Goal: Task Accomplishment & Management: Complete application form

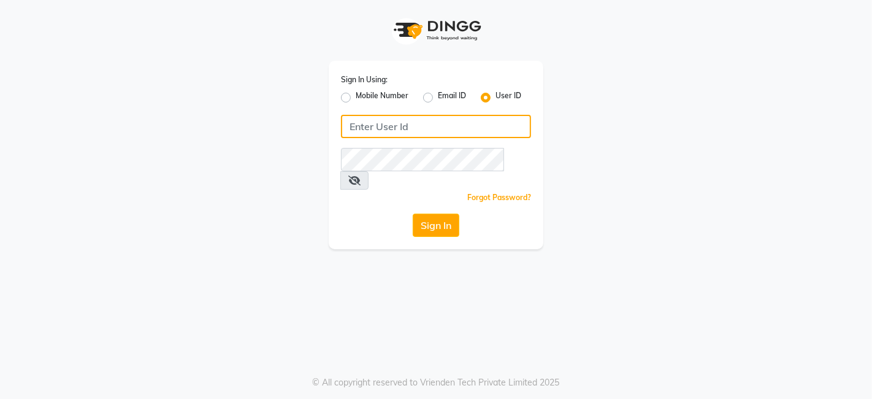
type input "punwale"
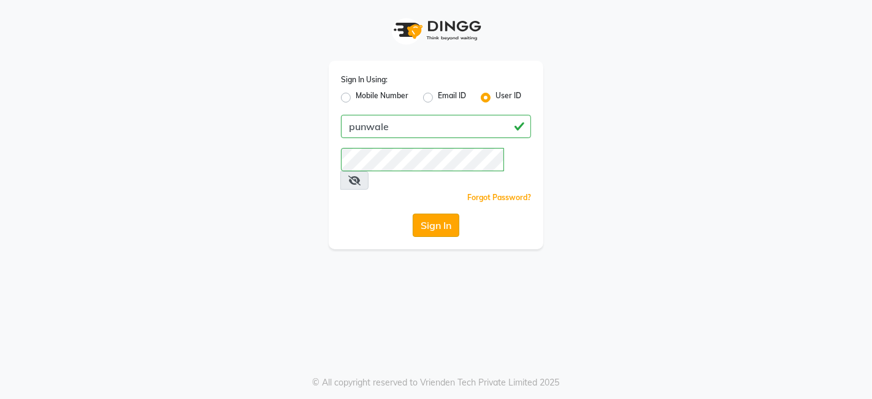
drag, startPoint x: 0, startPoint y: 0, endPoint x: 432, endPoint y: 205, distance: 478.1
click at [432, 214] on button "Sign In" at bounding box center [436, 225] width 47 height 23
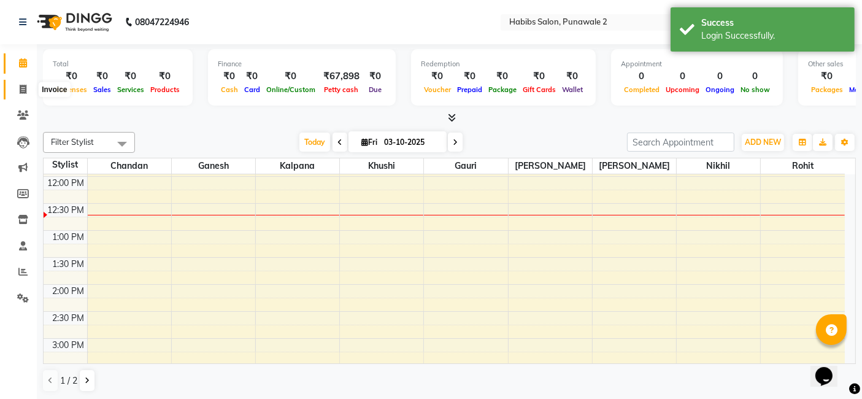
click at [15, 90] on span at bounding box center [22, 90] width 21 height 14
select select "service"
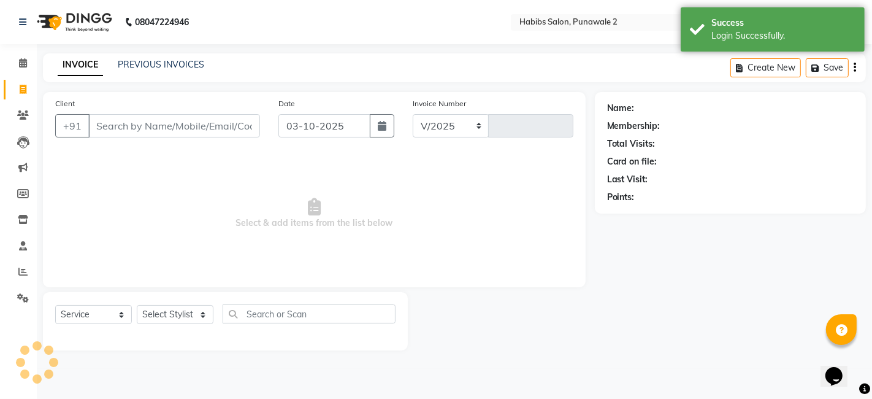
select select "8475"
type input "1567"
click at [361, 121] on input "03-10-2025" at bounding box center [325, 125] width 92 height 23
select select "10"
select select "2025"
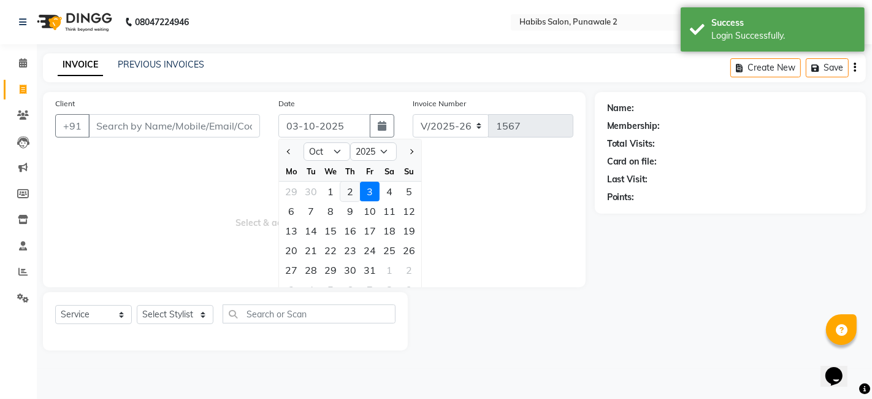
click at [343, 185] on div "2" at bounding box center [351, 192] width 20 height 20
type input "02-10-2025"
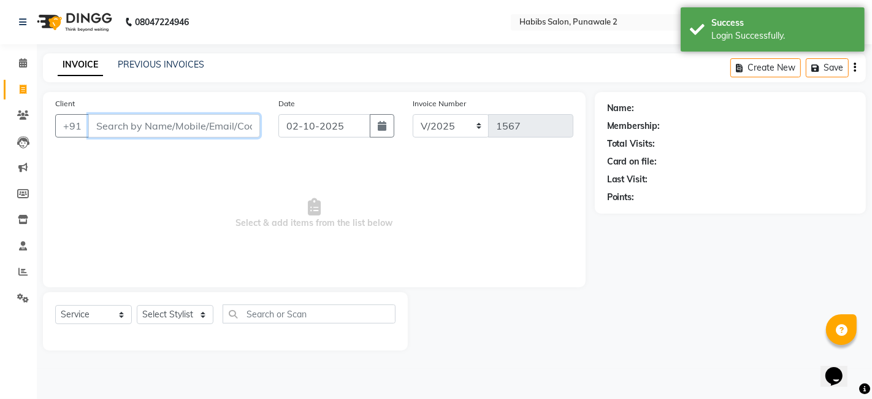
click at [255, 123] on input "Client" at bounding box center [174, 125] width 172 height 23
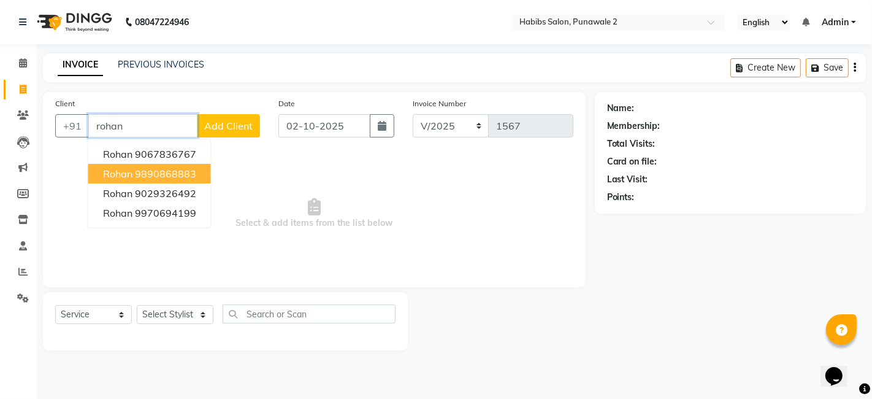
click at [175, 172] on ngb-highlight "9890868883" at bounding box center [165, 174] width 61 height 12
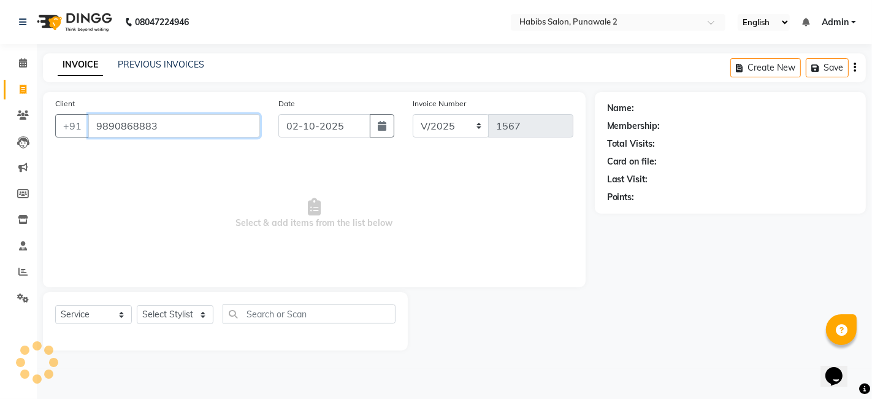
type input "9890868883"
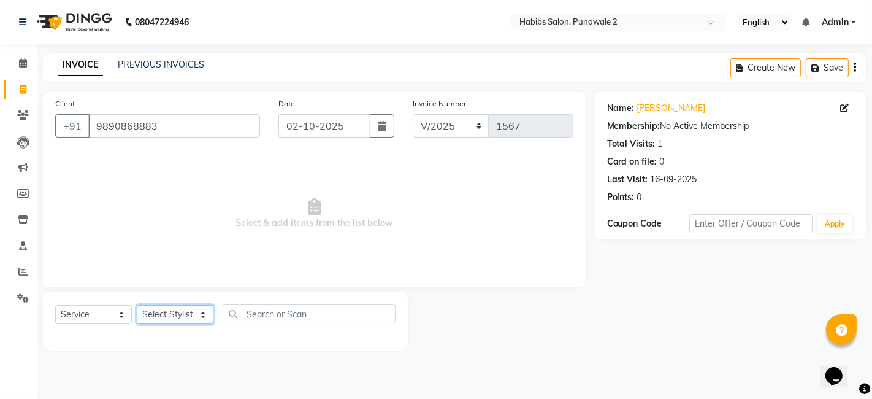
click at [187, 309] on select "Select Stylist Chandan Ganesh Gauri [PERSON_NAME] [PERSON_NAME] nikhil rohit [P…" at bounding box center [175, 314] width 77 height 19
select select "82973"
click at [137, 305] on select "Select Stylist Chandan Ganesh Gauri [PERSON_NAME] [PERSON_NAME] nikhil rohit [P…" at bounding box center [175, 314] width 77 height 19
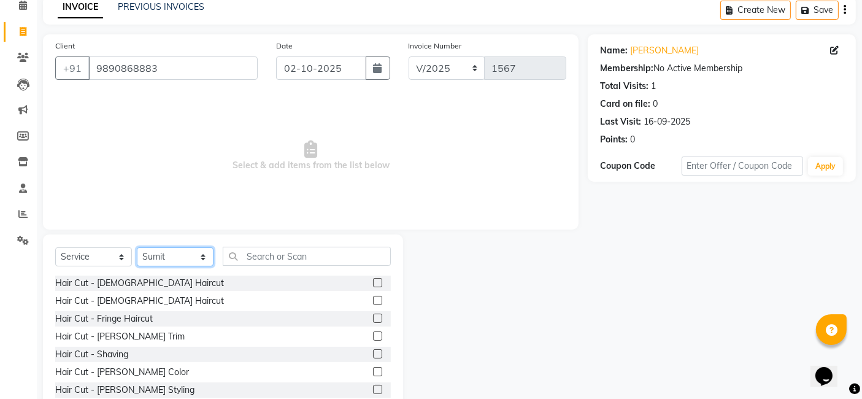
scroll to position [92, 0]
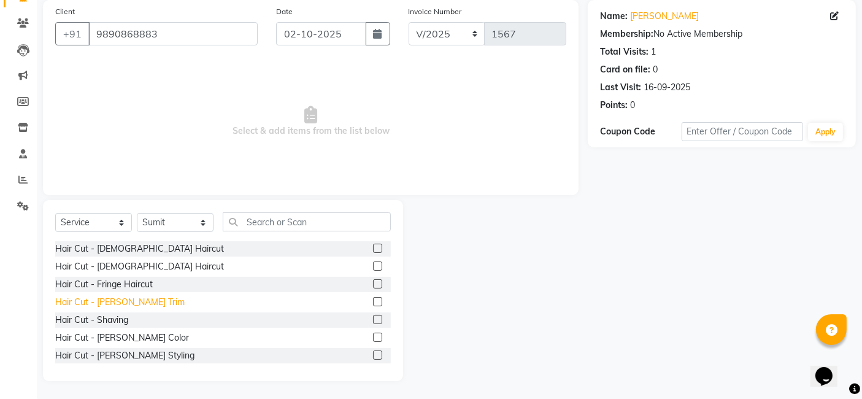
click at [118, 306] on div "Hair Cut - [PERSON_NAME] Trim" at bounding box center [119, 302] width 129 height 13
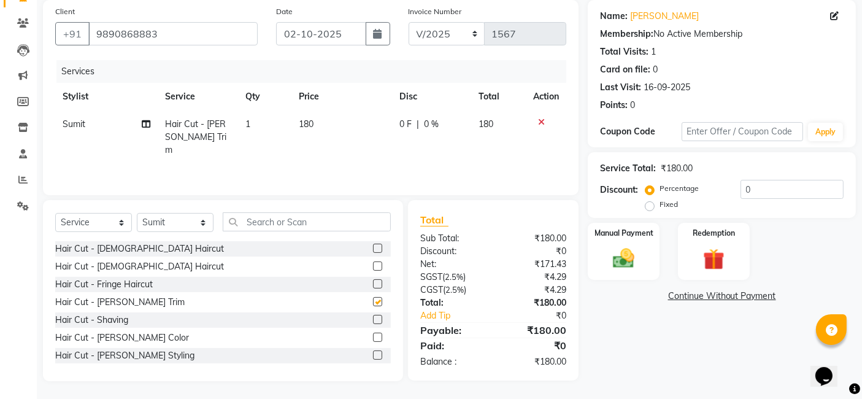
checkbox input "false"
click at [328, 118] on td "180" at bounding box center [341, 136] width 101 height 53
select select "82973"
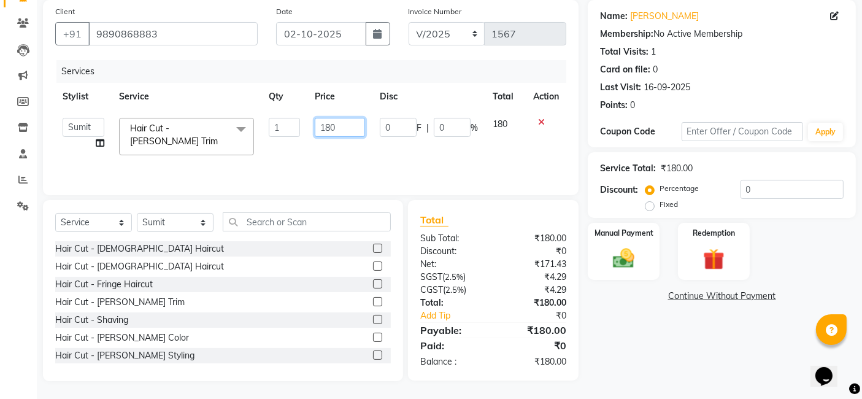
click at [342, 123] on input "180" at bounding box center [340, 127] width 50 height 19
type input "1"
type input "200"
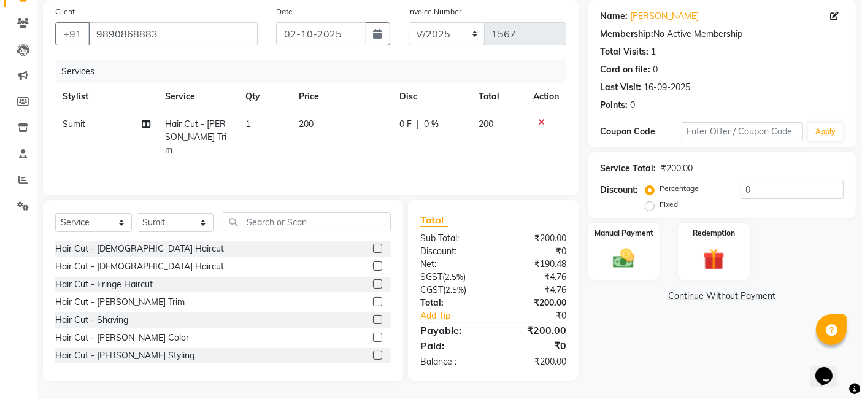
click at [501, 144] on td "200" at bounding box center [498, 136] width 55 height 53
select select "82973"
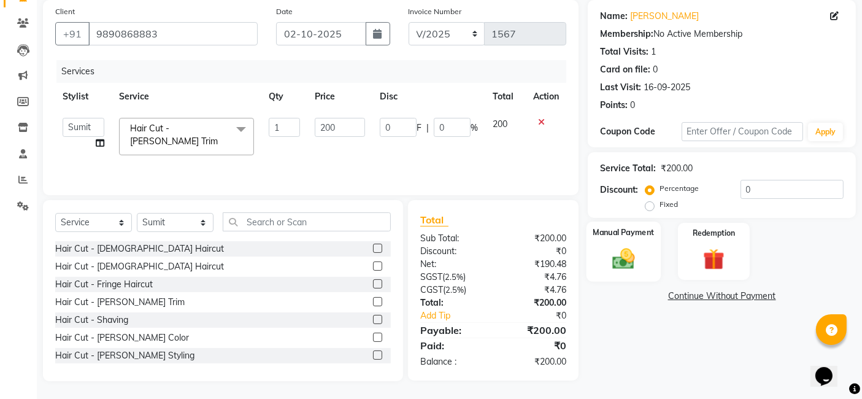
click at [612, 267] on img at bounding box center [624, 258] width 37 height 26
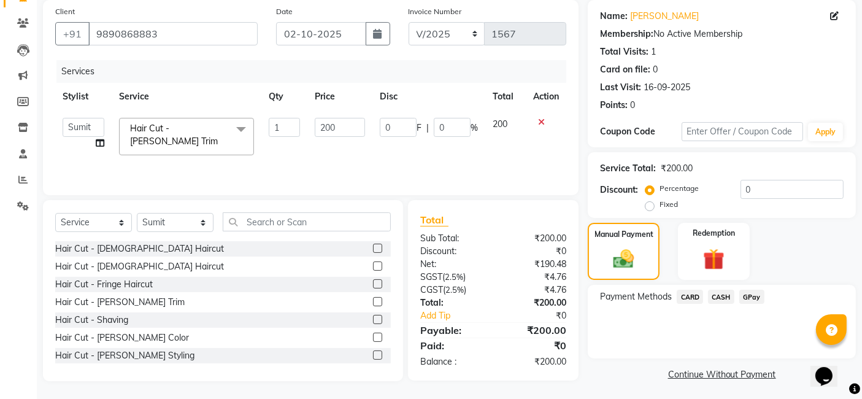
click at [745, 292] on span "GPay" at bounding box center [751, 297] width 25 height 14
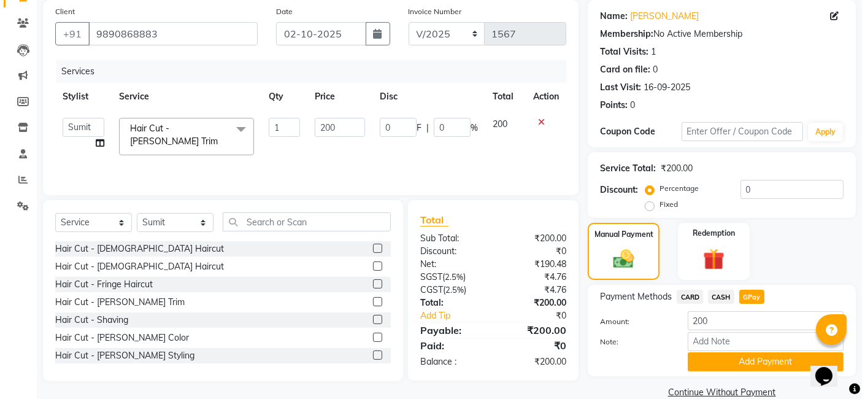
click at [745, 292] on span "GPay" at bounding box center [751, 297] width 25 height 14
click at [747, 362] on button "Add Payment" at bounding box center [766, 361] width 156 height 19
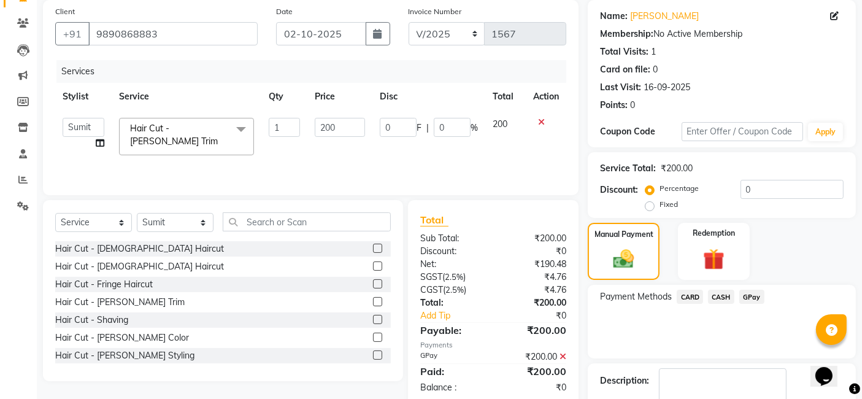
scroll to position [163, 0]
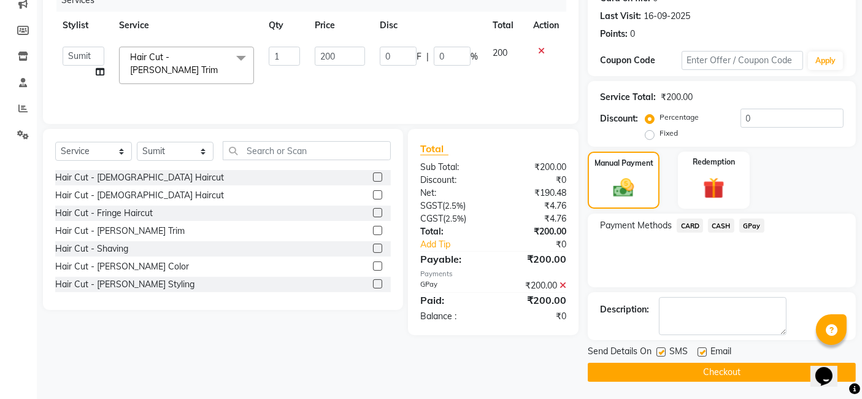
click at [737, 371] on button "Checkout" at bounding box center [722, 372] width 268 height 19
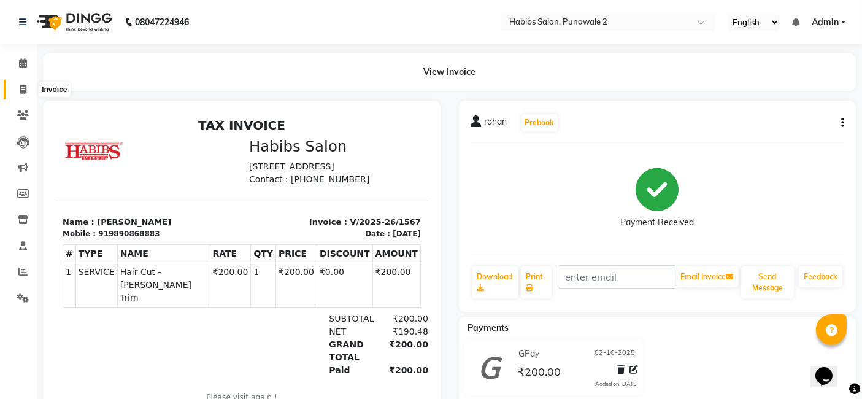
click at [27, 88] on span at bounding box center [22, 90] width 21 height 14
select select "service"
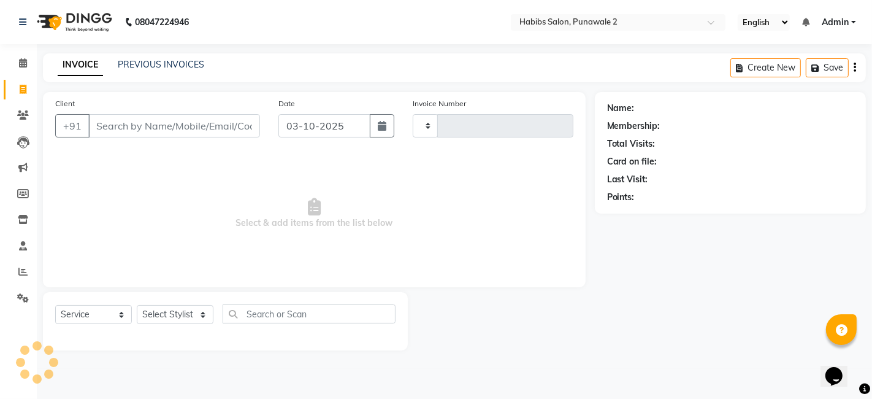
type input "1568"
select select "8475"
click at [329, 118] on input "03-10-2025" at bounding box center [325, 125] width 92 height 23
select select "10"
select select "2025"
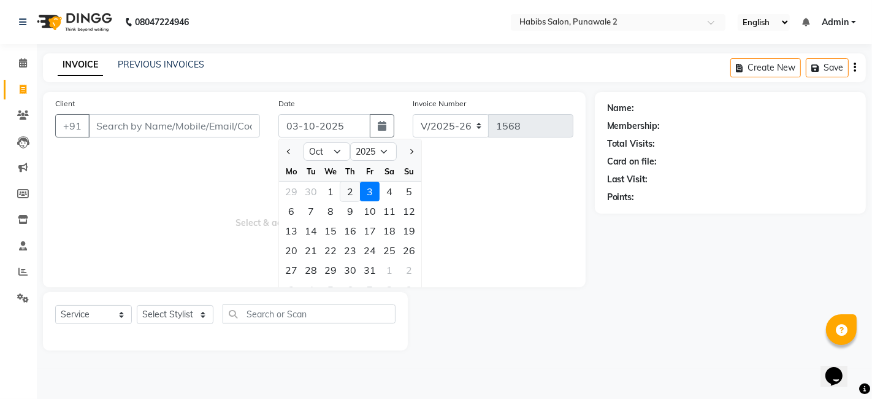
click at [347, 195] on div "2" at bounding box center [351, 192] width 20 height 20
type input "02-10-2025"
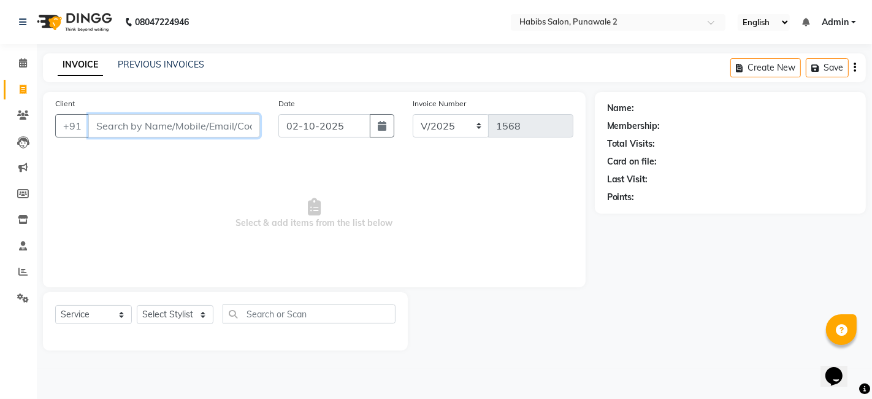
click at [169, 118] on input "Client" at bounding box center [174, 125] width 172 height 23
click at [213, 141] on div "Client +91" at bounding box center [157, 122] width 223 height 50
click at [206, 126] on input "Client" at bounding box center [174, 125] width 172 height 23
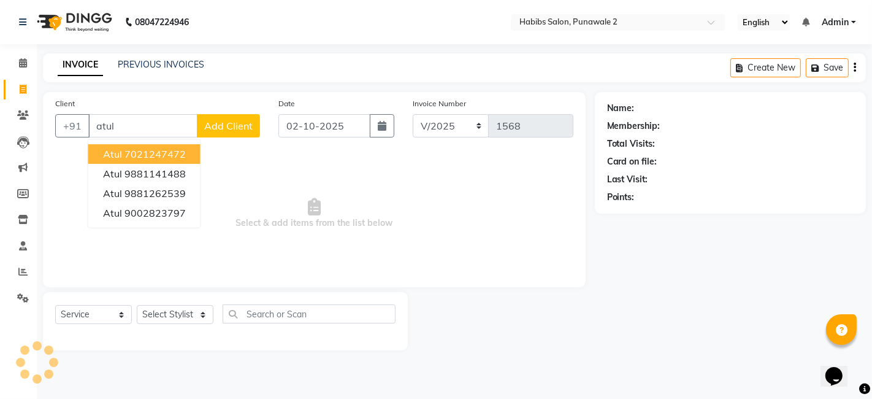
click at [288, 302] on div "Select Service Product Membership Package Voucher Prepaid Gift Card Select Styl…" at bounding box center [225, 321] width 365 height 58
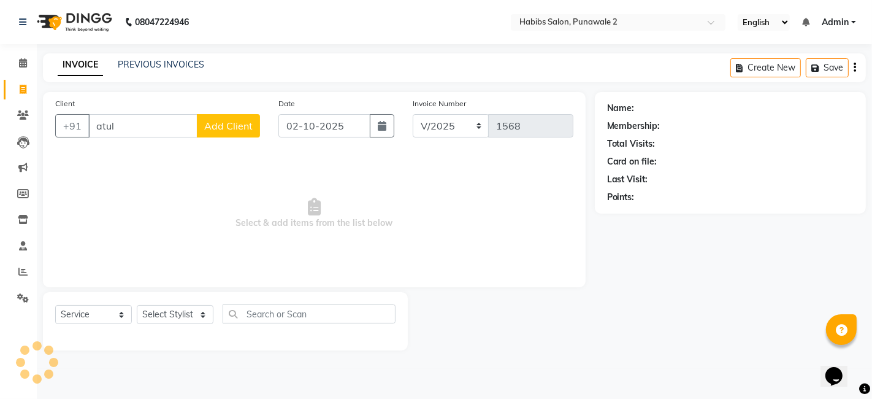
click at [123, 113] on div "Client +91 atul Add Client" at bounding box center [157, 122] width 223 height 50
click at [128, 137] on div "Client +91 atul Add Client" at bounding box center [157, 122] width 223 height 50
click at [129, 118] on input "atul" at bounding box center [142, 125] width 109 height 23
type input "atul"
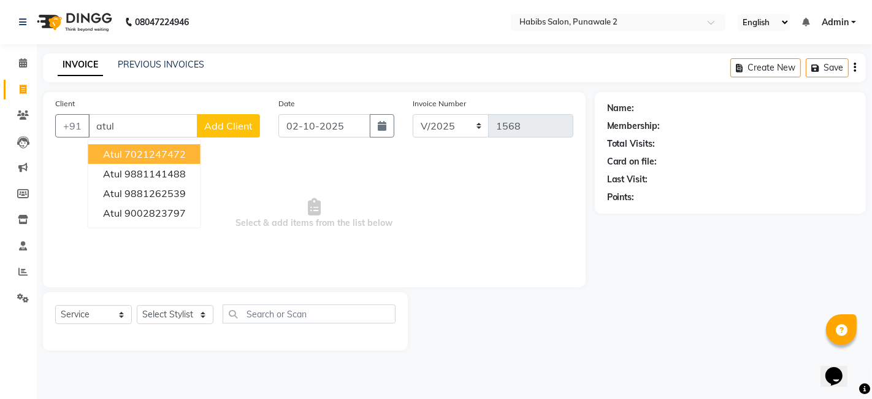
click at [218, 118] on button "Add Client" at bounding box center [228, 125] width 63 height 23
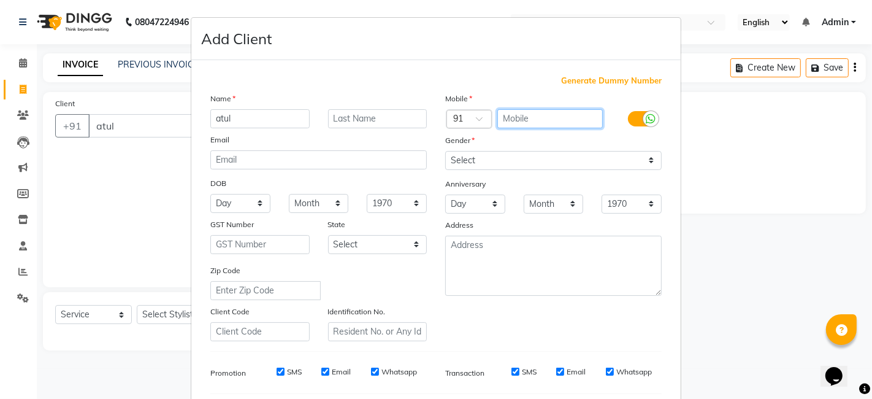
click at [533, 117] on input "text" at bounding box center [551, 118] width 106 height 19
type input "9597593374"
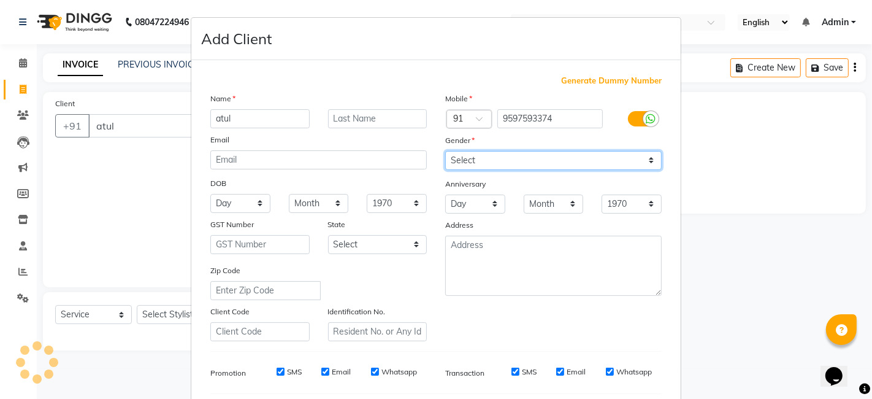
click at [487, 160] on select "Select [DEMOGRAPHIC_DATA] [DEMOGRAPHIC_DATA] Other Prefer Not To Say" at bounding box center [553, 160] width 217 height 19
select select "[DEMOGRAPHIC_DATA]"
click at [445, 151] on select "Select [DEMOGRAPHIC_DATA] [DEMOGRAPHIC_DATA] Other Prefer Not To Say" at bounding box center [553, 160] width 217 height 19
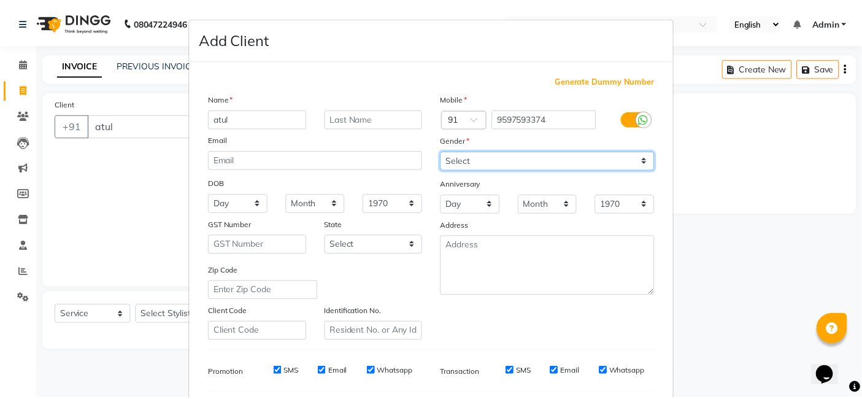
scroll to position [166, 0]
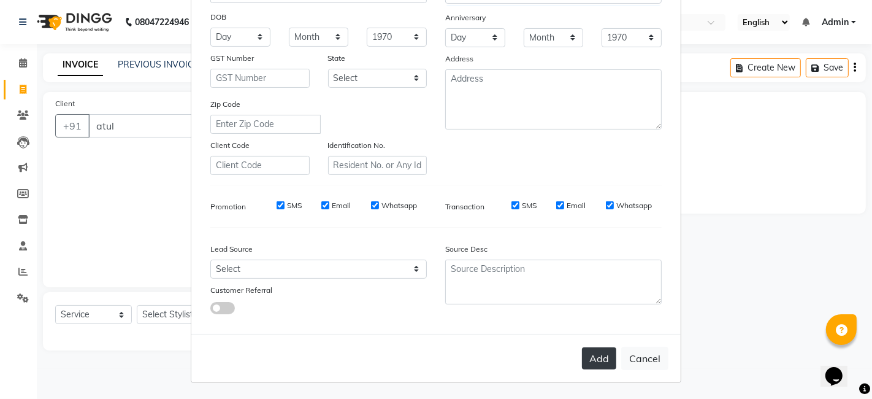
click at [595, 361] on button "Add" at bounding box center [599, 358] width 34 height 22
type input "9597593374"
select select
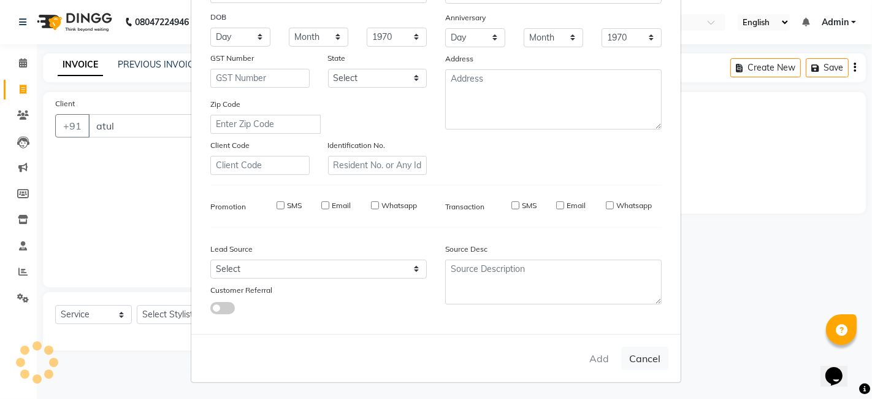
select select
checkbox input "false"
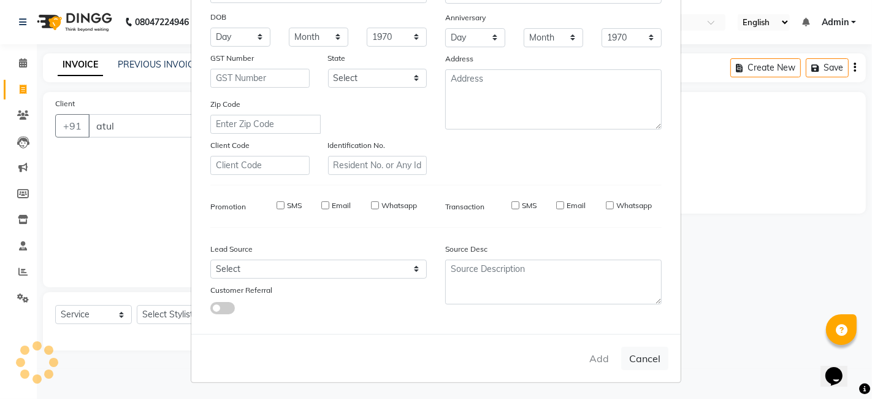
checkbox input "false"
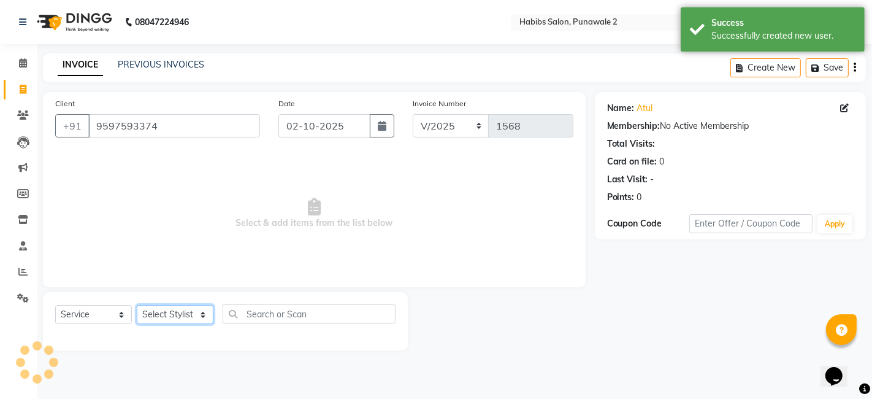
click at [160, 311] on select "Select Stylist Chandan Ganesh Gauri [PERSON_NAME] [PERSON_NAME] nikhil rohit [P…" at bounding box center [175, 314] width 77 height 19
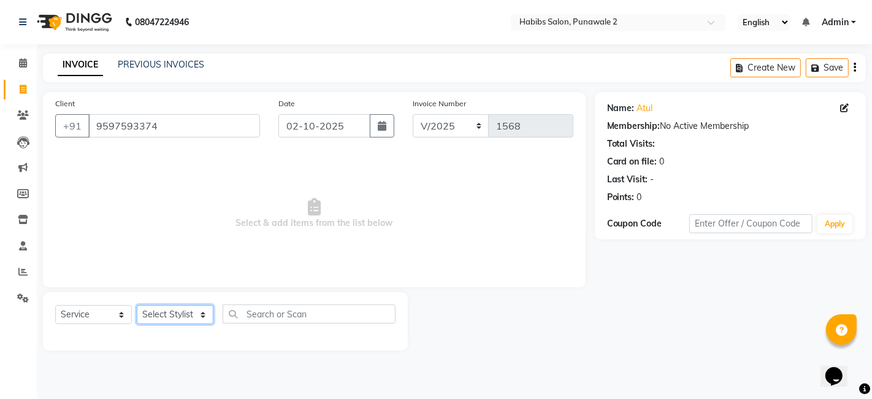
select select "82973"
click at [137, 305] on select "Select Stylist Chandan Ganesh Gauri [PERSON_NAME] [PERSON_NAME] nikhil rohit [P…" at bounding box center [175, 314] width 77 height 19
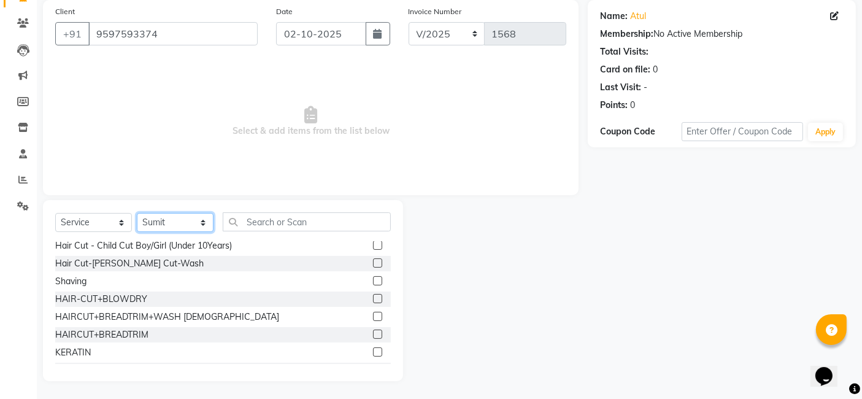
scroll to position [128, 0]
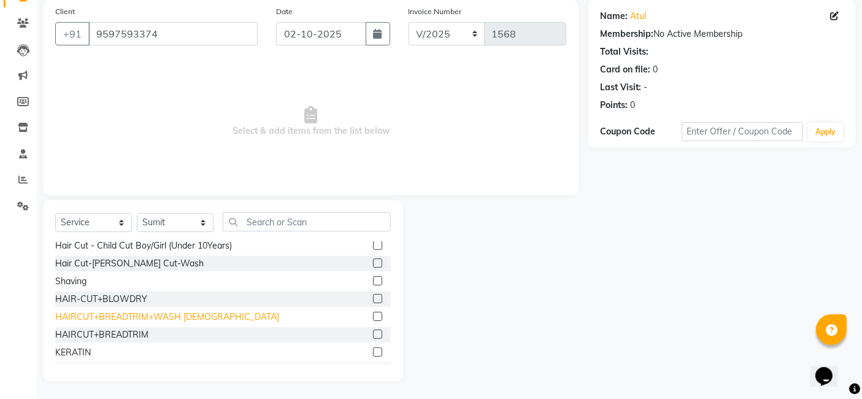
click at [126, 316] on div "HAIRCUT+BREADTRIM+WASH [DEMOGRAPHIC_DATA]" at bounding box center [167, 316] width 224 height 13
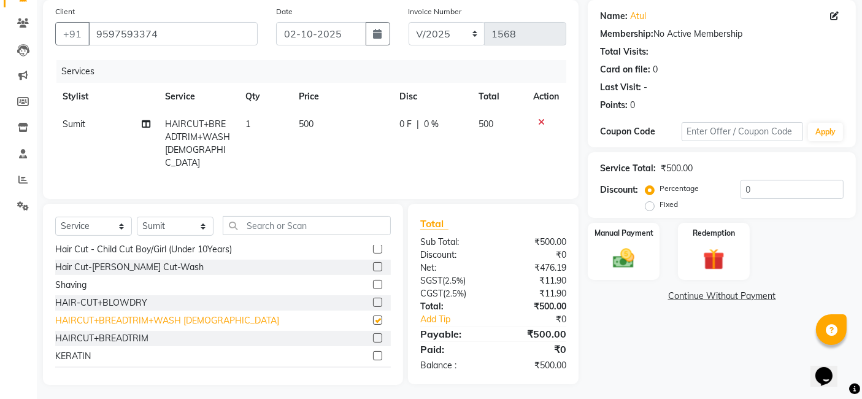
checkbox input "false"
click at [622, 266] on img at bounding box center [624, 258] width 37 height 26
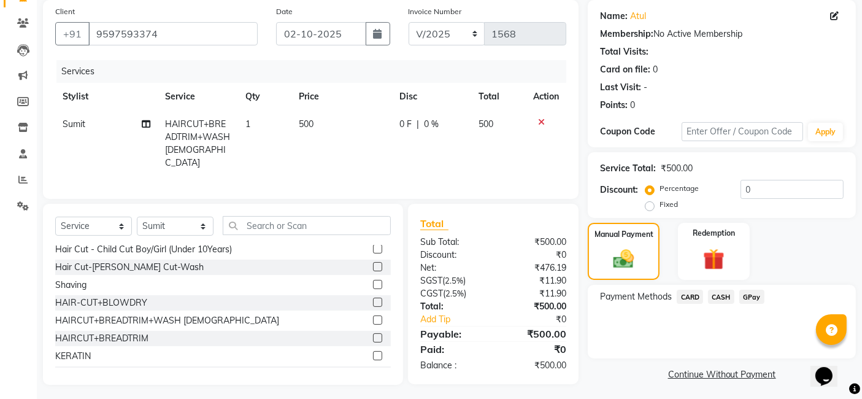
click at [753, 295] on span "GPay" at bounding box center [751, 297] width 25 height 14
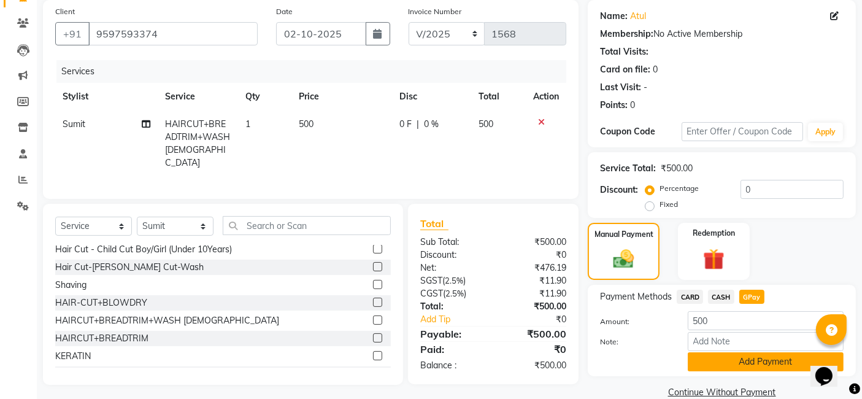
click at [736, 363] on button "Add Payment" at bounding box center [766, 361] width 156 height 19
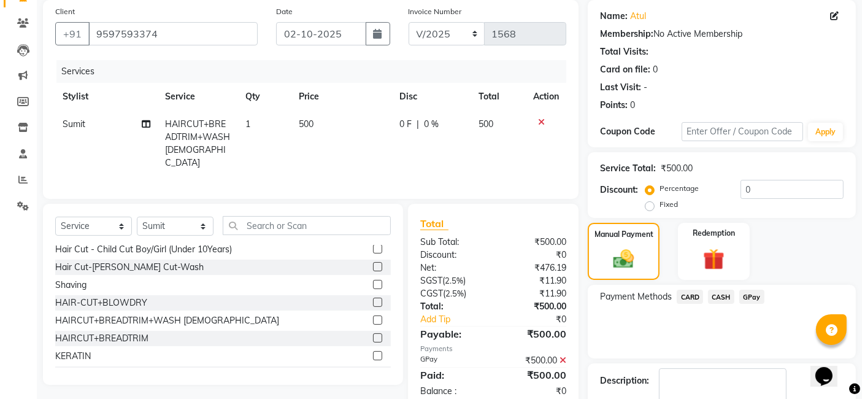
scroll to position [163, 0]
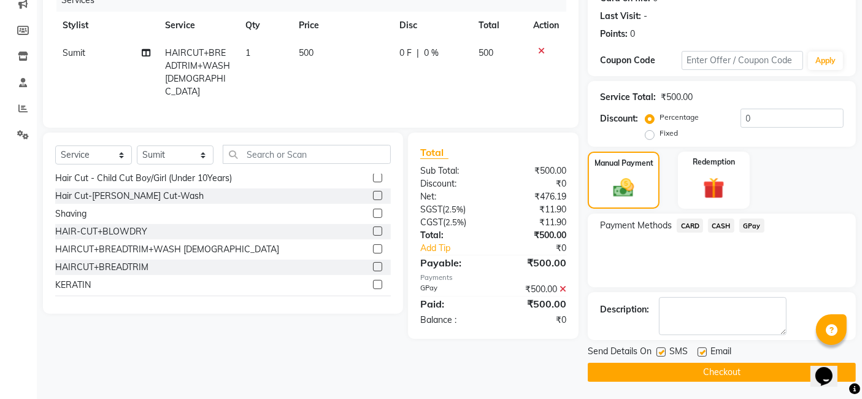
click at [728, 369] on button "Checkout" at bounding box center [722, 372] width 268 height 19
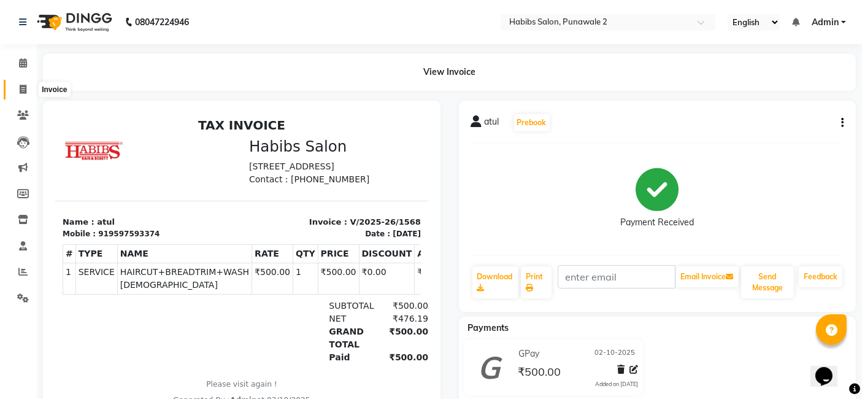
click at [25, 85] on icon at bounding box center [23, 89] width 7 height 9
select select "service"
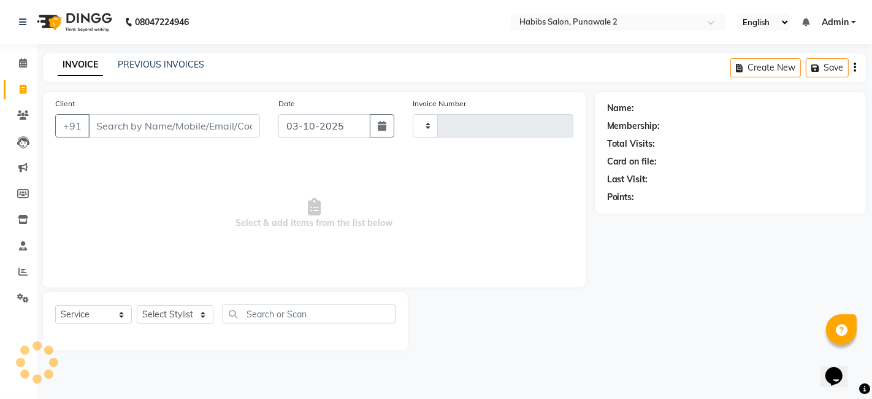
type input "1569"
select select "8475"
click at [352, 136] on input "03-10-2025" at bounding box center [325, 125] width 92 height 23
select select "10"
select select "2025"
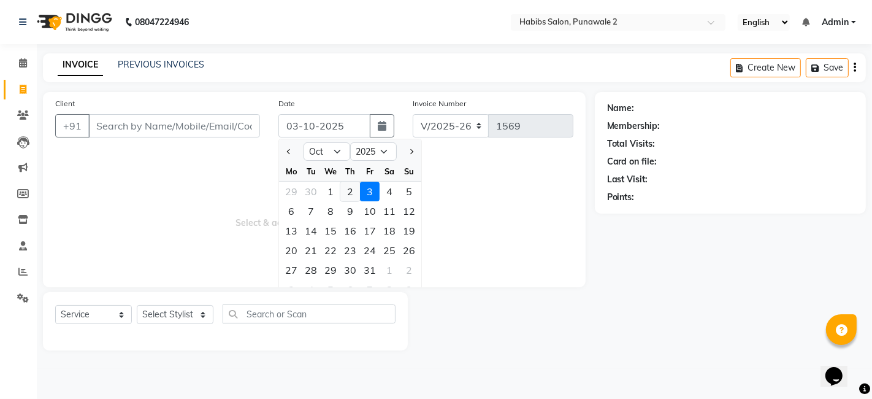
click at [348, 185] on div "2" at bounding box center [351, 192] width 20 height 20
type input "02-10-2025"
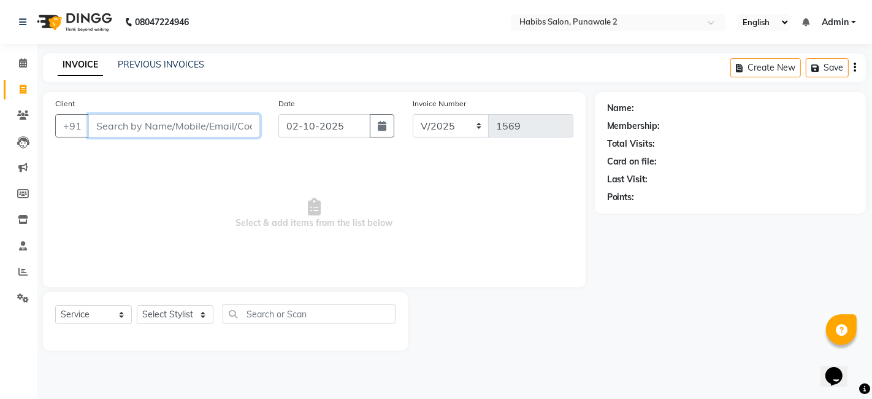
click at [208, 125] on input "Client" at bounding box center [174, 125] width 172 height 23
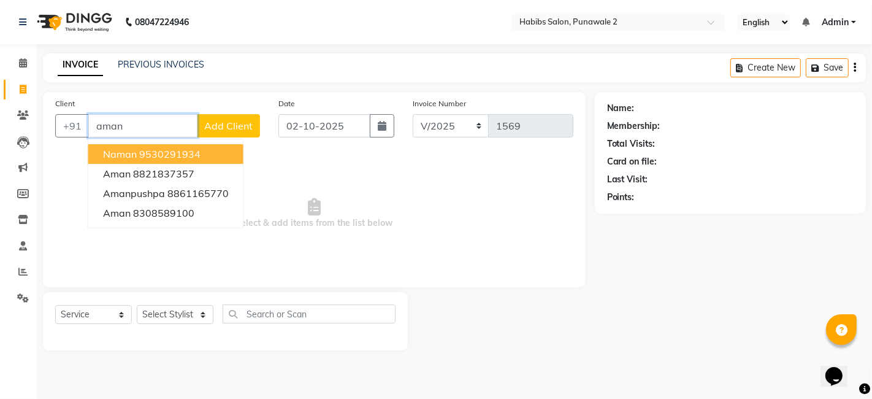
type input "aman"
click at [248, 125] on span "Add Client" at bounding box center [228, 126] width 48 height 12
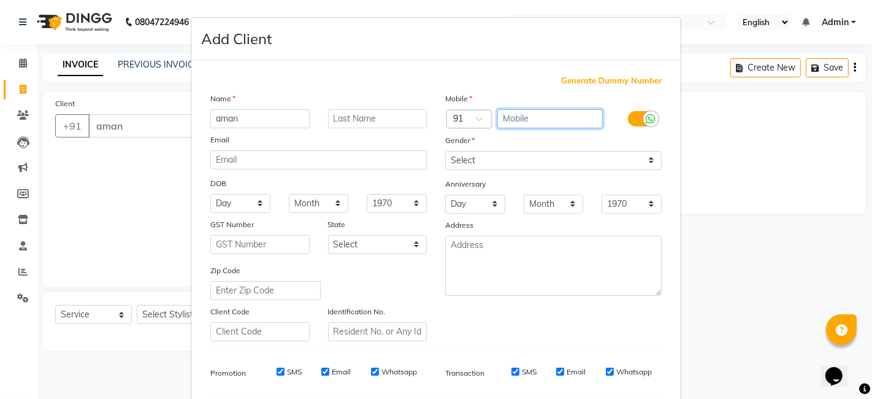
click at [541, 118] on input "text" at bounding box center [551, 118] width 106 height 19
type input "7697671996"
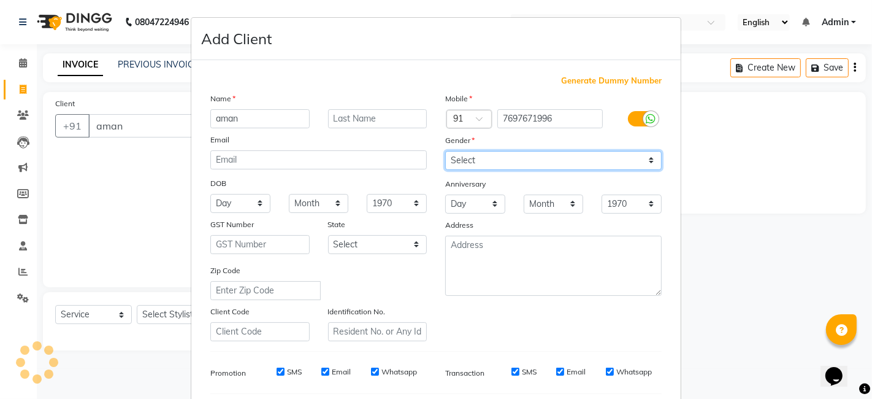
click at [462, 160] on select "Select [DEMOGRAPHIC_DATA] [DEMOGRAPHIC_DATA] Other Prefer Not To Say" at bounding box center [553, 160] width 217 height 19
select select "[DEMOGRAPHIC_DATA]"
click at [445, 151] on select "Select [DEMOGRAPHIC_DATA] [DEMOGRAPHIC_DATA] Other Prefer Not To Say" at bounding box center [553, 160] width 217 height 19
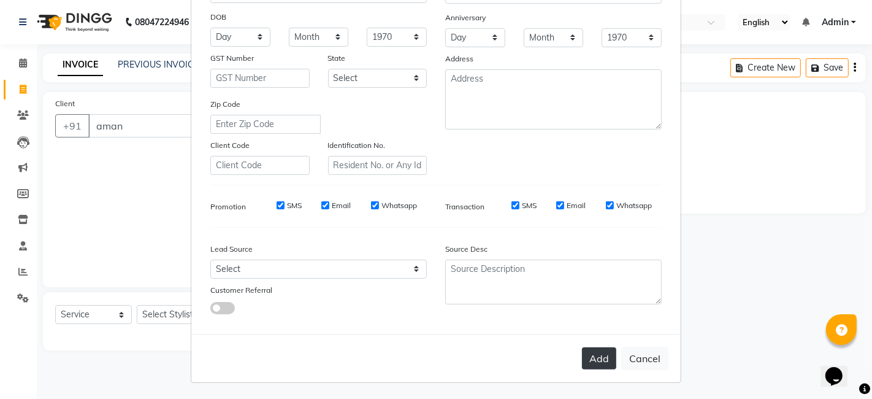
click at [596, 359] on button "Add" at bounding box center [599, 358] width 34 height 22
type input "7697671996"
select select
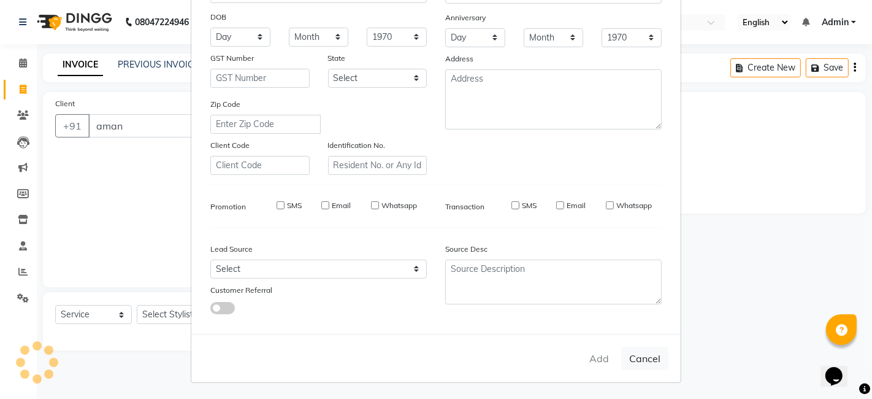
select select
checkbox input "false"
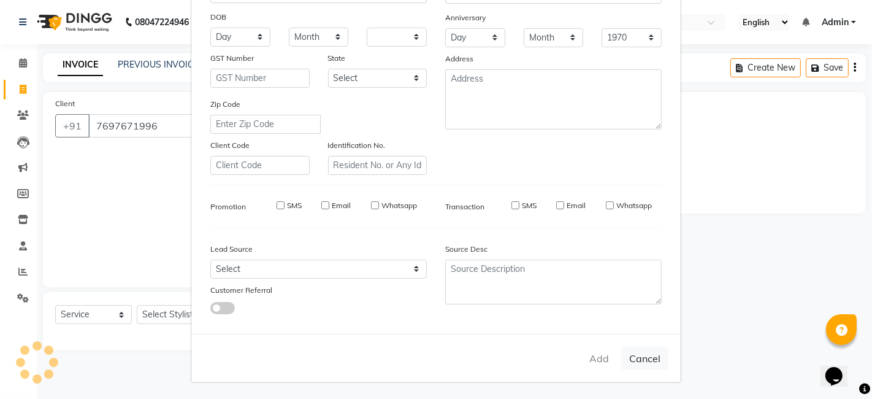
checkbox input "false"
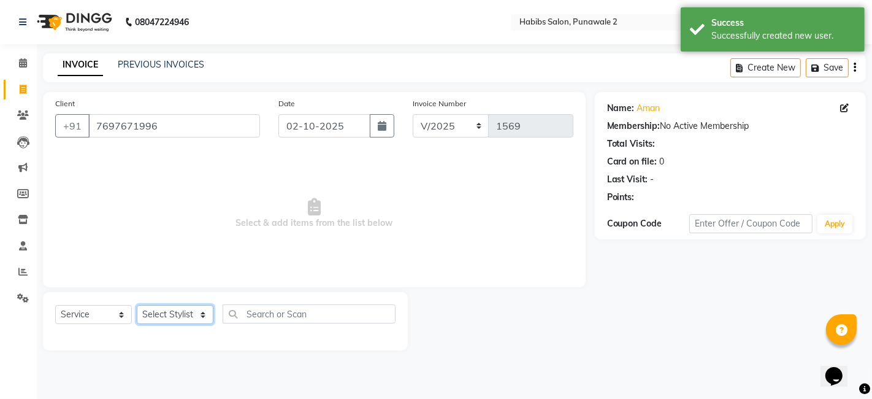
click at [164, 311] on select "Select Stylist Chandan Ganesh Gauri [PERSON_NAME] [PERSON_NAME] nikhil rohit [P…" at bounding box center [175, 314] width 77 height 19
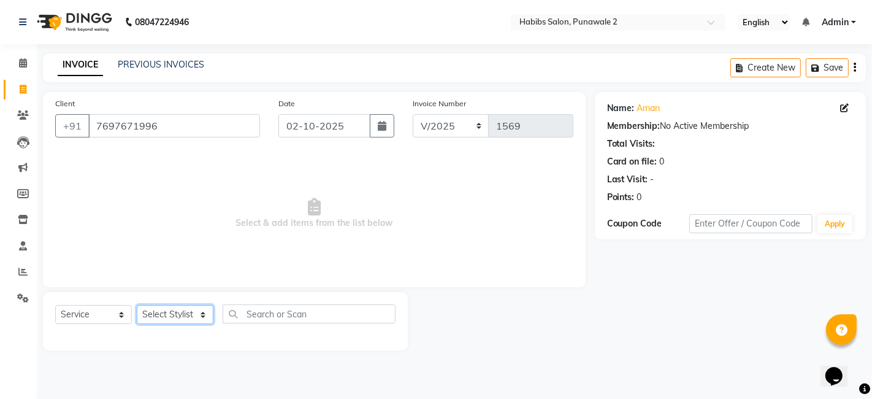
select select "91532"
click at [137, 305] on select "Select Stylist Chandan Ganesh Gauri [PERSON_NAME] [PERSON_NAME] nikhil rohit [P…" at bounding box center [175, 314] width 77 height 19
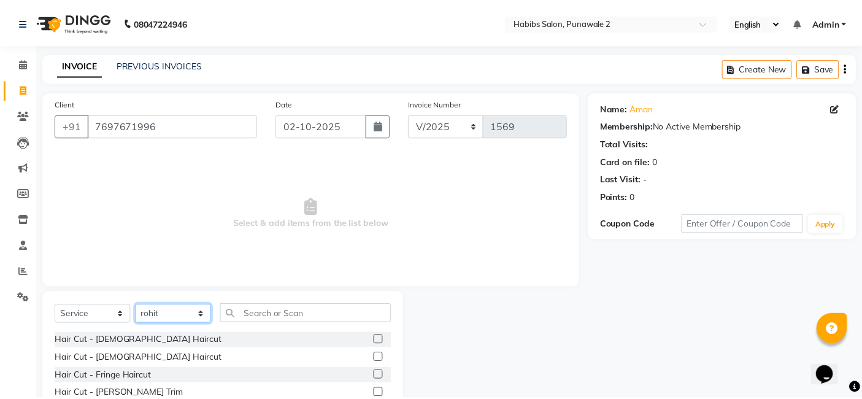
scroll to position [92, 0]
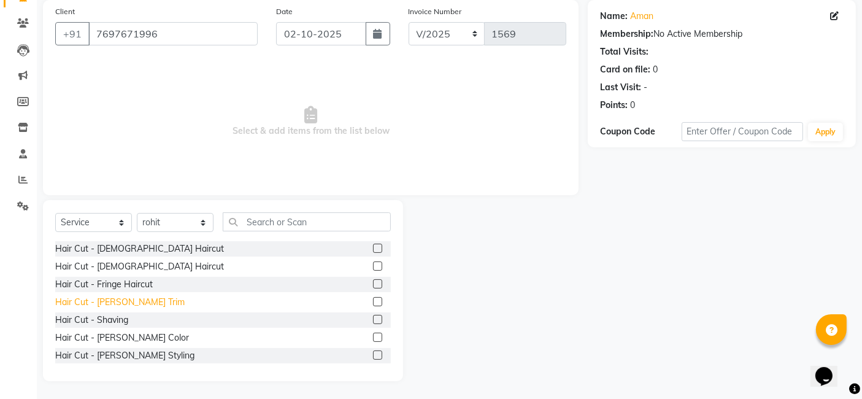
click at [123, 299] on div "Hair Cut - [PERSON_NAME] Trim" at bounding box center [119, 302] width 129 height 13
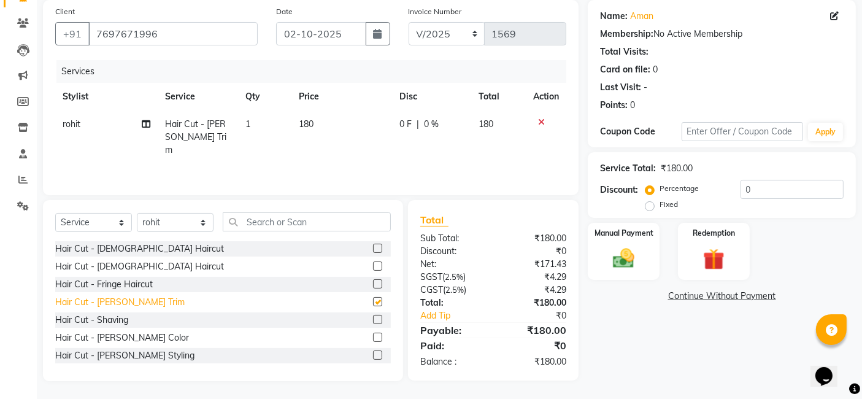
checkbox input "false"
click at [349, 134] on td "180" at bounding box center [341, 136] width 101 height 53
select select "91532"
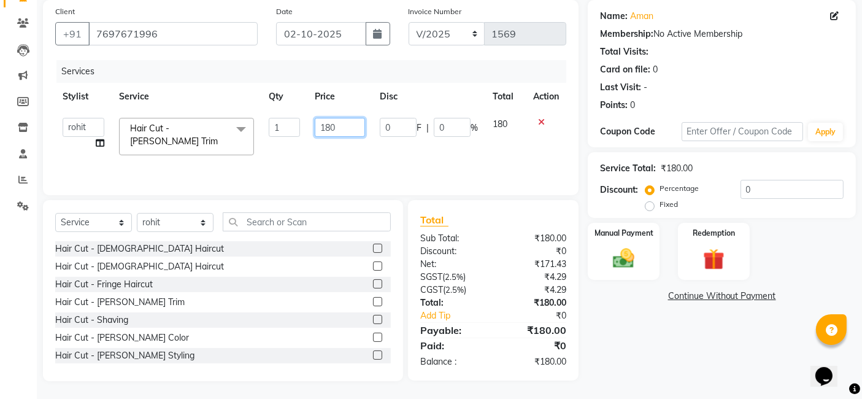
click at [355, 128] on input "180" at bounding box center [340, 127] width 50 height 19
type input "1"
type input "400"
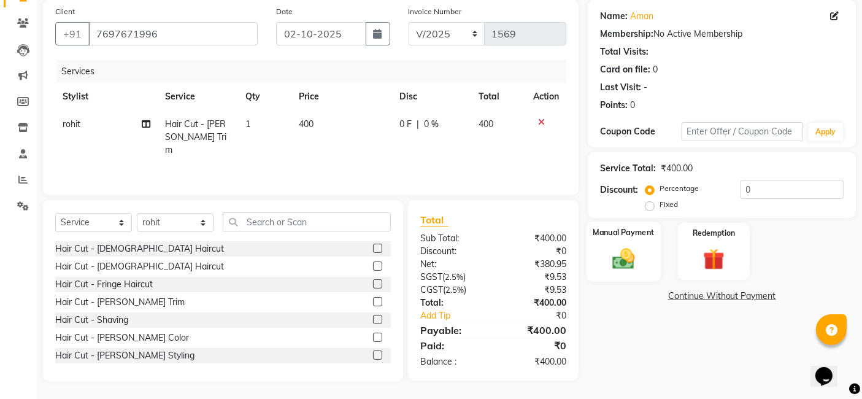
click at [628, 269] on img at bounding box center [624, 258] width 37 height 26
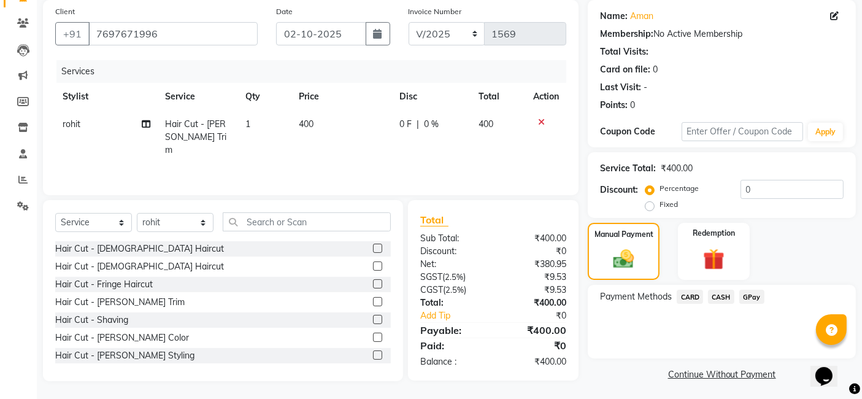
click at [750, 294] on span "GPay" at bounding box center [751, 297] width 25 height 14
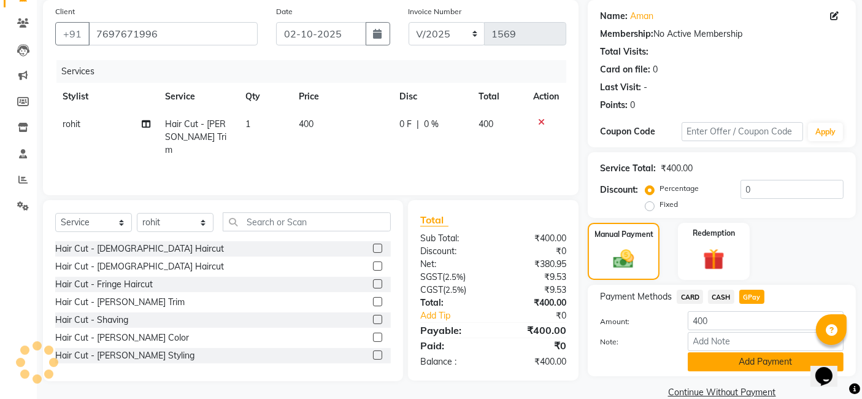
click at [742, 363] on button "Add Payment" at bounding box center [766, 361] width 156 height 19
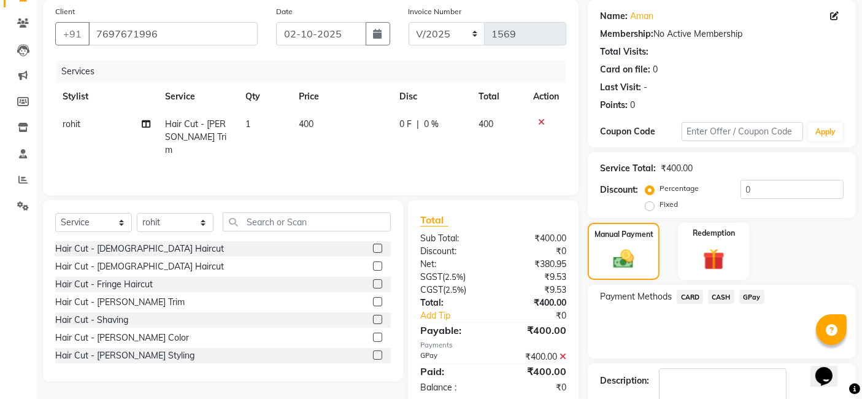
scroll to position [163, 0]
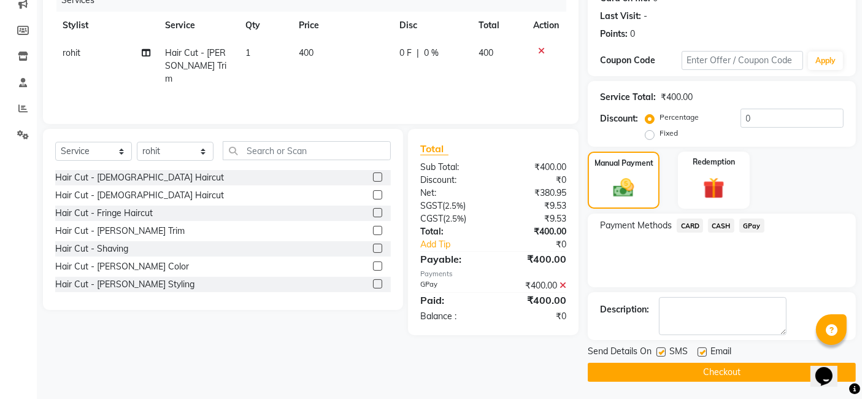
click at [733, 368] on button "Checkout" at bounding box center [722, 372] width 268 height 19
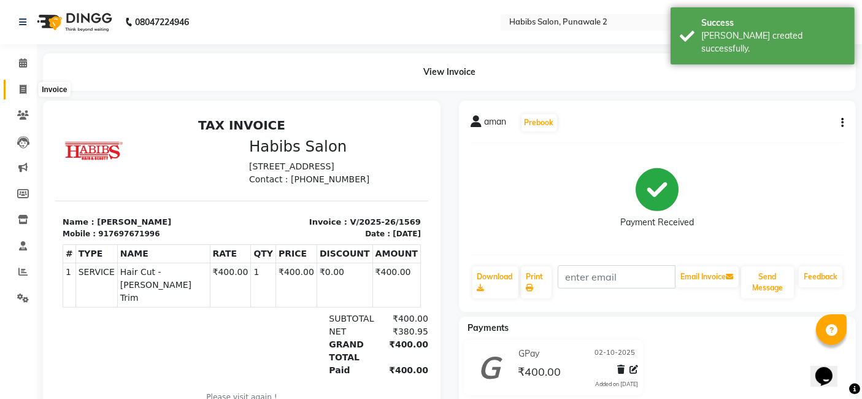
click at [23, 88] on icon at bounding box center [23, 89] width 7 height 9
select select "service"
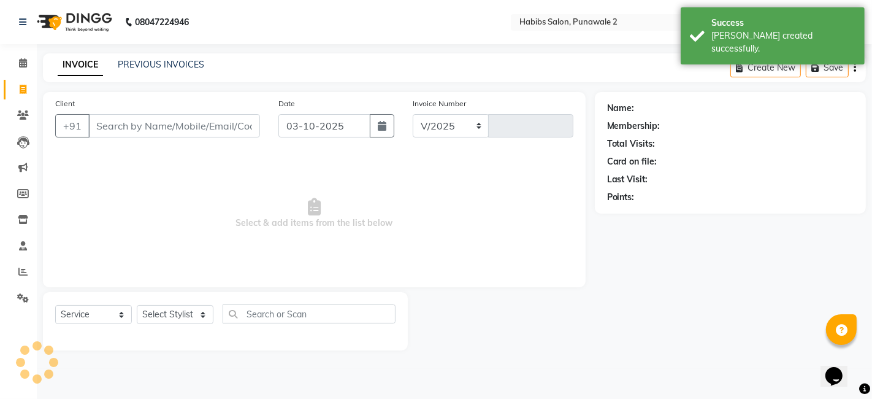
select select "8475"
type input "1570"
click at [350, 121] on input "03-10-2025" at bounding box center [325, 125] width 92 height 23
select select "10"
select select "2025"
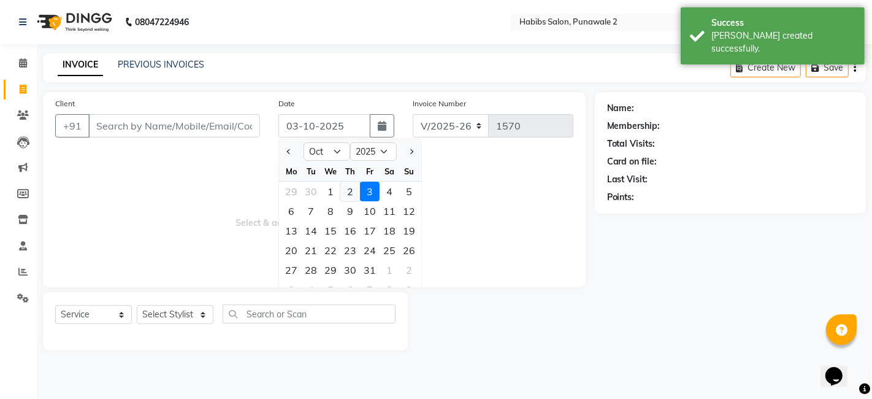
click at [352, 196] on div "2" at bounding box center [351, 192] width 20 height 20
type input "02-10-2025"
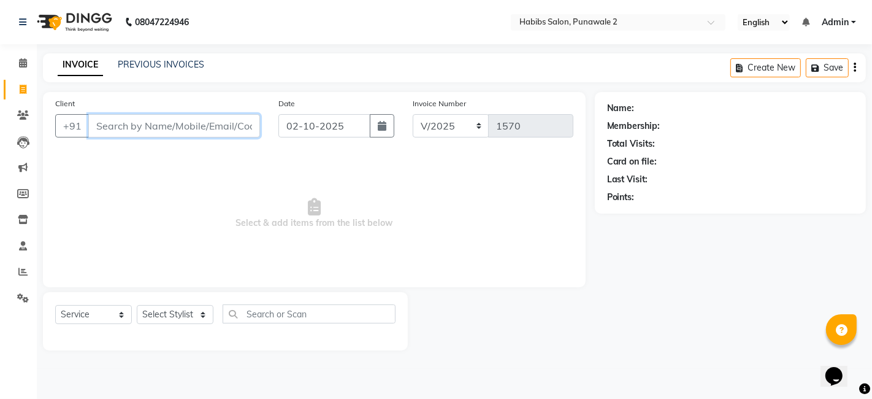
click at [220, 120] on input "Client" at bounding box center [174, 125] width 172 height 23
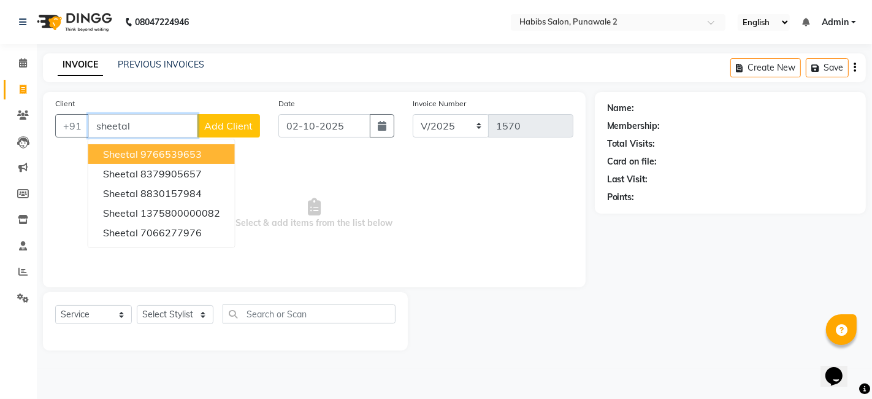
type input "sheetal"
click at [612, 313] on div "Name: Membership: Total Visits: Card on file: Last Visit: Points:" at bounding box center [735, 221] width 280 height 258
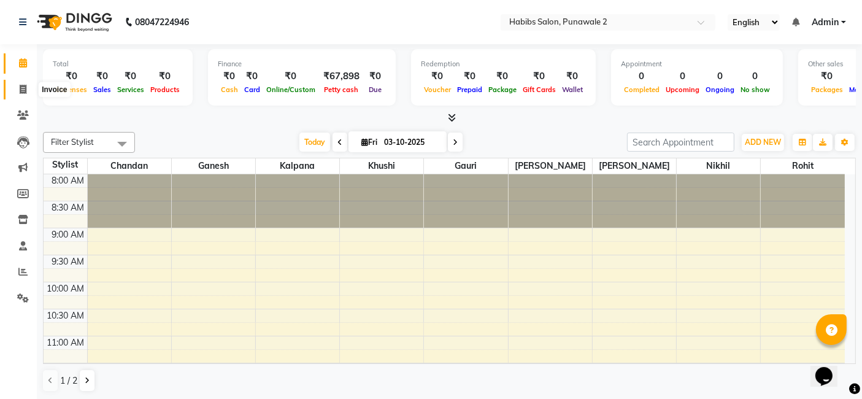
click at [21, 85] on icon at bounding box center [23, 89] width 7 height 9
select select "service"
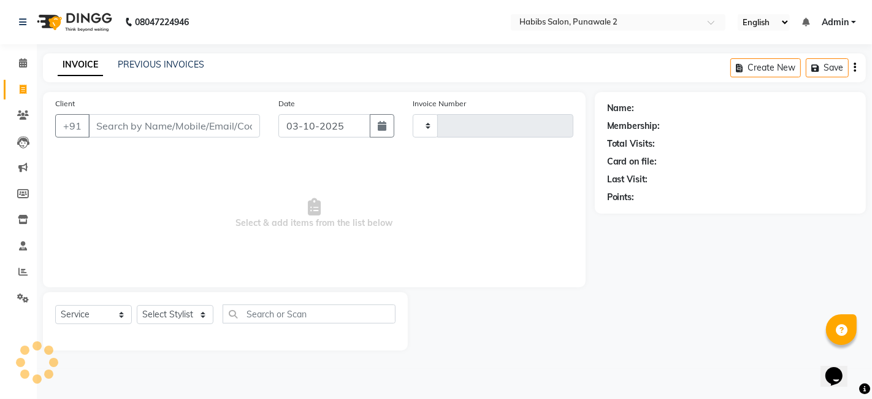
type input "1570"
select select "8475"
click at [179, 65] on link "PREVIOUS INVOICES" at bounding box center [161, 64] width 87 height 11
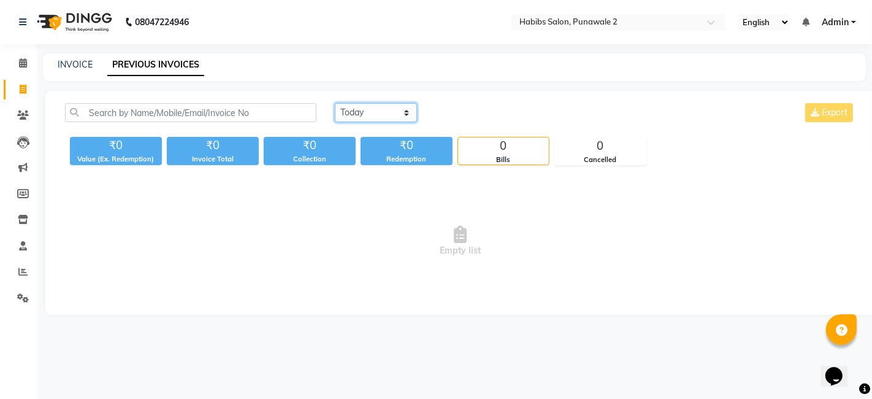
click at [393, 109] on select "[DATE] [DATE] Custom Range" at bounding box center [376, 112] width 82 height 19
select select "[DATE]"
click at [335, 103] on select "[DATE] [DATE] Custom Range" at bounding box center [376, 112] width 82 height 19
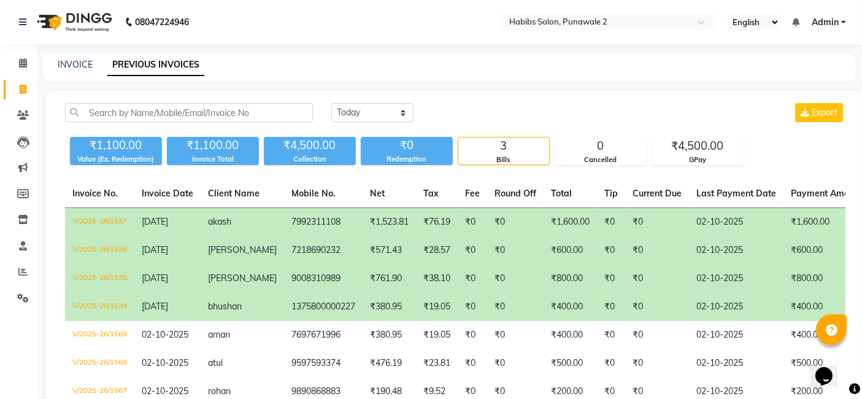
click at [94, 60] on div "INVOICE PREVIOUS INVOICES" at bounding box center [442, 64] width 798 height 13
click at [65, 67] on link "INVOICE" at bounding box center [75, 64] width 35 height 11
select select "service"
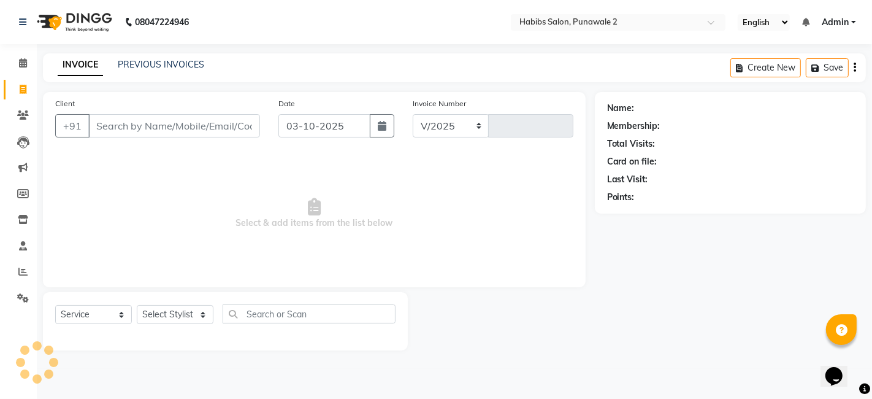
select select "8475"
type input "1570"
click at [344, 122] on input "03-10-2025" at bounding box center [325, 125] width 92 height 23
select select "10"
select select "2025"
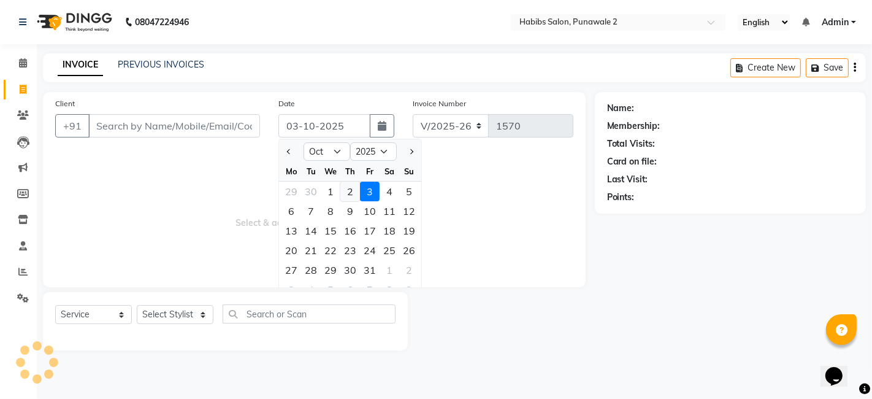
click at [349, 190] on div "2" at bounding box center [351, 192] width 20 height 20
type input "02-10-2025"
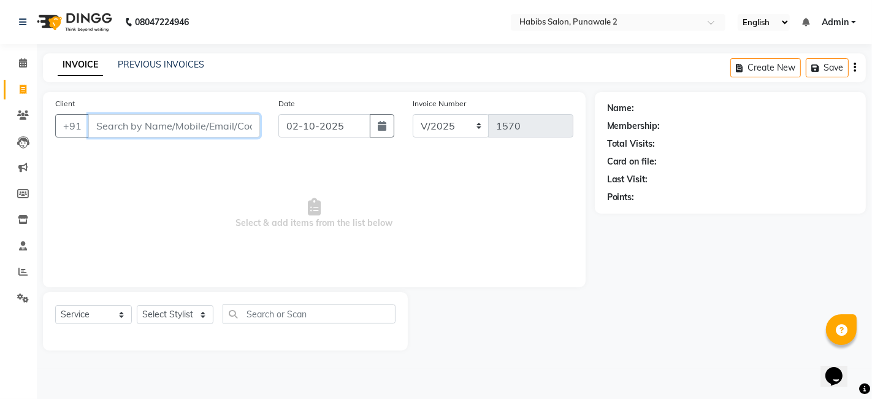
click at [206, 123] on input "Client" at bounding box center [174, 125] width 172 height 23
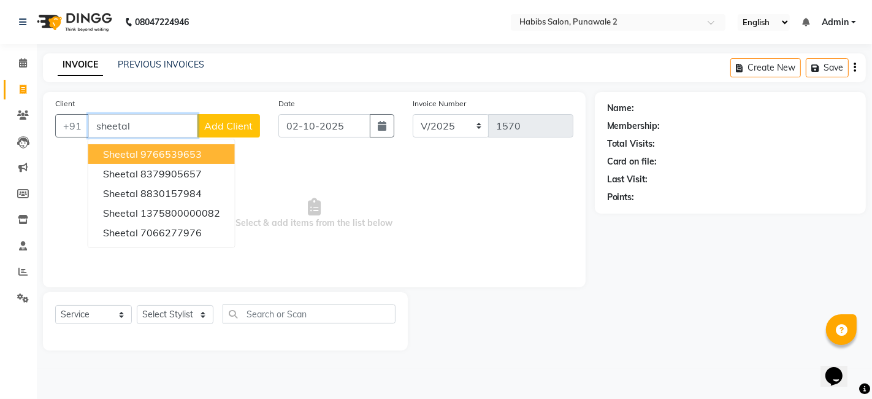
type input "sheetal"
click at [223, 120] on span "Add Client" at bounding box center [228, 126] width 48 height 12
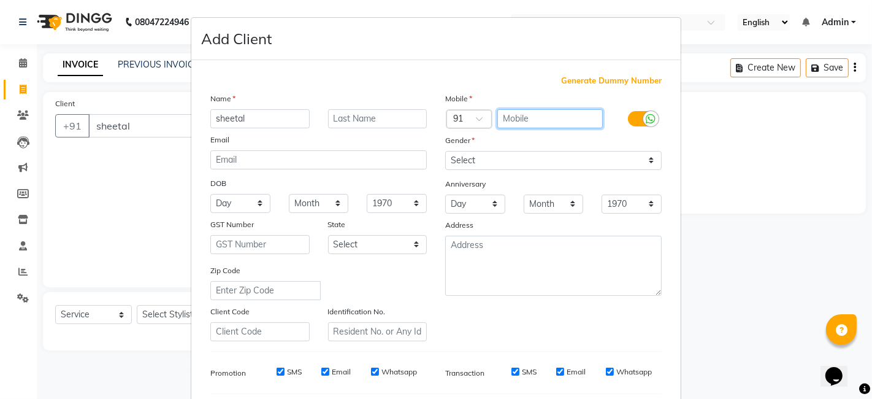
drag, startPoint x: 539, startPoint y: 118, endPoint x: 477, endPoint y: 95, distance: 65.4
click at [477, 95] on div "Mobile Country Code × 91 Gender Select [DEMOGRAPHIC_DATA] [DEMOGRAPHIC_DATA] Ot…" at bounding box center [553, 216] width 235 height 249
type input "7841922776"
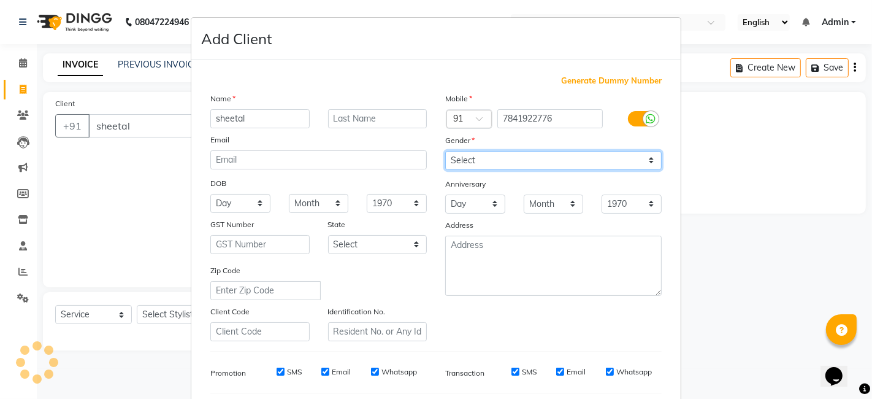
click at [498, 158] on select "Select [DEMOGRAPHIC_DATA] [DEMOGRAPHIC_DATA] Other Prefer Not To Say" at bounding box center [553, 160] width 217 height 19
select select "[DEMOGRAPHIC_DATA]"
click at [445, 151] on select "Select [DEMOGRAPHIC_DATA] [DEMOGRAPHIC_DATA] Other Prefer Not To Say" at bounding box center [553, 160] width 217 height 19
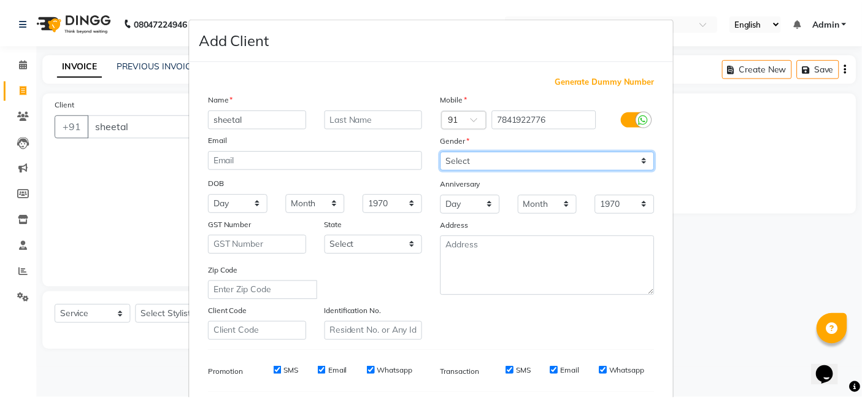
scroll to position [166, 0]
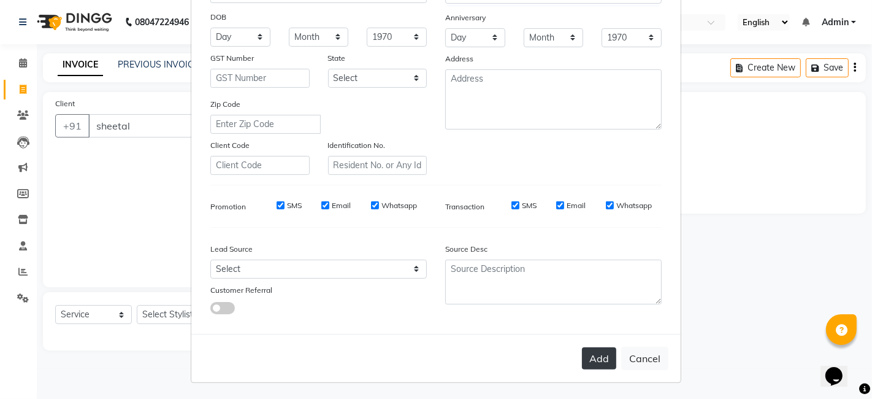
drag, startPoint x: 576, startPoint y: 353, endPoint x: 588, endPoint y: 356, distance: 12.5
click at [588, 356] on div "Add Cancel" at bounding box center [436, 358] width 490 height 48
click at [588, 356] on button "Add" at bounding box center [599, 358] width 34 height 22
type input "7841922776"
select select
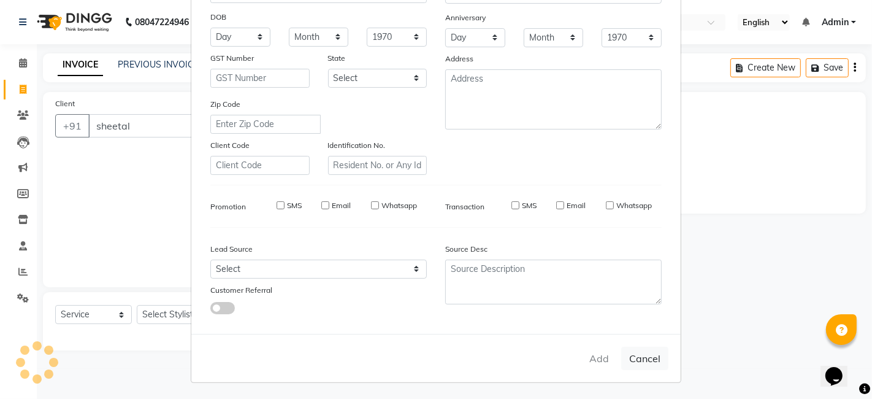
select select
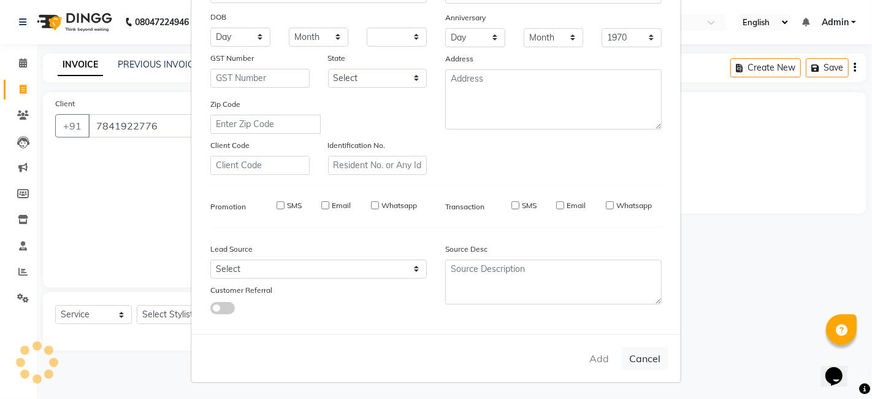
select select
checkbox input "false"
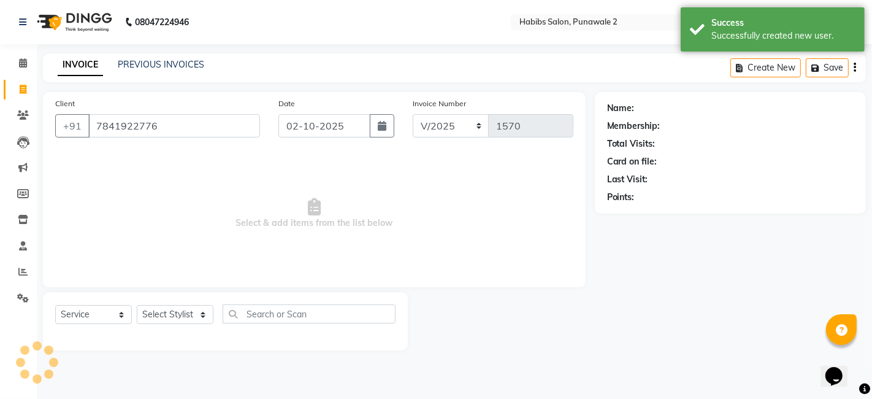
click at [170, 314] on ngb-modal-window "Add Client Generate Dummy Number Name Email DOB Day 01 02 03 04 05 06 07 08 09 …" at bounding box center [436, 199] width 872 height 399
click at [170, 314] on select "Select Stylist Chandan Ganesh Gauri [PERSON_NAME] [PERSON_NAME] nikhil rohit [P…" at bounding box center [175, 314] width 77 height 19
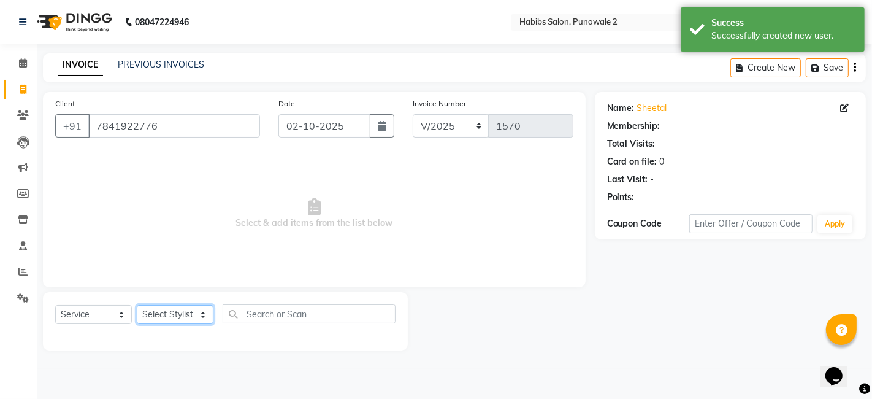
select select "82973"
click at [137, 305] on select "Select Stylist Chandan Ganesh Gauri [PERSON_NAME] [PERSON_NAME] nikhil rohit [P…" at bounding box center [175, 314] width 77 height 19
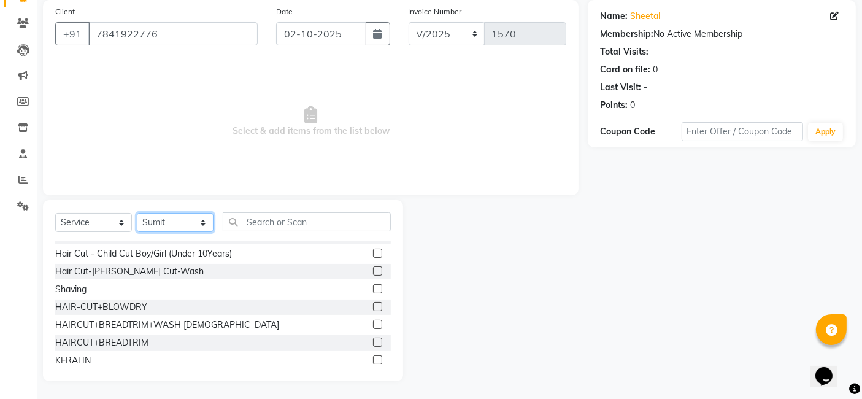
scroll to position [121, 0]
click at [118, 312] on div "HAIR-CUT+BLOWDRY" at bounding box center [223, 305] width 336 height 15
click at [118, 308] on div "HAIR-CUT+BLOWDRY" at bounding box center [101, 305] width 92 height 13
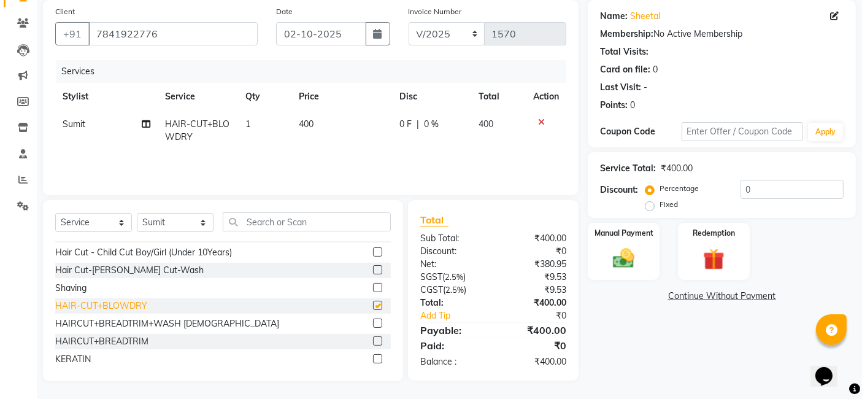
checkbox input "false"
click at [331, 134] on td "400" at bounding box center [341, 130] width 101 height 40
select select "82973"
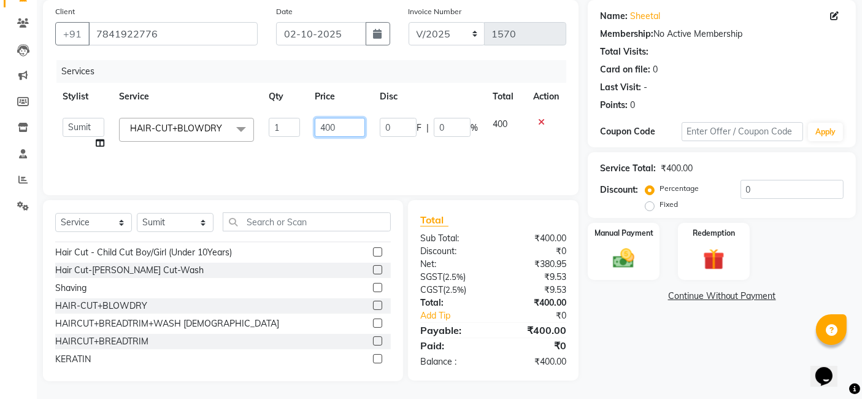
click at [337, 129] on input "400" at bounding box center [340, 127] width 50 height 19
type input "4"
type input "500"
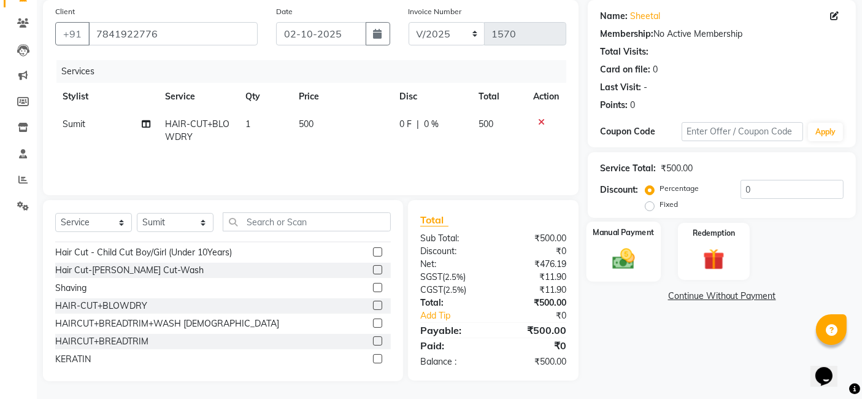
click at [604, 239] on div "Manual Payment" at bounding box center [624, 251] width 74 height 60
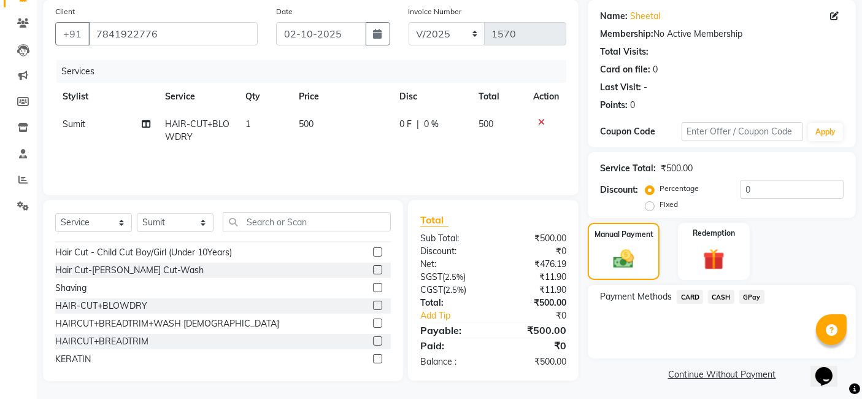
click at [706, 295] on span "GPay" at bounding box center [751, 297] width 25 height 14
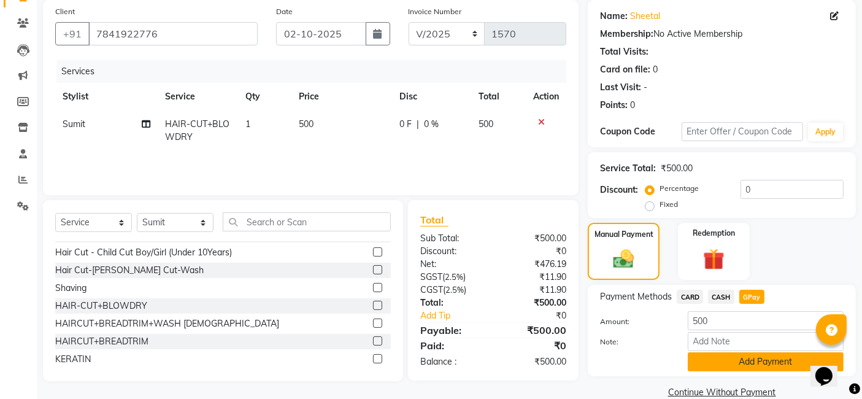
click at [706, 368] on button "Add Payment" at bounding box center [766, 361] width 156 height 19
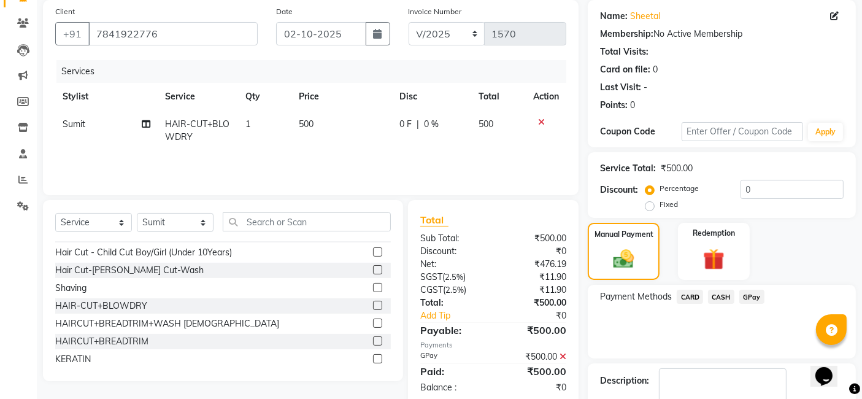
scroll to position [163, 0]
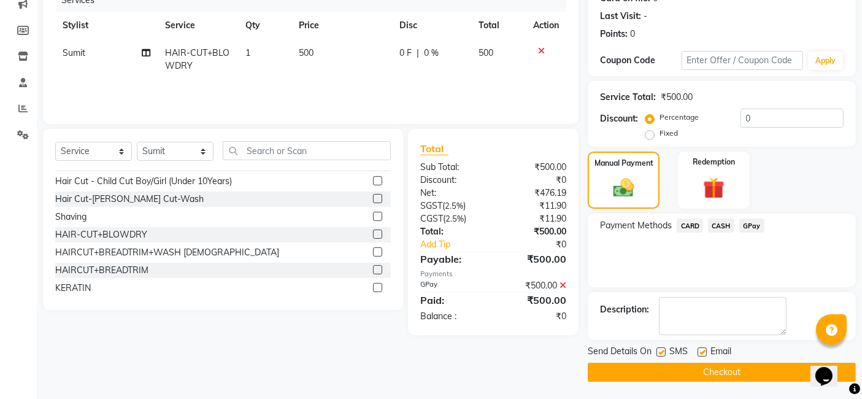
click at [706, 368] on button "Checkout" at bounding box center [722, 372] width 268 height 19
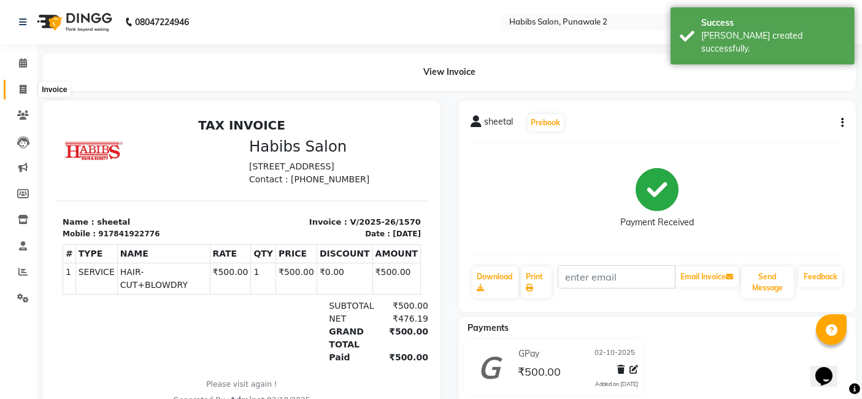
click at [20, 86] on icon at bounding box center [23, 89] width 7 height 9
select select "service"
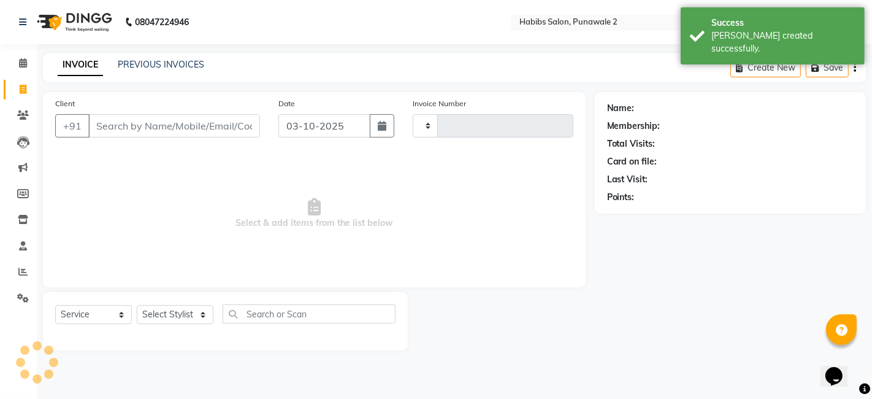
type input "1571"
select select "8475"
click at [320, 120] on input "03-10-2025" at bounding box center [325, 125] width 92 height 23
select select "10"
select select "2025"
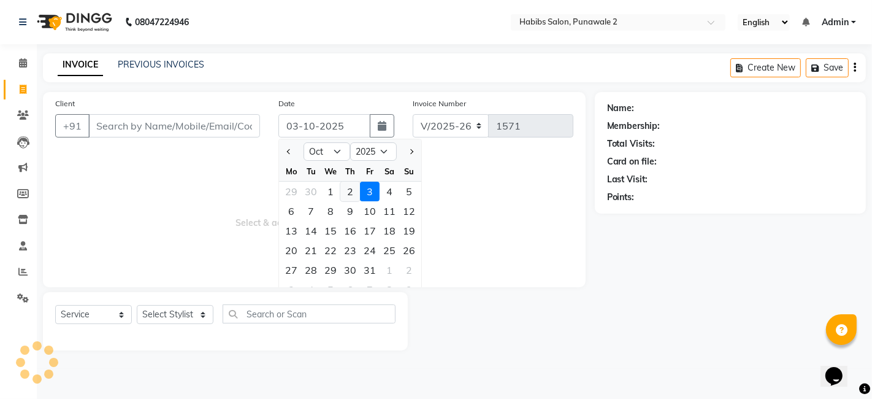
click at [344, 187] on div "2" at bounding box center [351, 192] width 20 height 20
type input "02-10-2025"
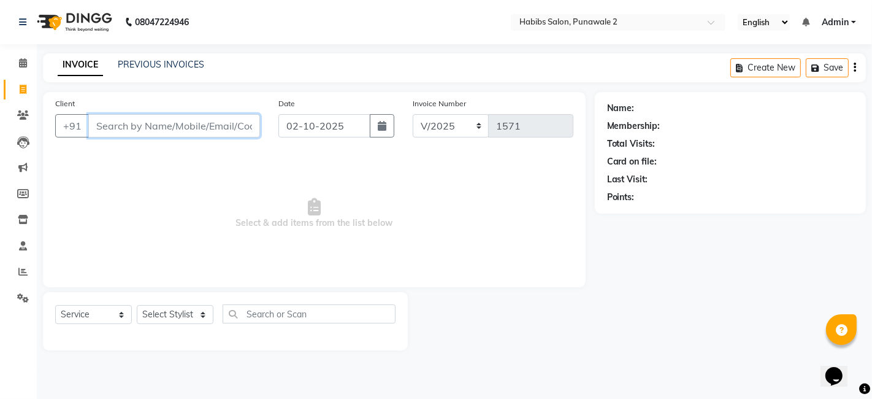
drag, startPoint x: 242, startPoint y: 123, endPoint x: 330, endPoint y: 194, distance: 113.1
click at [330, 194] on div "Client +91 Date [DATE] Invoice Number V/2025 V/[PHONE_NUMBER] Select & add item…" at bounding box center [314, 189] width 543 height 195
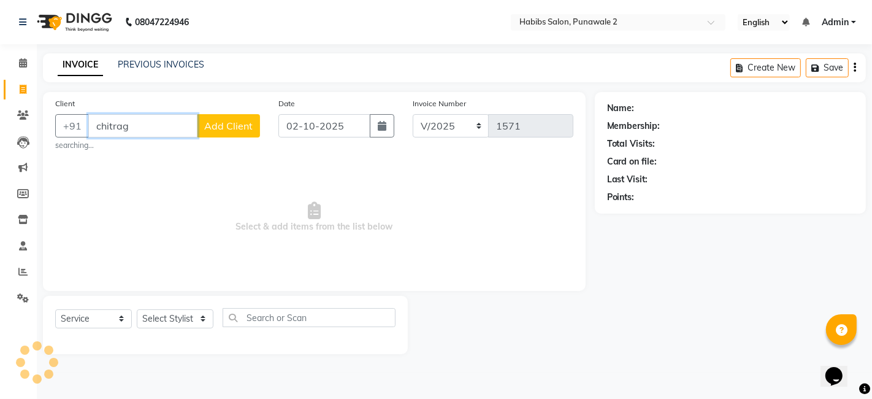
type input "chitrag"
click at [227, 130] on span "Add Client" at bounding box center [228, 126] width 48 height 12
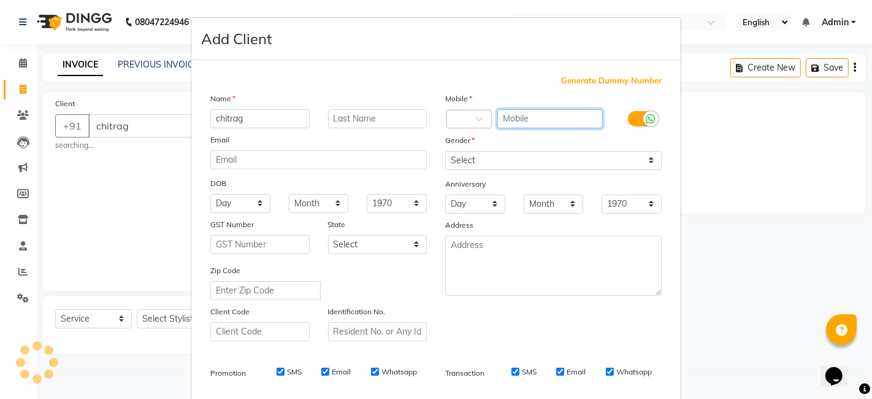
click at [516, 113] on input "text" at bounding box center [551, 118] width 106 height 19
type input "7043039667"
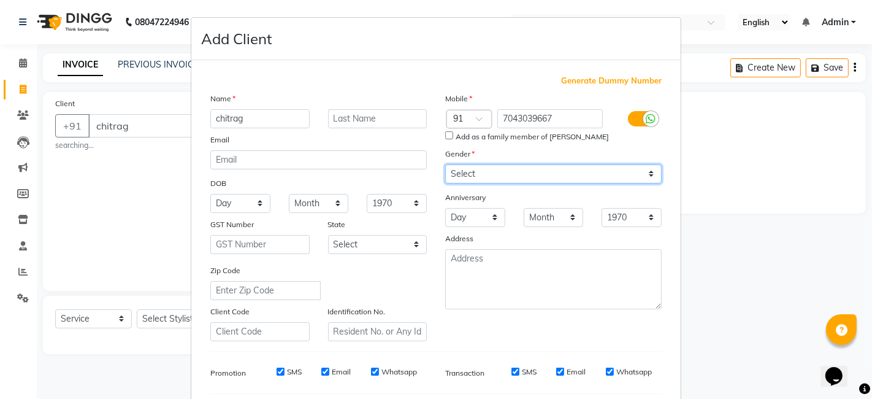
drag, startPoint x: 529, startPoint y: 163, endPoint x: 477, endPoint y: 213, distance: 72.0
click at [477, 213] on div "Mobile Country Code × 91 7043039667 Add as a family member of [PERSON_NAME] Gen…" at bounding box center [553, 216] width 235 height 249
select select "[DEMOGRAPHIC_DATA]"
click at [445, 164] on select "Select [DEMOGRAPHIC_DATA] [DEMOGRAPHIC_DATA] Other Prefer Not To Say" at bounding box center [553, 173] width 217 height 19
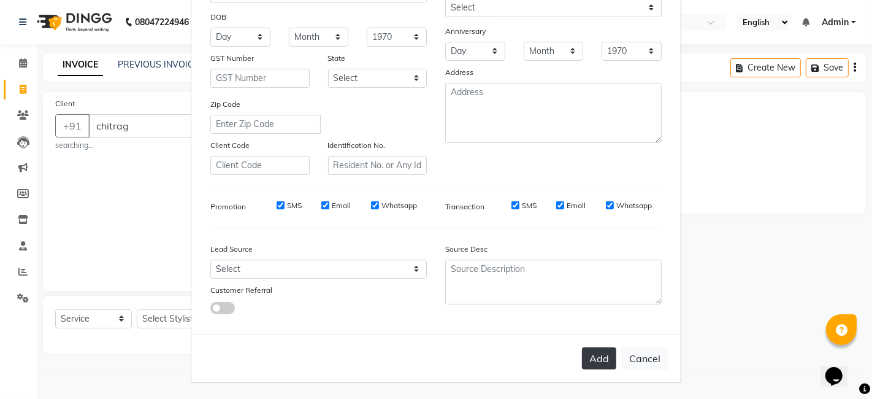
click at [587, 362] on button "Add" at bounding box center [599, 358] width 34 height 22
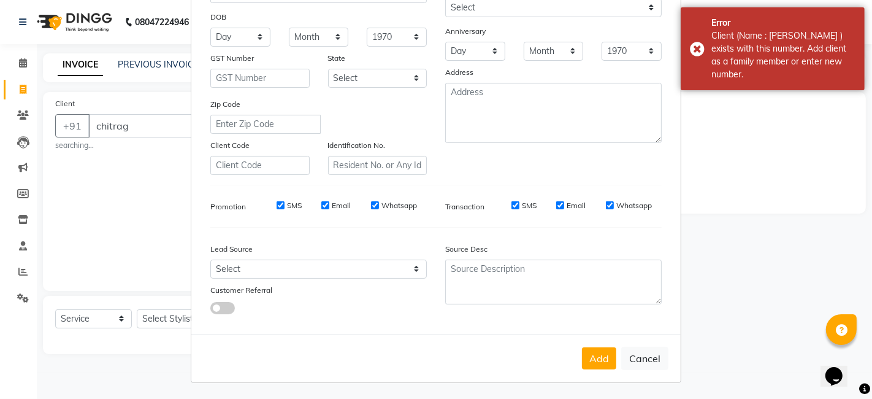
scroll to position [0, 0]
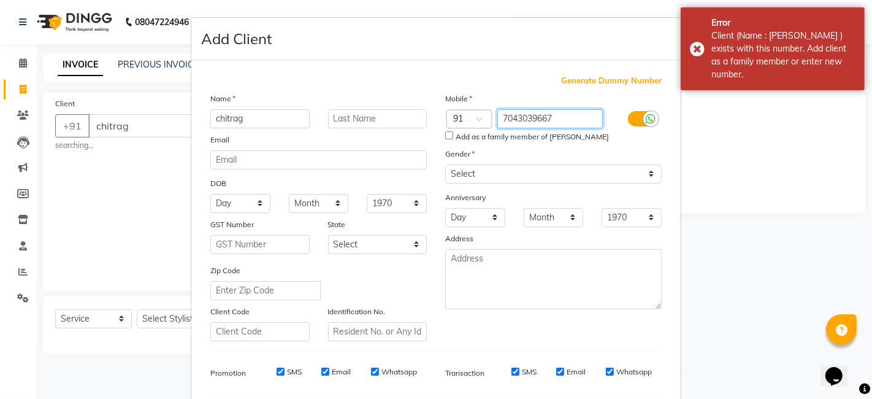
click at [566, 111] on input "7043039667" at bounding box center [551, 118] width 106 height 19
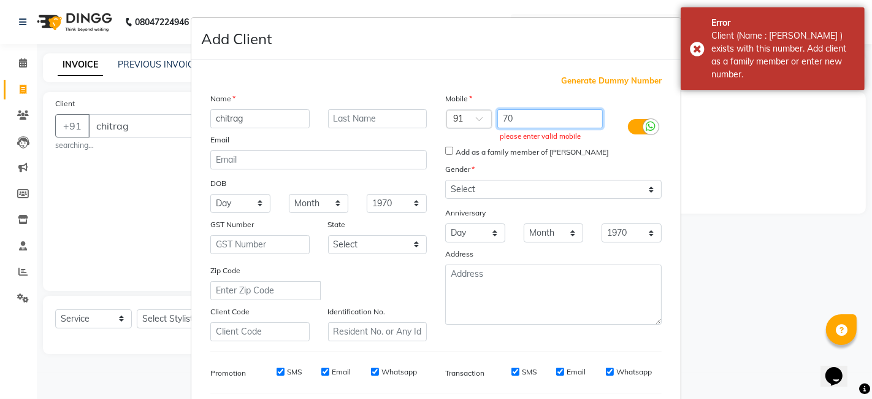
type input "7"
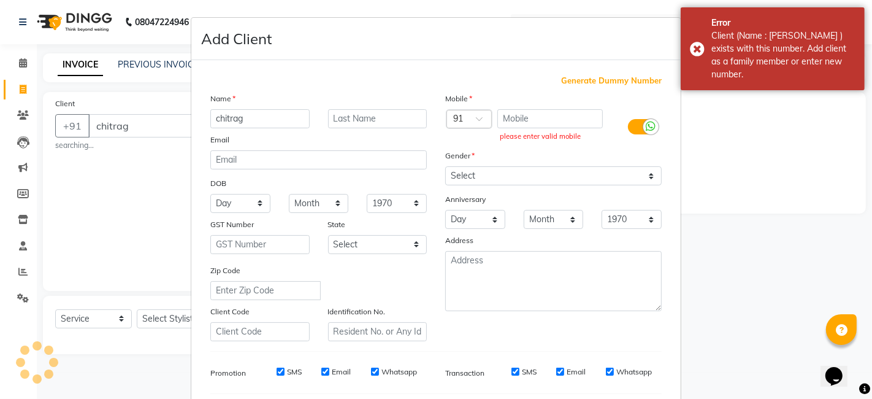
click at [594, 80] on span "Generate Dummy Number" at bounding box center [611, 81] width 101 height 12
click at [600, 79] on span "Generate Dummy Number" at bounding box center [611, 81] width 101 height 12
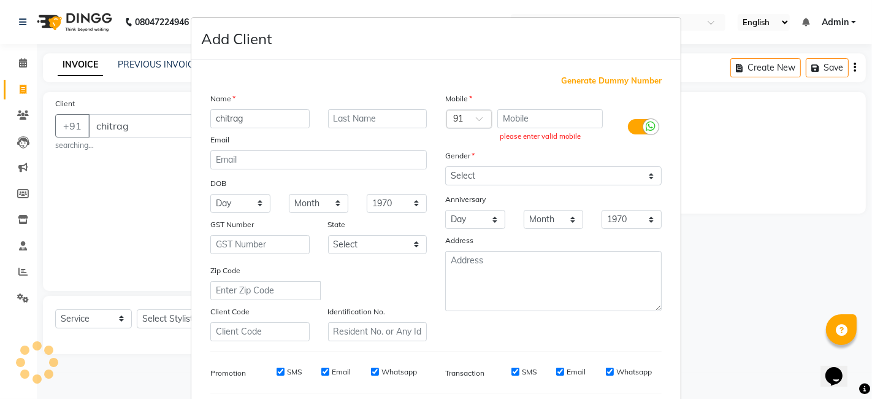
click at [502, 80] on div "Generate Dummy Number" at bounding box center [436, 81] width 452 height 12
click at [573, 78] on span "Generate Dummy Number" at bounding box center [611, 81] width 101 height 12
click at [511, 75] on div "Generate Dummy Number" at bounding box center [436, 81] width 452 height 12
click at [603, 84] on span "Generate Dummy Number" at bounding box center [611, 81] width 101 height 12
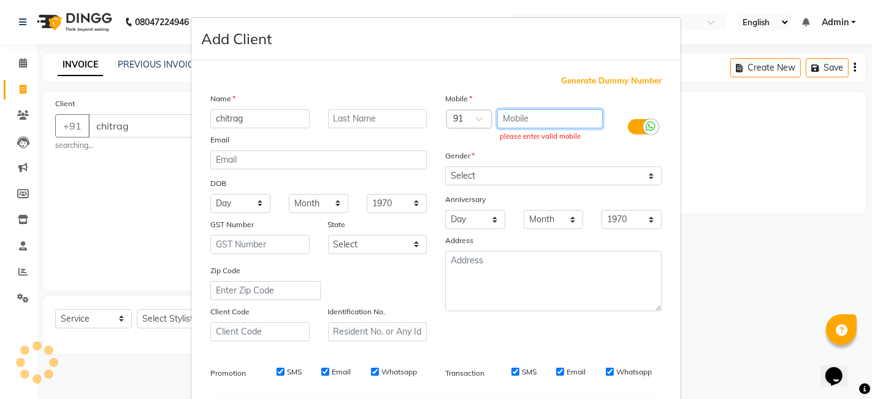
click at [528, 119] on input "text" at bounding box center [551, 118] width 106 height 19
click at [585, 80] on span "Generate Dummy Number" at bounding box center [611, 81] width 101 height 12
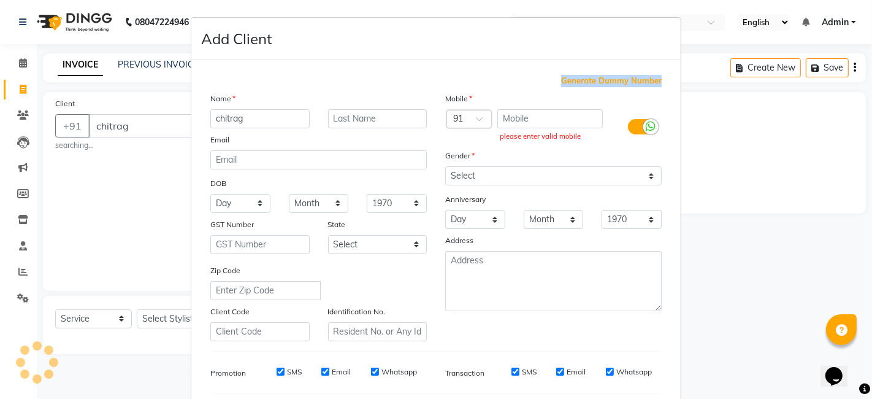
click at [585, 80] on span "Generate Dummy Number" at bounding box center [611, 81] width 101 height 12
click at [504, 76] on div "Generate Dummy Number" at bounding box center [436, 81] width 452 height 12
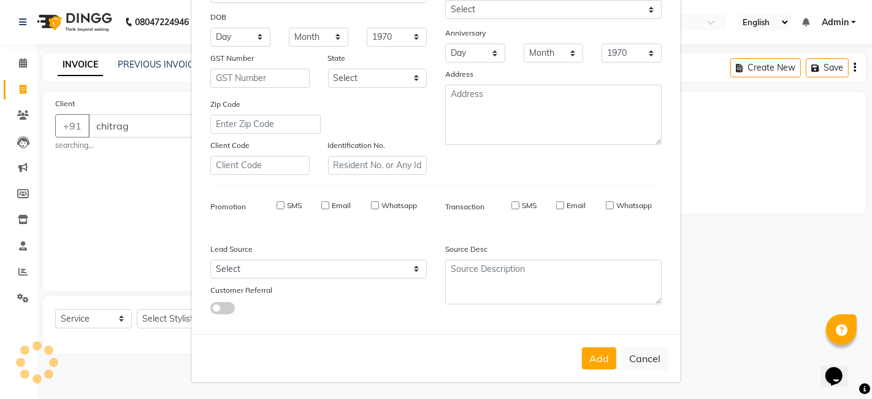
type input "1375800000235"
checkbox input "false"
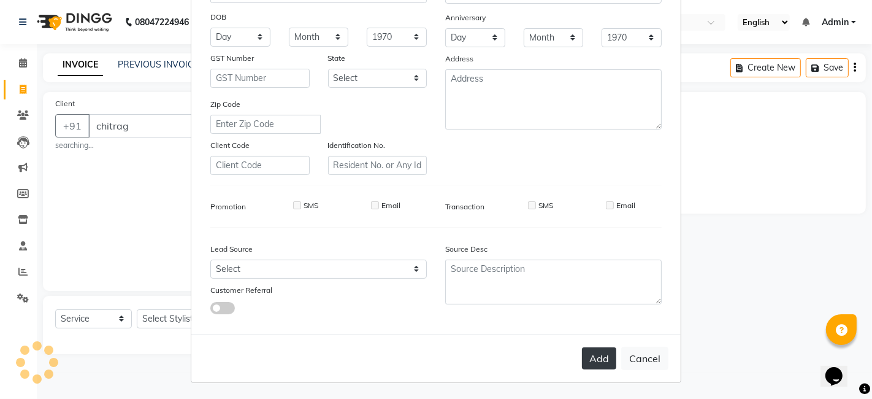
click at [599, 353] on button "Add" at bounding box center [599, 358] width 34 height 22
type input "1375800000235"
select select
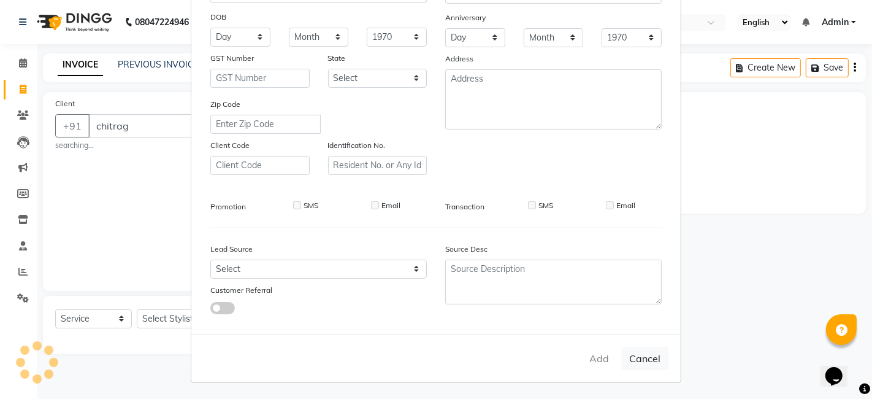
select select
checkbox input "false"
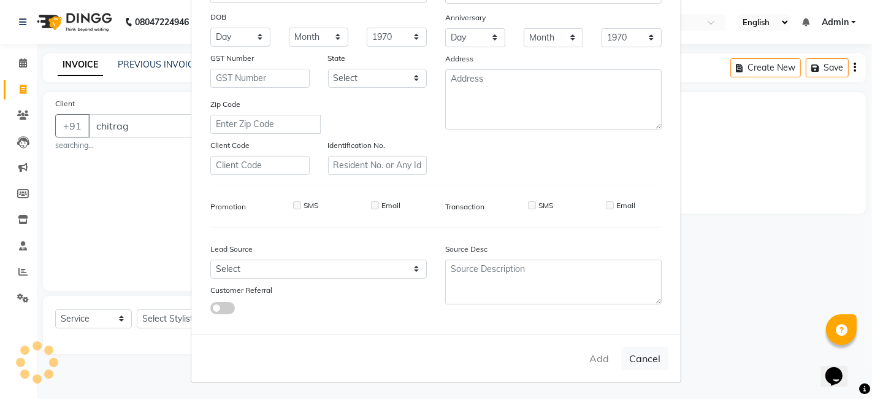
checkbox input "false"
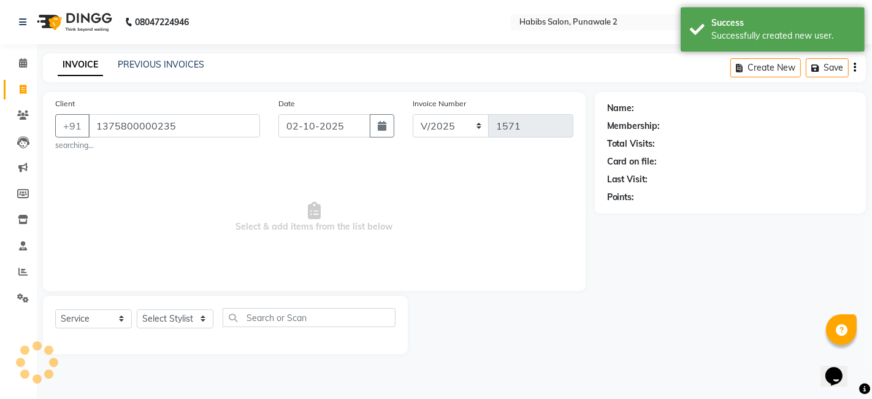
type input "1375800000236"
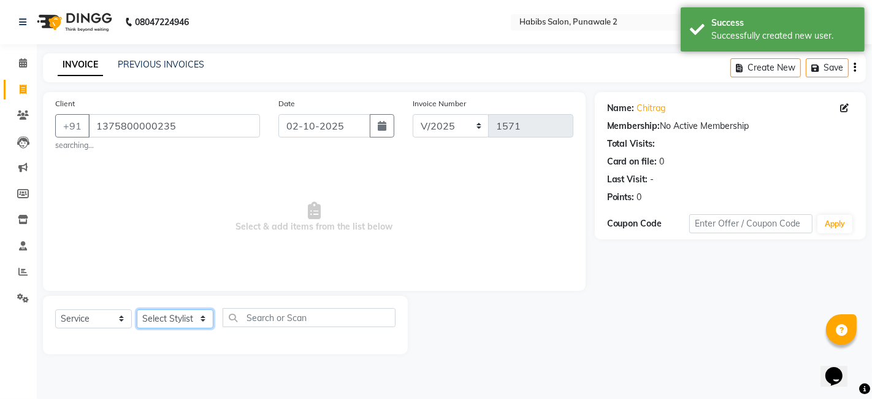
click at [150, 314] on select "Select Stylist Chandan Ganesh Gauri [PERSON_NAME] [PERSON_NAME] nikhil rohit [P…" at bounding box center [175, 318] width 77 height 19
select select "91532"
click at [137, 309] on select "Select Stylist Chandan Ganesh Gauri [PERSON_NAME] [PERSON_NAME] nikhil rohit [P…" at bounding box center [175, 318] width 77 height 19
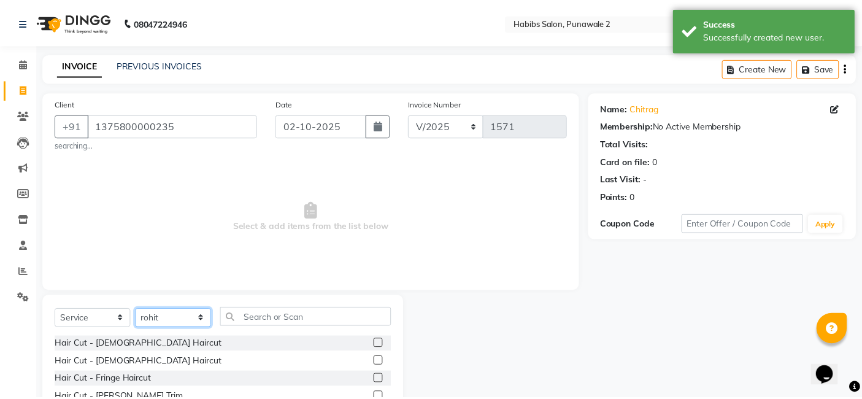
scroll to position [96, 0]
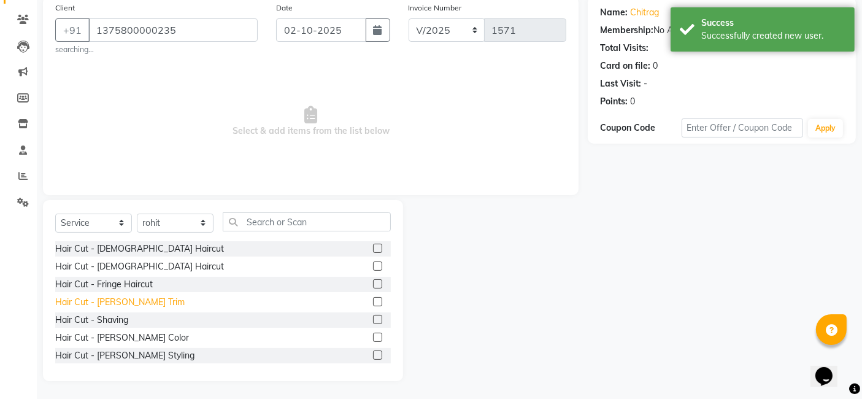
click at [132, 296] on div "Hair Cut - [PERSON_NAME] Trim" at bounding box center [119, 302] width 129 height 13
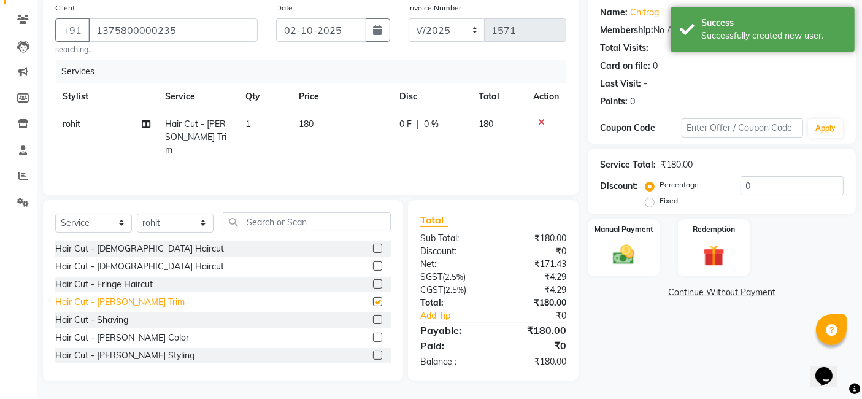
checkbox input "false"
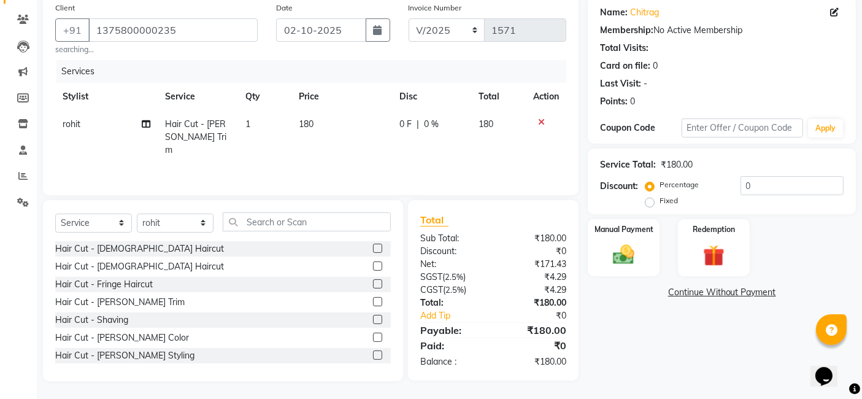
click at [312, 118] on span "180" at bounding box center [306, 123] width 15 height 11
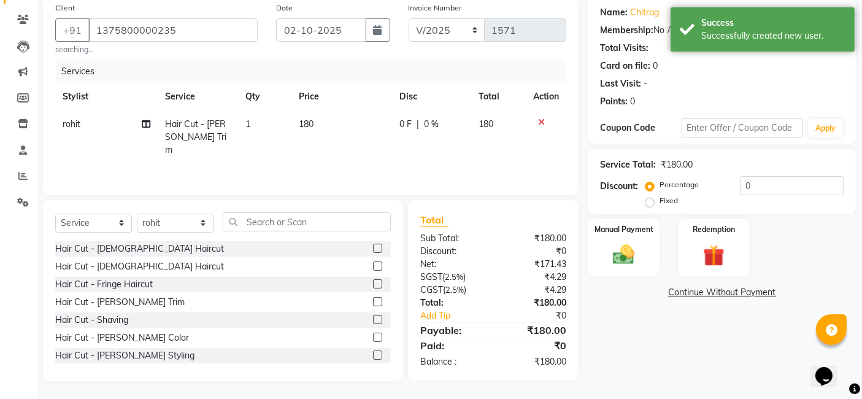
select select "91532"
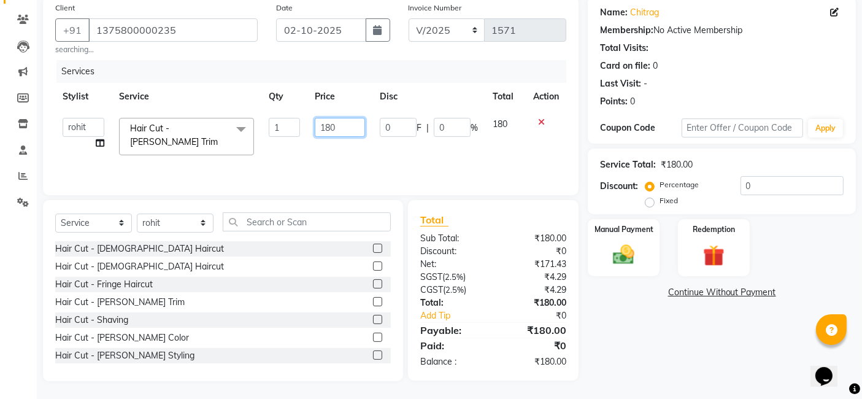
click at [344, 127] on input "180" at bounding box center [340, 127] width 50 height 19
type input "1"
type input "400"
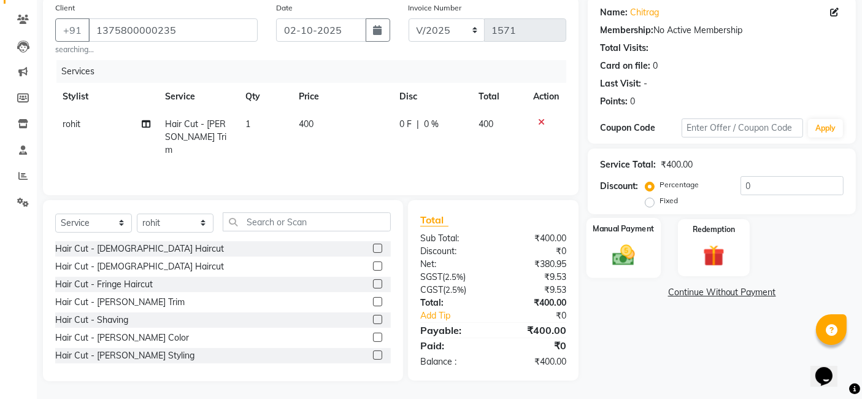
click at [612, 225] on label "Manual Payment" at bounding box center [623, 229] width 61 height 12
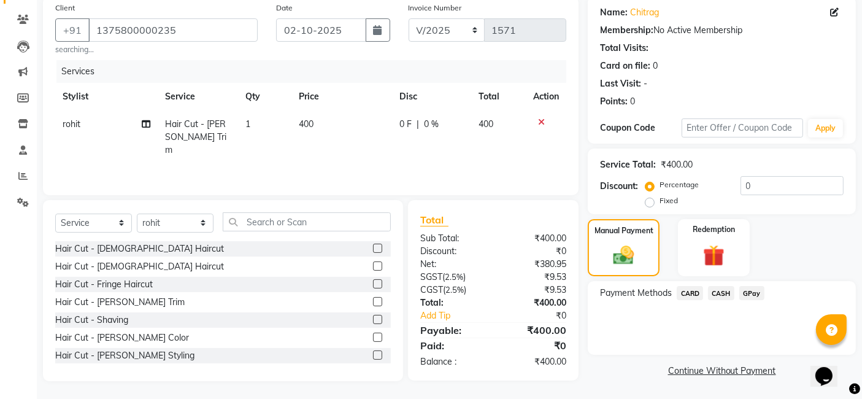
click at [706, 290] on span "GPay" at bounding box center [751, 293] width 25 height 14
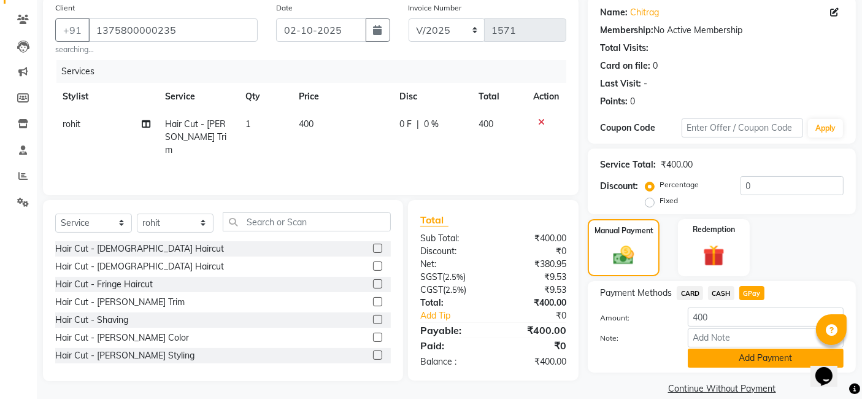
click at [706, 362] on button "Add Payment" at bounding box center [766, 358] width 156 height 19
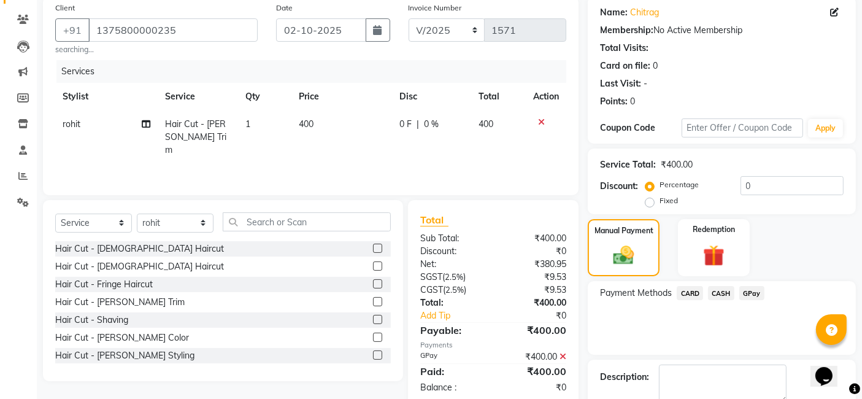
scroll to position [163, 0]
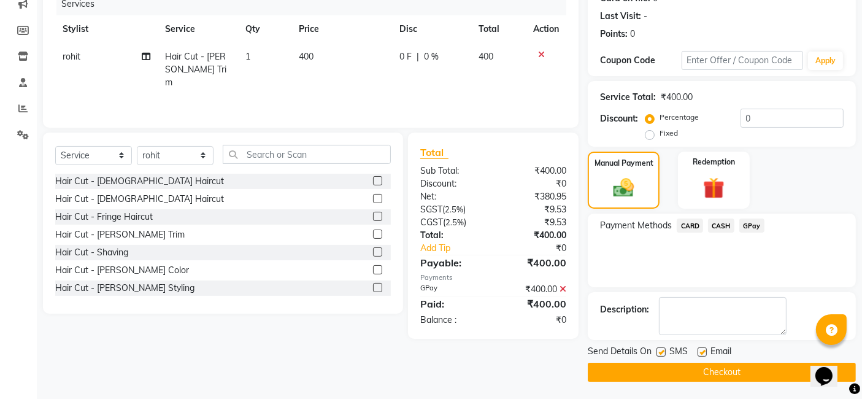
click at [706, 370] on button "Checkout" at bounding box center [722, 372] width 268 height 19
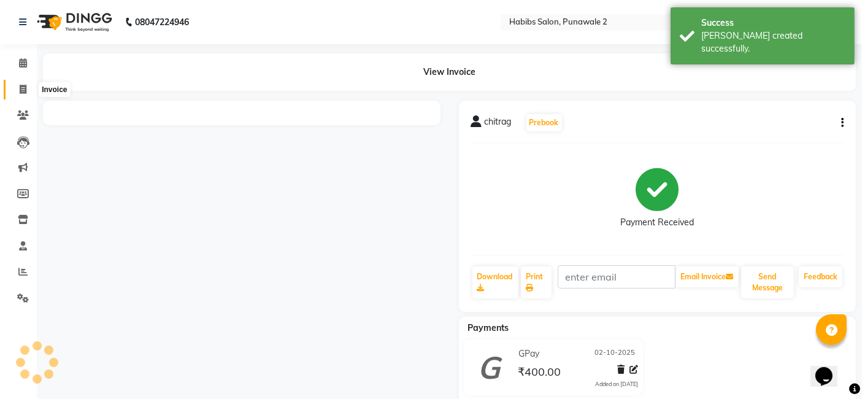
click at [26, 88] on span at bounding box center [22, 90] width 21 height 14
select select "service"
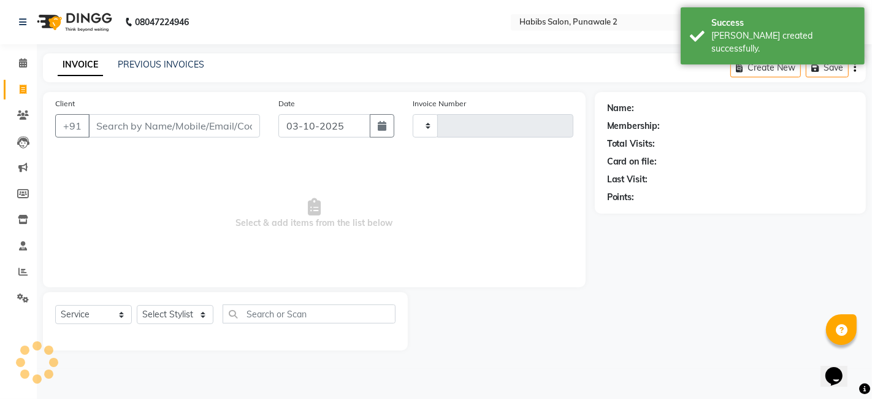
type input "1572"
select select "8475"
click at [296, 122] on input "03-10-2025" at bounding box center [325, 125] width 92 height 23
select select "10"
select select "2025"
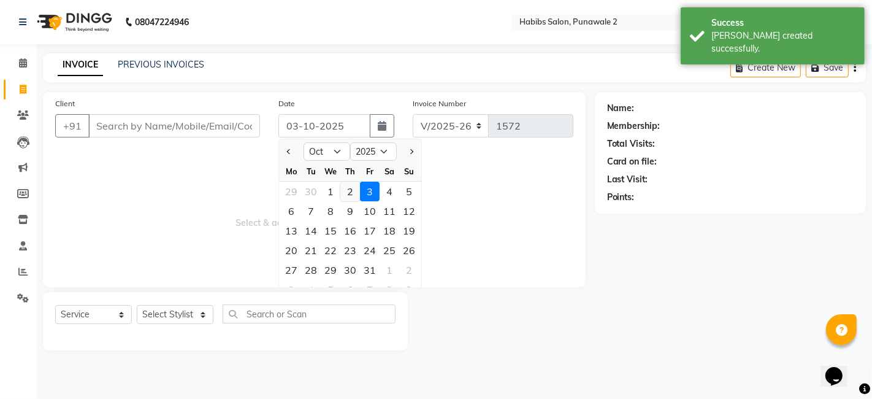
click at [345, 185] on div "2" at bounding box center [351, 192] width 20 height 20
type input "02-10-2025"
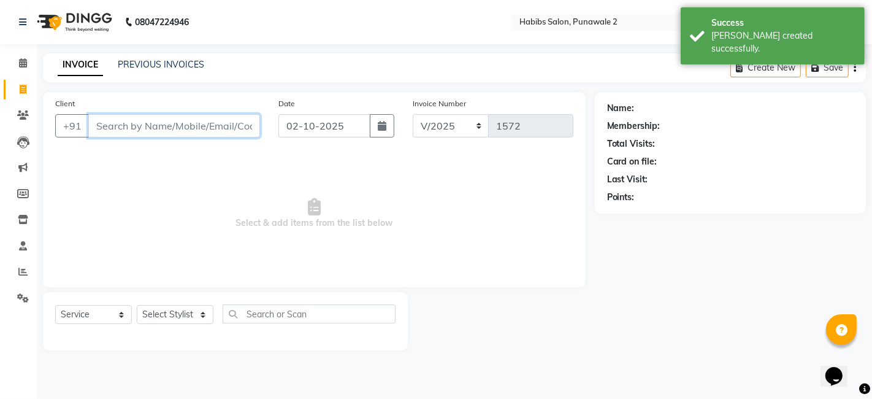
click at [224, 121] on input "Client" at bounding box center [174, 125] width 172 height 23
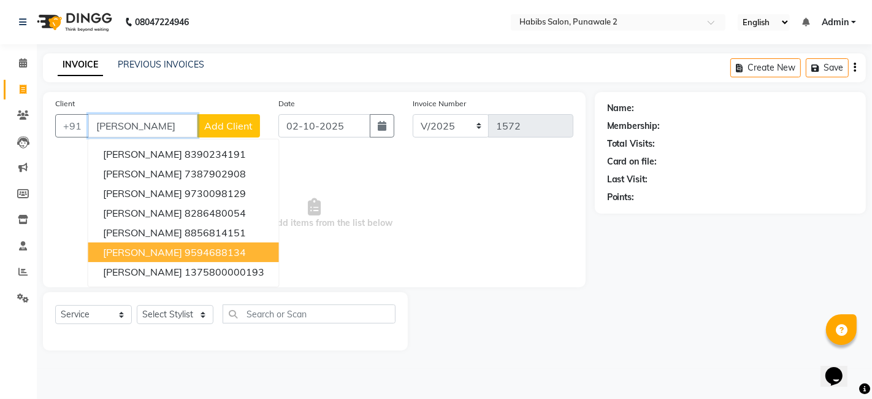
click at [185, 254] on ngb-highlight "9594688134" at bounding box center [215, 252] width 61 height 12
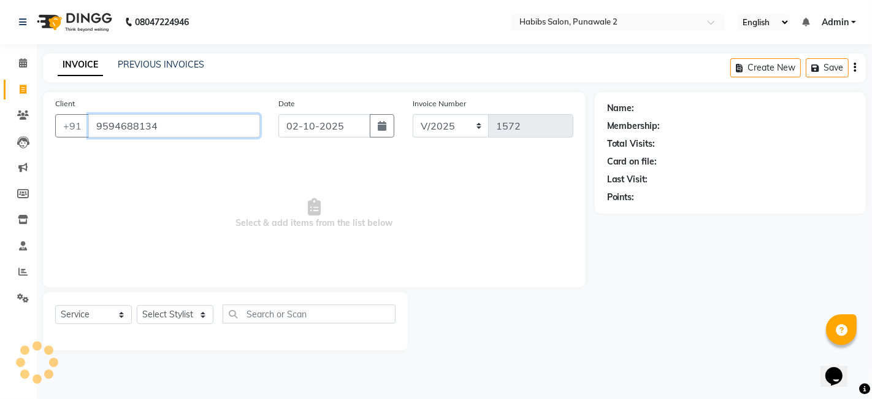
type input "9594688134"
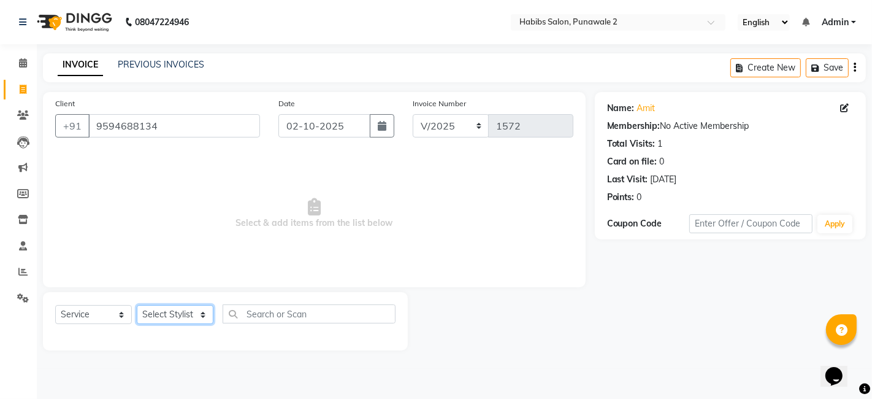
click at [163, 312] on select "Select Stylist Chandan Ganesh Gauri [PERSON_NAME] [PERSON_NAME] nikhil rohit [P…" at bounding box center [175, 314] width 77 height 19
select select "82973"
click at [137, 305] on select "Select Stylist Chandan Ganesh Gauri [PERSON_NAME] [PERSON_NAME] nikhil rohit [P…" at bounding box center [175, 314] width 77 height 19
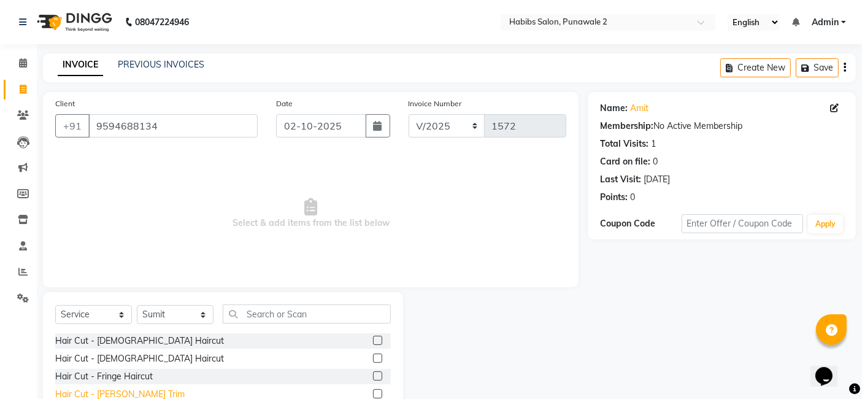
click at [113, 380] on div "Hair Cut - [PERSON_NAME] Trim" at bounding box center [119, 394] width 129 height 13
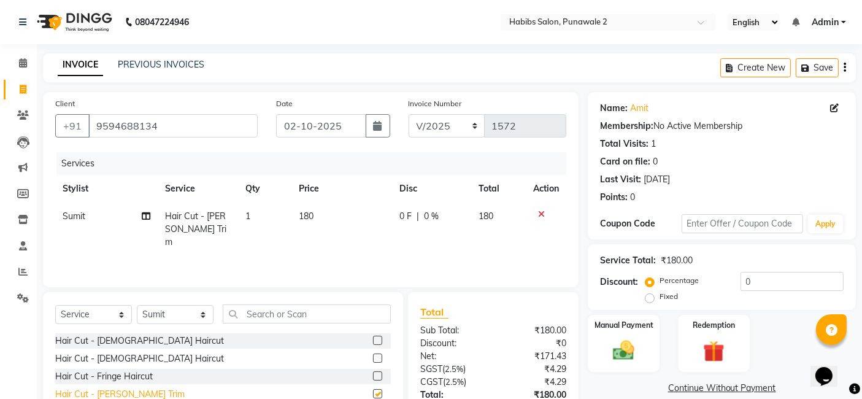
checkbox input "false"
click at [312, 207] on td "180" at bounding box center [341, 228] width 101 height 53
select select "82973"
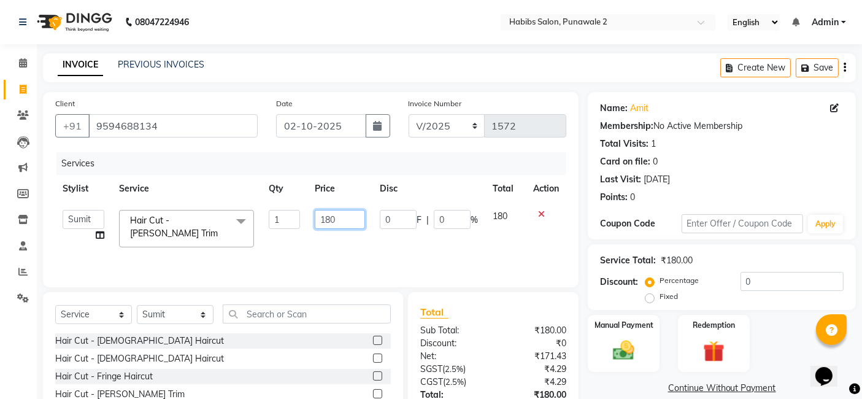
click at [342, 215] on input "180" at bounding box center [340, 219] width 50 height 19
type input "1"
type input "500"
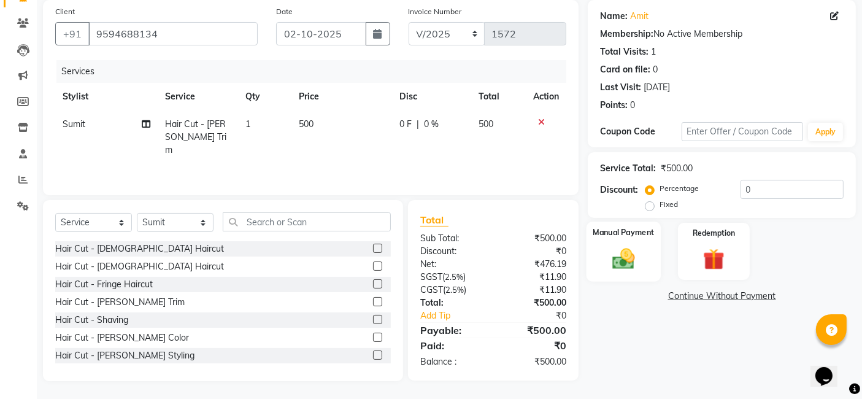
click at [636, 252] on img at bounding box center [624, 258] width 37 height 26
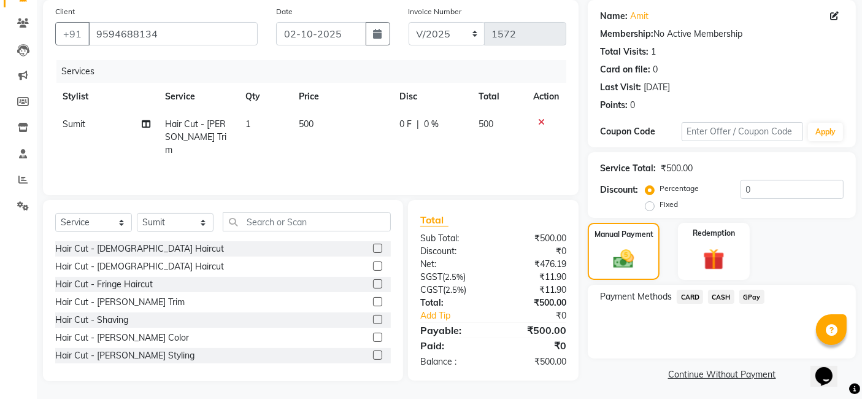
click at [706, 293] on span "GPay" at bounding box center [751, 297] width 25 height 14
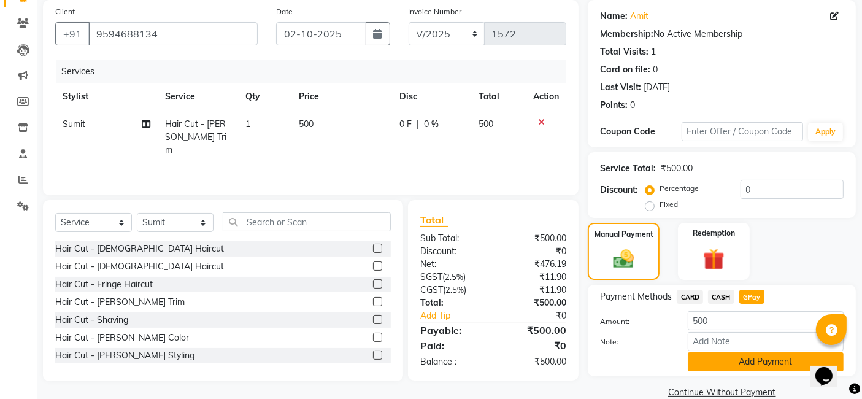
click at [706, 355] on button "Add Payment" at bounding box center [766, 361] width 156 height 19
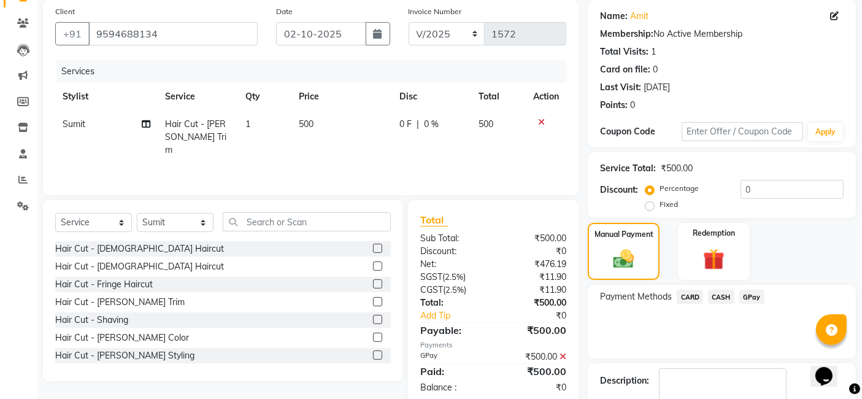
scroll to position [163, 0]
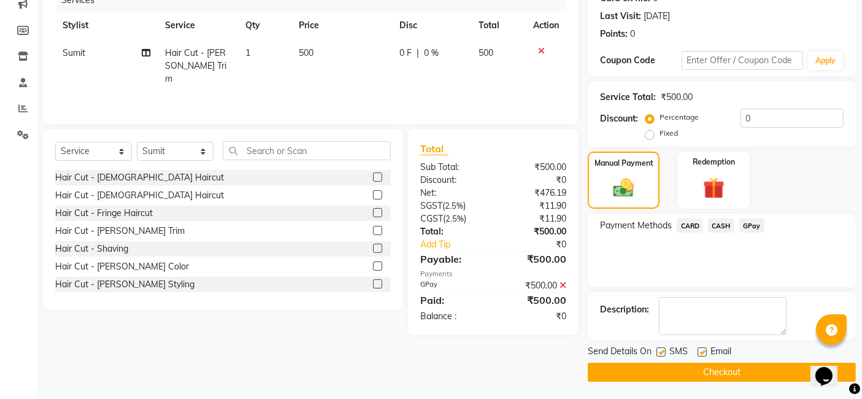
click at [706, 380] on main "INVOICE PREVIOUS INVOICES Create New Save Client [PHONE_NUMBER] Date [DATE] Inv…" at bounding box center [449, 145] width 825 height 510
click at [706, 375] on button "Checkout" at bounding box center [722, 372] width 268 height 19
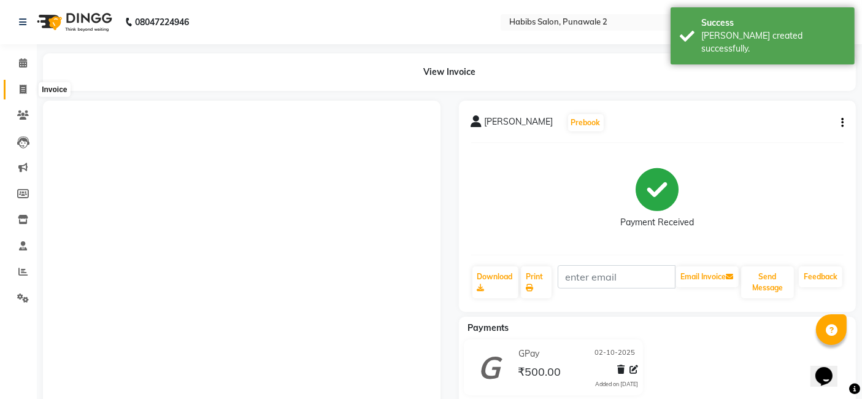
click at [22, 92] on icon at bounding box center [23, 89] width 7 height 9
select select "service"
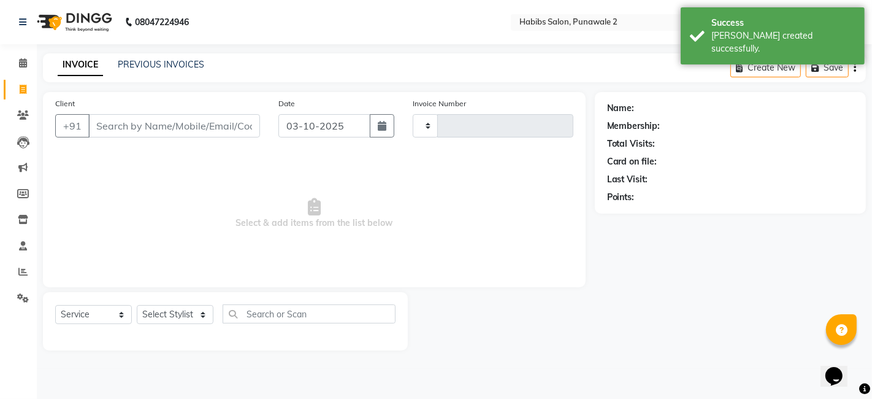
type input "1573"
select select "8475"
click at [339, 114] on input "03-10-2025" at bounding box center [325, 125] width 92 height 23
select select "10"
select select "2025"
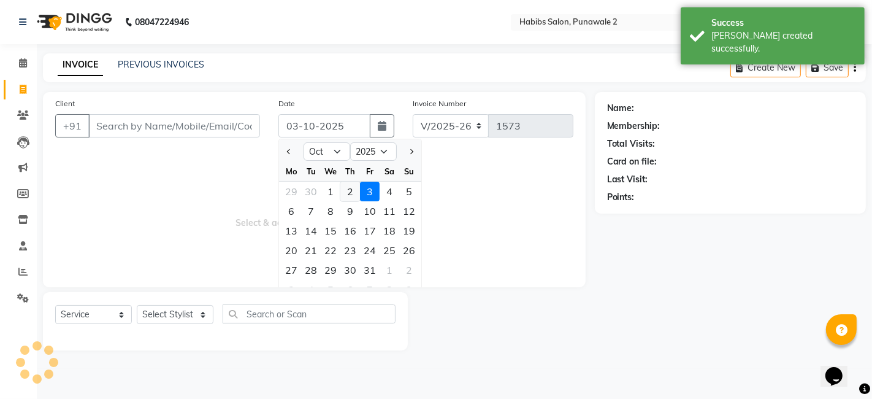
click at [350, 188] on div "2" at bounding box center [351, 192] width 20 height 20
type input "02-10-2025"
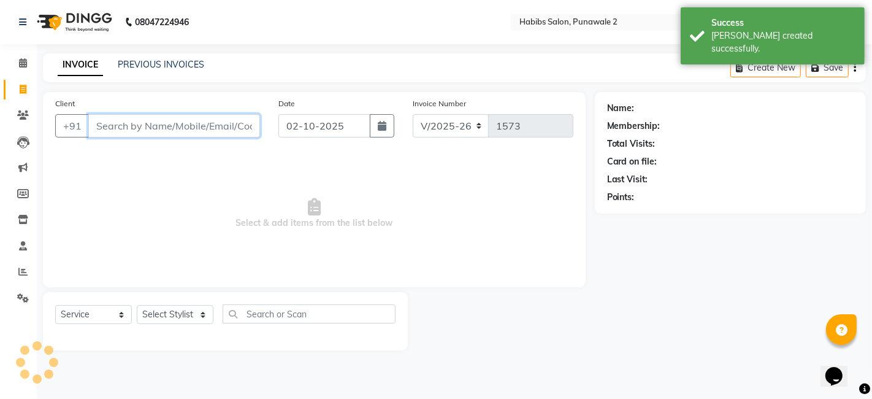
click at [213, 125] on input "Client" at bounding box center [174, 125] width 172 height 23
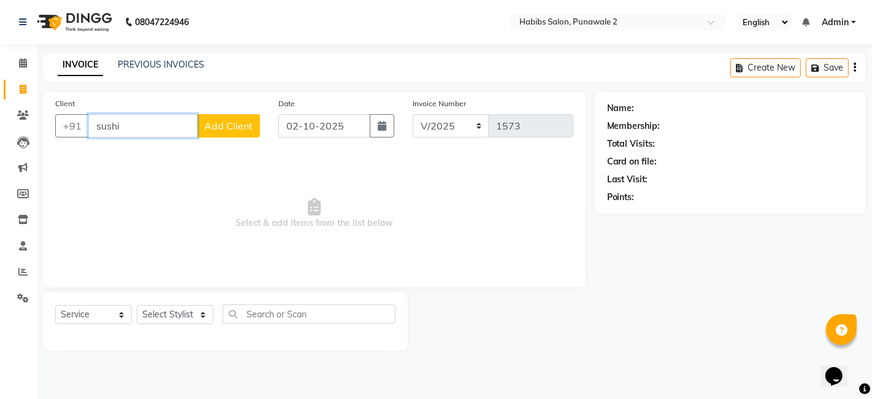
type input "sushi"
click at [228, 120] on span "Add Client" at bounding box center [228, 126] width 48 height 12
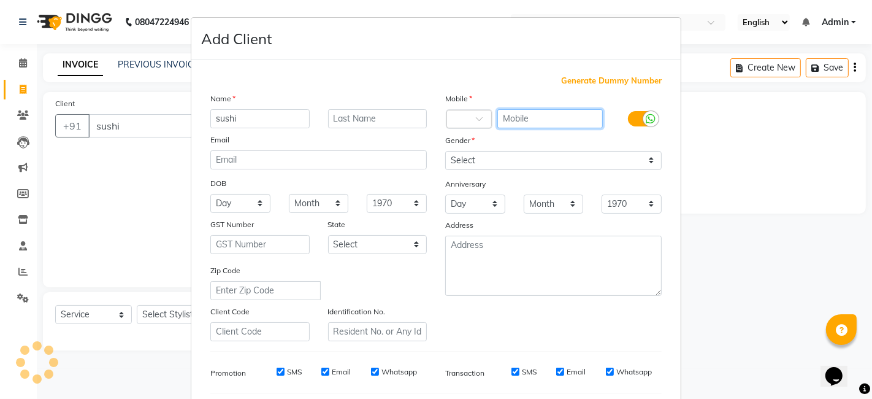
drag, startPoint x: 500, startPoint y: 114, endPoint x: 431, endPoint y: 75, distance: 79.4
click at [431, 75] on div "Generate Dummy Number Name sushi Email DOB Day 01 02 03 04 05 06 07 08 09 10 11…" at bounding box center [436, 282] width 470 height 415
type input "8788658868"
click at [563, 148] on div "Gender" at bounding box center [553, 142] width 235 height 17
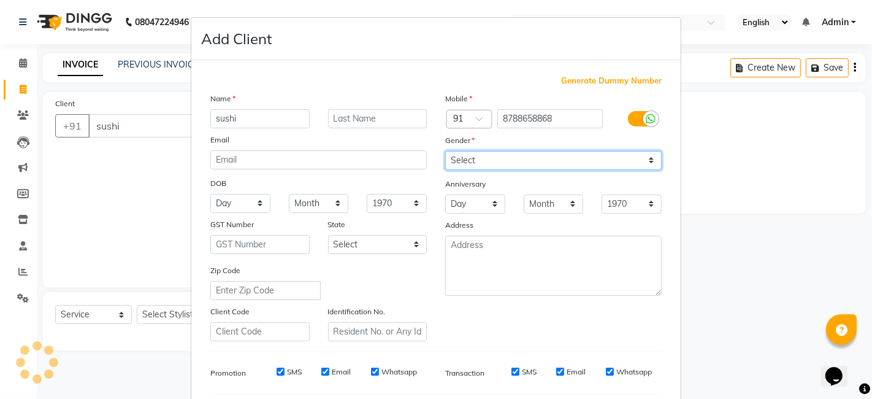
click at [485, 158] on select "Select [DEMOGRAPHIC_DATA] [DEMOGRAPHIC_DATA] Other Prefer Not To Say" at bounding box center [553, 160] width 217 height 19
select select "[DEMOGRAPHIC_DATA]"
click at [445, 151] on select "Select [DEMOGRAPHIC_DATA] [DEMOGRAPHIC_DATA] Other Prefer Not To Say" at bounding box center [553, 160] width 217 height 19
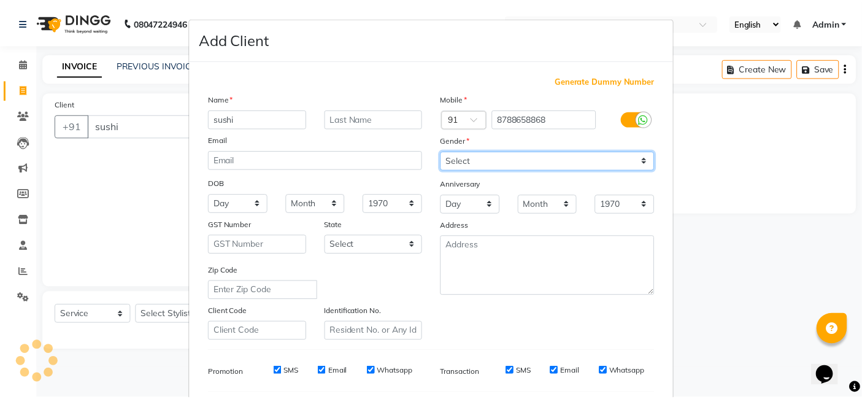
scroll to position [166, 0]
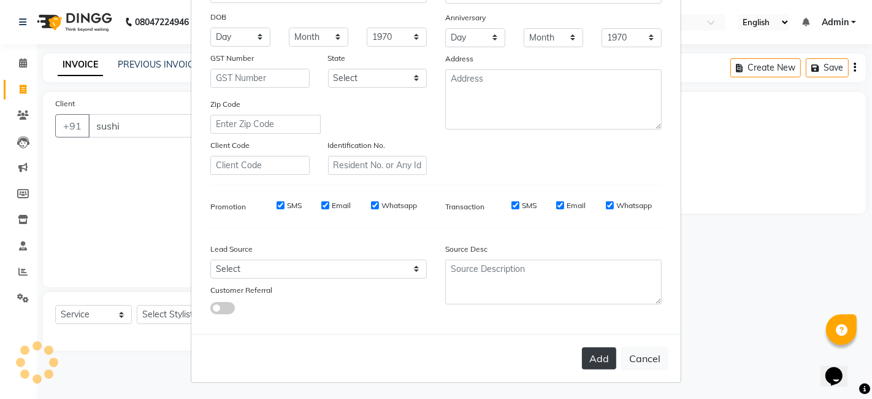
click at [587, 350] on button "Add" at bounding box center [599, 358] width 34 height 22
click at [606, 362] on button "Add" at bounding box center [599, 358] width 34 height 22
click at [599, 357] on button "Add" at bounding box center [599, 358] width 34 height 22
click at [598, 362] on button "Add" at bounding box center [599, 358] width 34 height 22
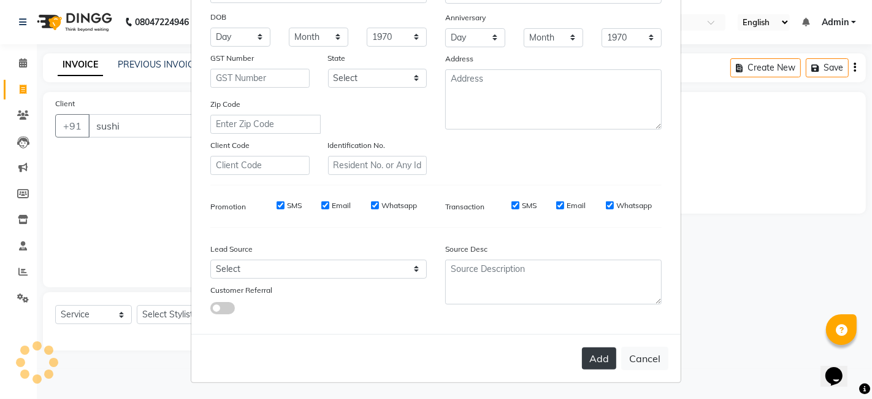
click at [598, 362] on button "Add" at bounding box center [599, 358] width 34 height 22
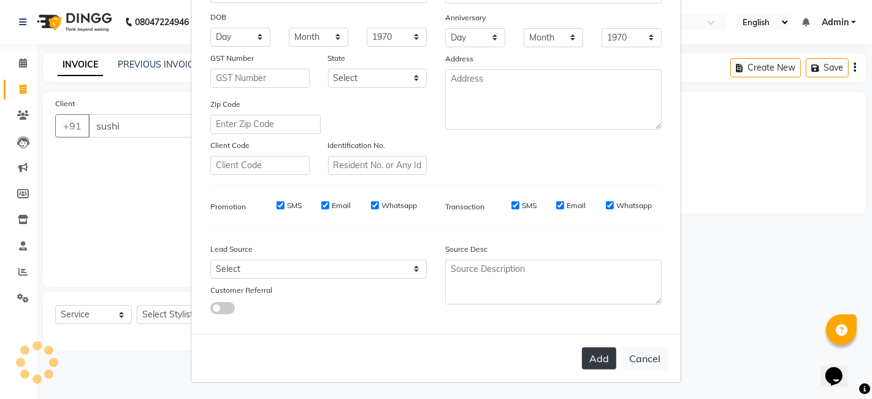
click at [598, 362] on button "Add" at bounding box center [599, 358] width 34 height 22
drag, startPoint x: 598, startPoint y: 362, endPoint x: 594, endPoint y: 353, distance: 9.3
click at [594, 353] on button "Add" at bounding box center [599, 358] width 34 height 22
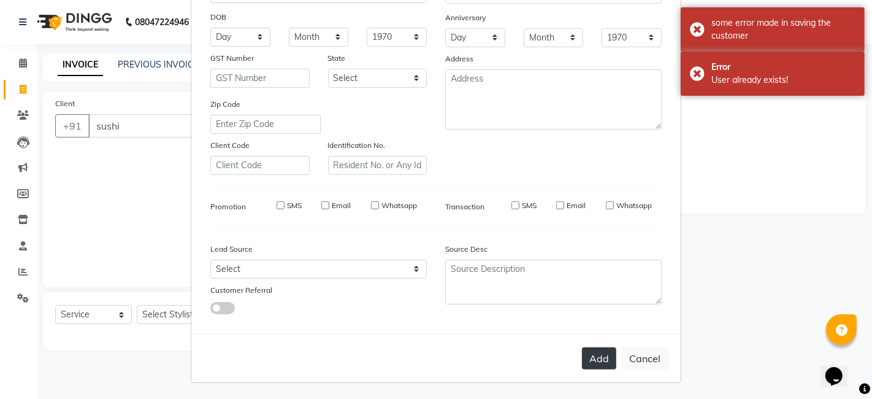
type input "8788658868"
select select
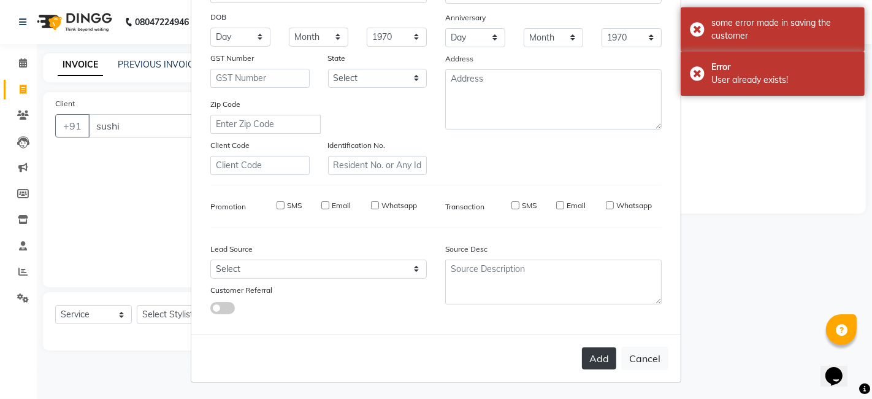
select select
checkbox input "false"
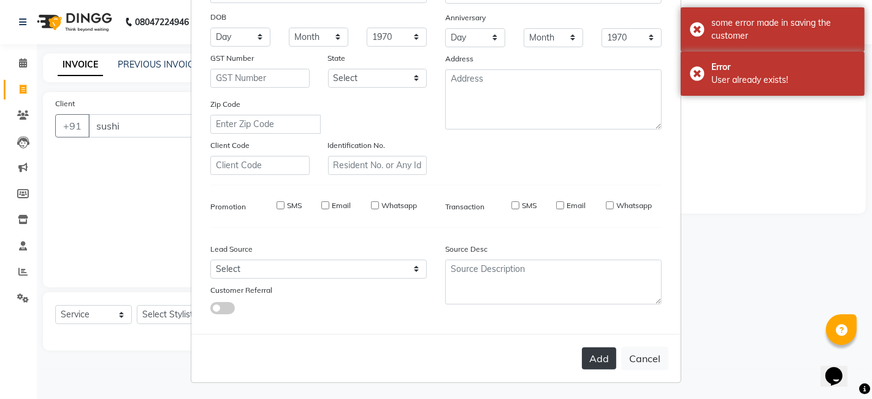
checkbox input "false"
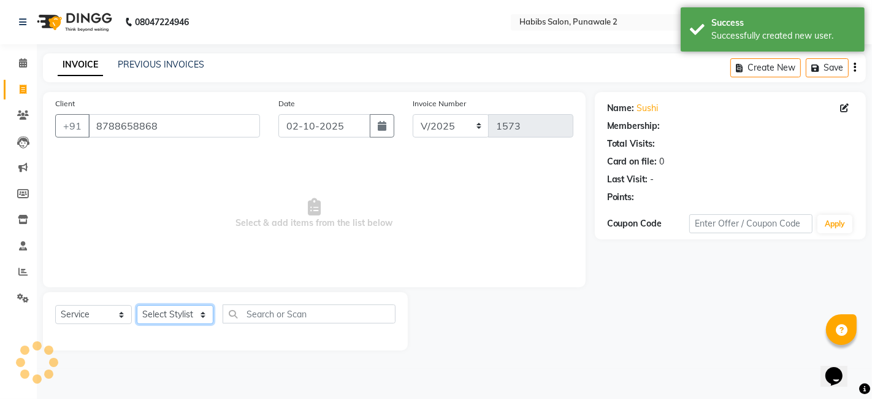
click at [182, 315] on select "Select Stylist Chandan Ganesh Gauri [PERSON_NAME] [PERSON_NAME] nikhil rohit [P…" at bounding box center [175, 314] width 77 height 19
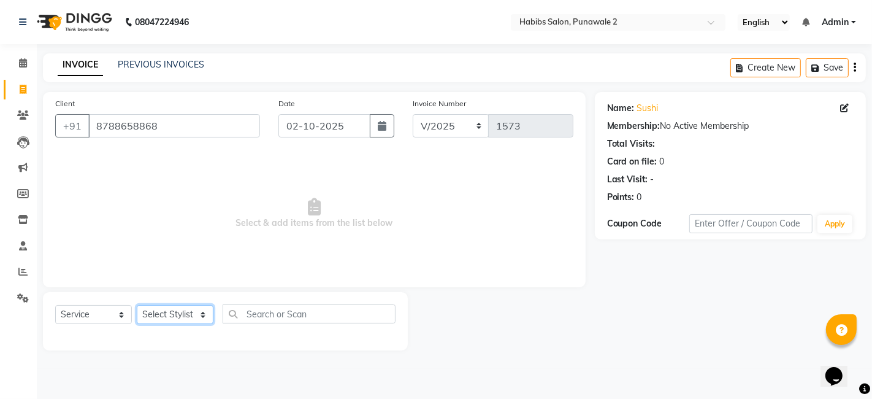
select select "91532"
click at [137, 305] on select "Select Stylist Chandan Ganesh Gauri [PERSON_NAME] [PERSON_NAME] nikhil rohit [P…" at bounding box center [175, 314] width 77 height 19
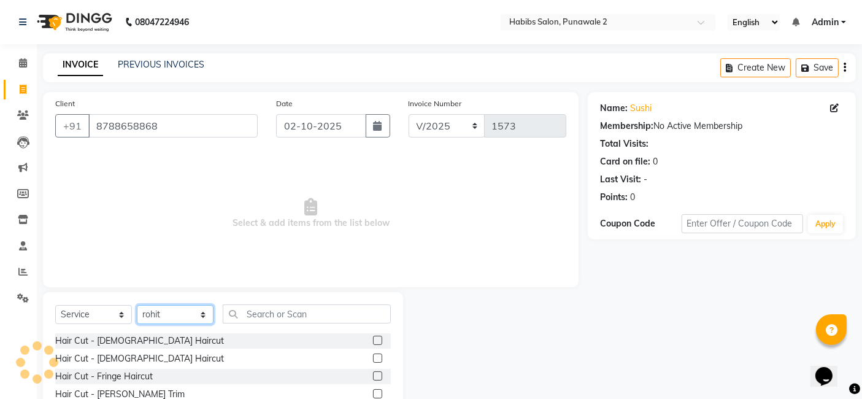
scroll to position [92, 0]
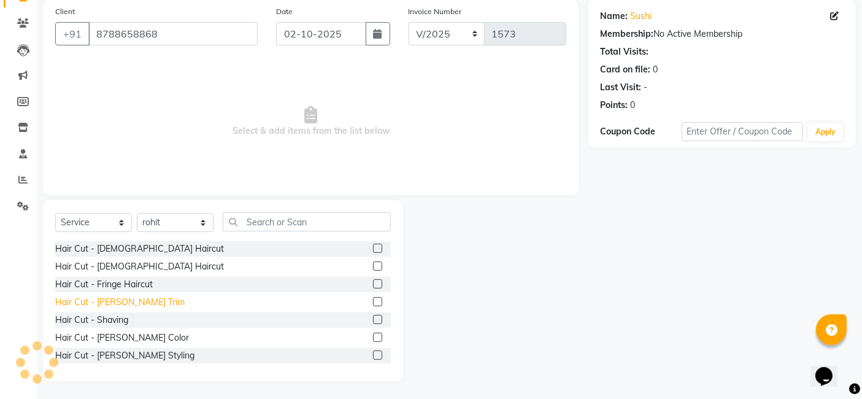
click at [121, 304] on div "Hair Cut - [PERSON_NAME] Trim" at bounding box center [119, 302] width 129 height 13
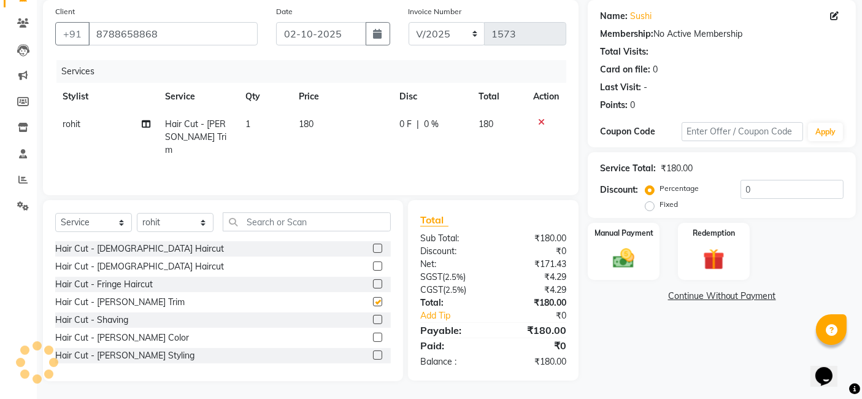
checkbox input "false"
click at [160, 222] on select "Select Stylist Chandan Ganesh Gauri [PERSON_NAME] [PERSON_NAME] nikhil rohit [P…" at bounding box center [175, 222] width 77 height 19
select select "82973"
click at [137, 213] on select "Select Stylist Chandan Ganesh Gauri [PERSON_NAME] [PERSON_NAME] nikhil rohit [P…" at bounding box center [175, 222] width 77 height 19
click at [130, 297] on div "Hair Cut - [PERSON_NAME] Trim" at bounding box center [119, 302] width 129 height 13
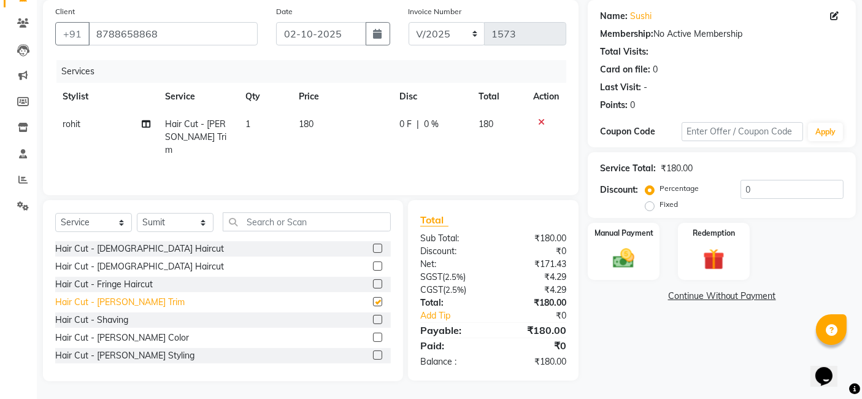
checkbox input "false"
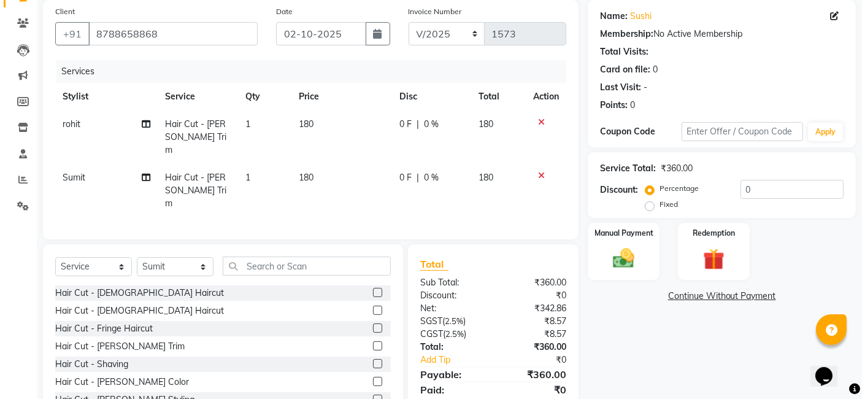
click at [331, 164] on td "180" at bounding box center [341, 190] width 101 height 53
select select "82973"
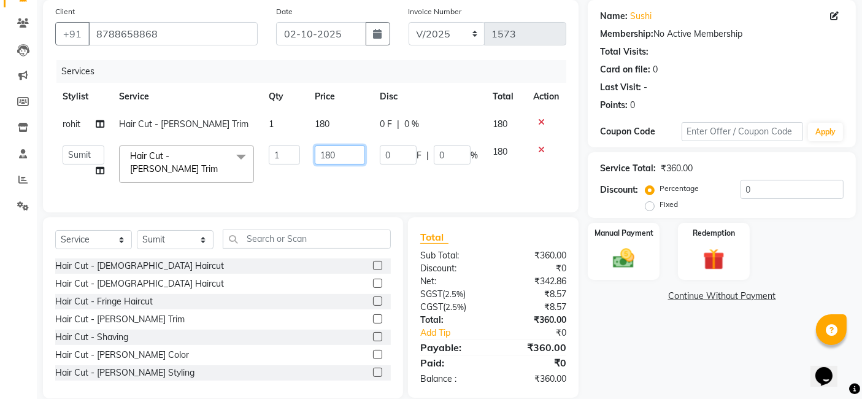
click at [344, 157] on input "180" at bounding box center [340, 154] width 50 height 19
type input "1"
type input "500"
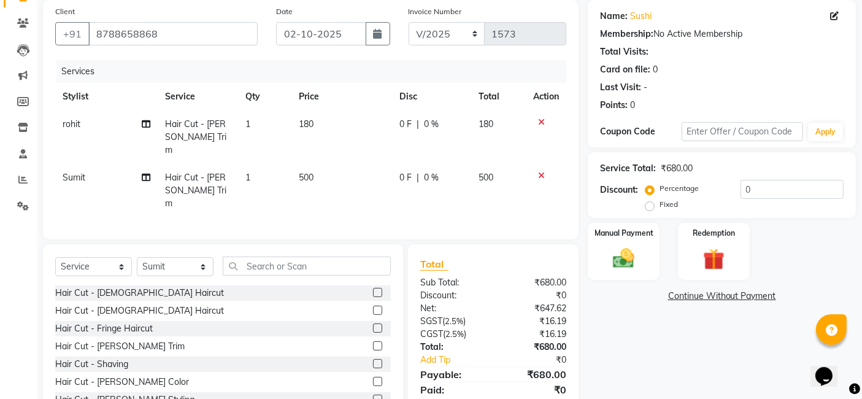
click at [334, 121] on td "180" at bounding box center [341, 136] width 101 height 53
select select "91532"
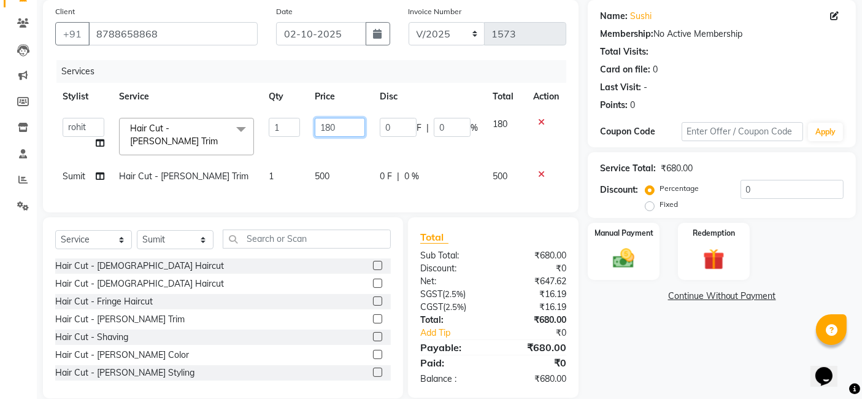
click at [340, 126] on input "180" at bounding box center [340, 127] width 50 height 19
type input "1"
type input "400"
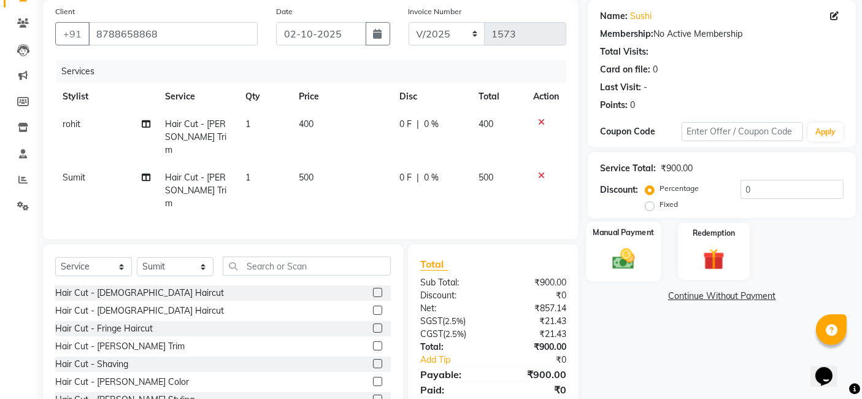
click at [631, 245] on img at bounding box center [624, 258] width 37 height 26
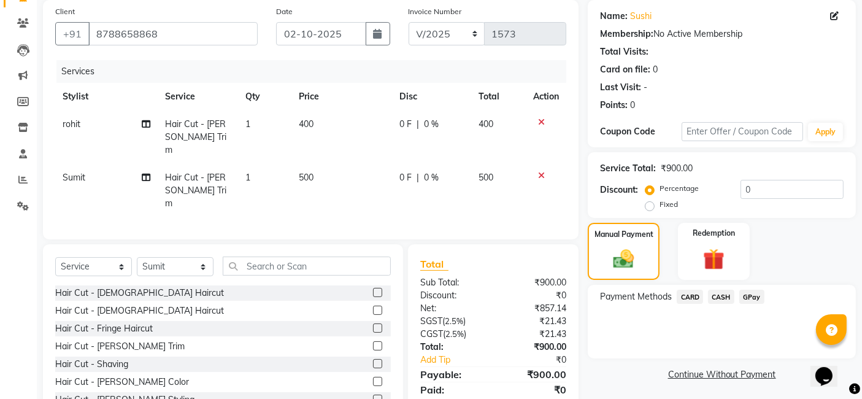
click at [706, 299] on span "GPay" at bounding box center [751, 297] width 25 height 14
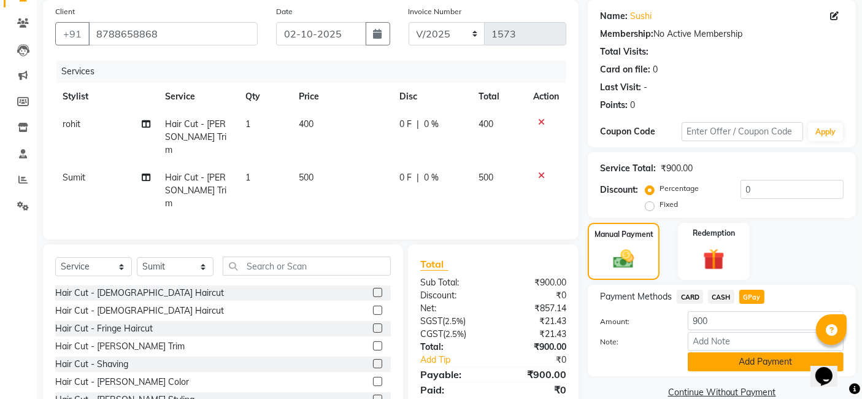
click at [706, 360] on button "Add Payment" at bounding box center [766, 361] width 156 height 19
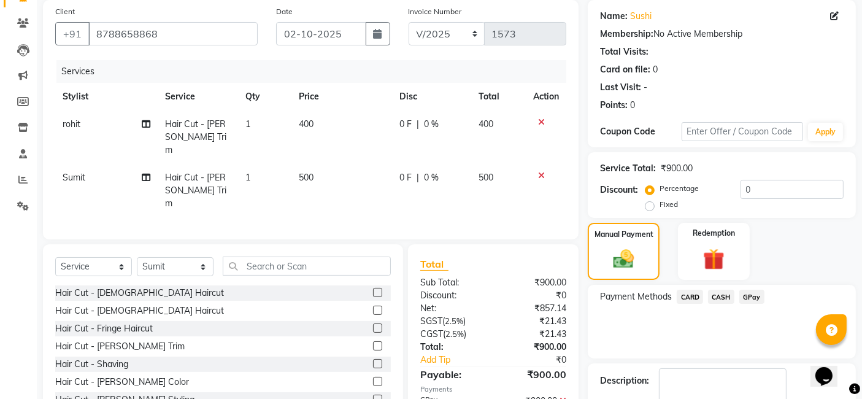
scroll to position [163, 0]
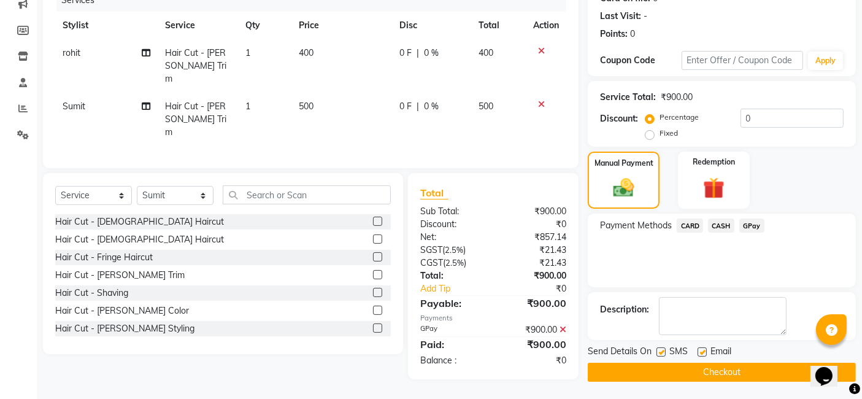
click at [706, 375] on button "Checkout" at bounding box center [722, 372] width 268 height 19
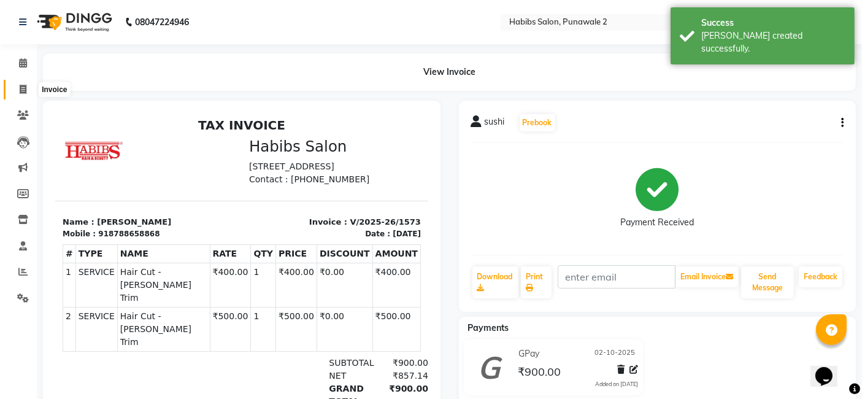
click at [25, 88] on icon at bounding box center [23, 89] width 7 height 9
select select "service"
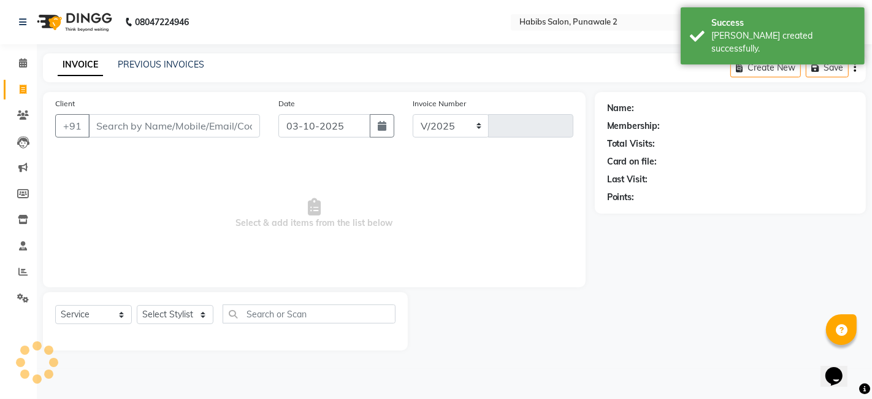
select select "8475"
type input "1574"
click at [289, 125] on input "03-10-2025" at bounding box center [325, 125] width 92 height 23
select select "10"
select select "2025"
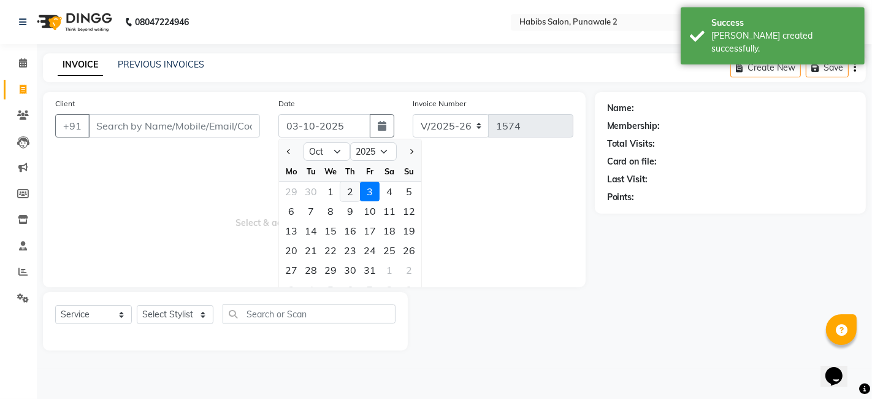
click at [353, 190] on div "2" at bounding box center [351, 192] width 20 height 20
type input "02-10-2025"
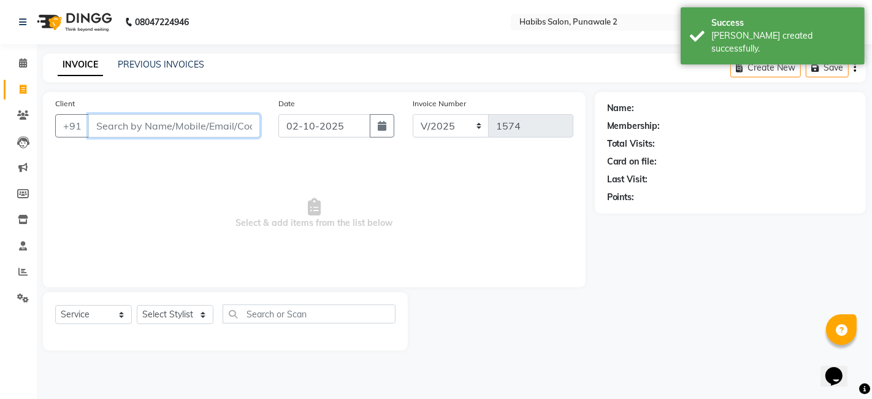
click at [240, 123] on input "Client" at bounding box center [174, 125] width 172 height 23
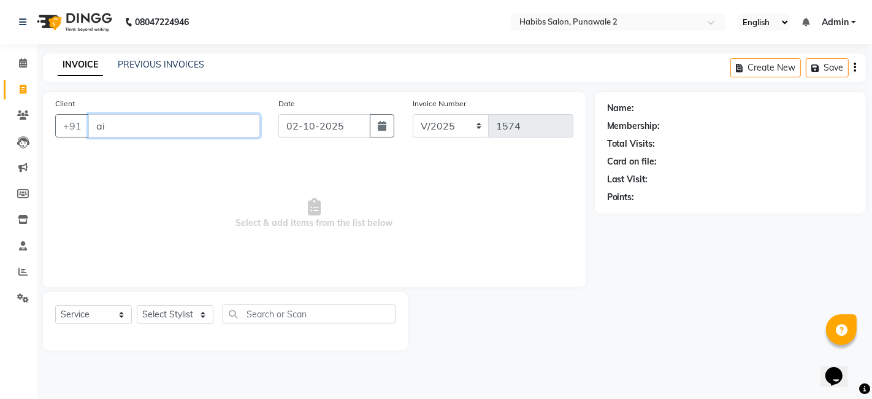
type input "a"
type input "[PERSON_NAME]"
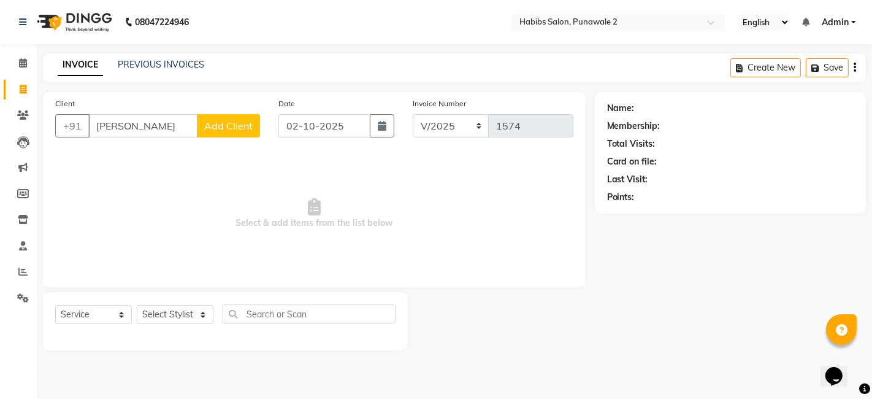
click at [245, 123] on span "Add Client" at bounding box center [228, 126] width 48 height 12
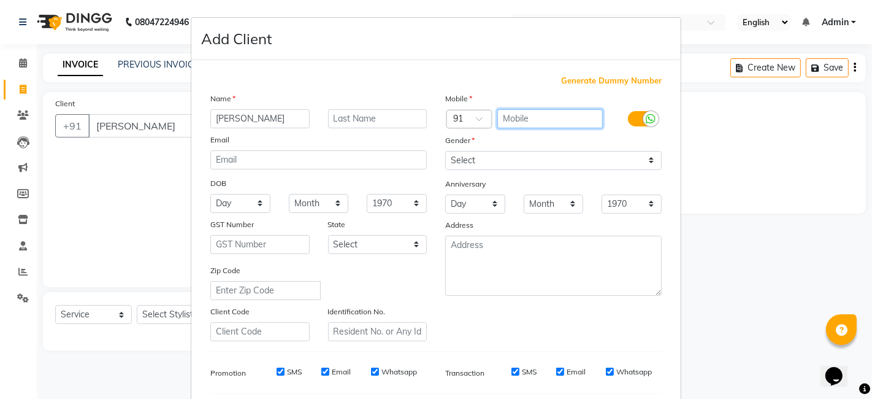
drag, startPoint x: 542, startPoint y: 118, endPoint x: 420, endPoint y: 53, distance: 138.3
click at [420, 53] on form "Add Client Generate Dummy Number Name [PERSON_NAME] Email DOB Day 01 02 03 04 0…" at bounding box center [436, 283] width 490 height 531
type input "7588471699"
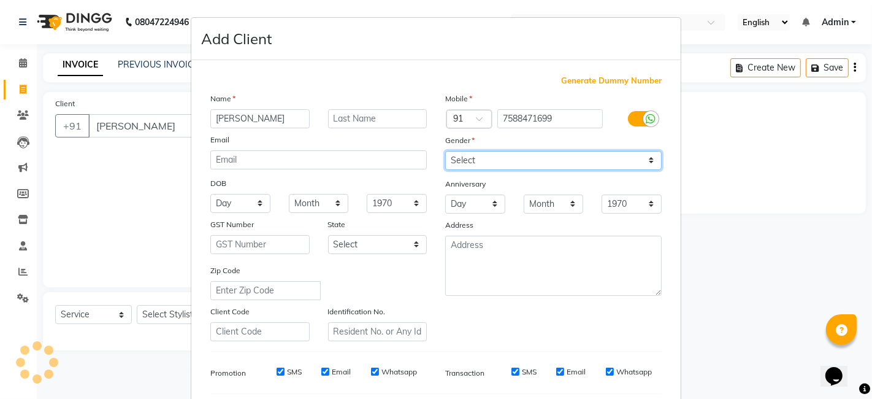
click at [455, 159] on select "Select [DEMOGRAPHIC_DATA] [DEMOGRAPHIC_DATA] Other Prefer Not To Say" at bounding box center [553, 160] width 217 height 19
click at [445, 151] on select "Select [DEMOGRAPHIC_DATA] [DEMOGRAPHIC_DATA] Other Prefer Not To Say" at bounding box center [553, 160] width 217 height 19
click at [466, 168] on select "Select [DEMOGRAPHIC_DATA] [DEMOGRAPHIC_DATA] Other Prefer Not To Say" at bounding box center [553, 160] width 217 height 19
select select "[DEMOGRAPHIC_DATA]"
click at [445, 151] on select "Select [DEMOGRAPHIC_DATA] [DEMOGRAPHIC_DATA] Other Prefer Not To Say" at bounding box center [553, 160] width 217 height 19
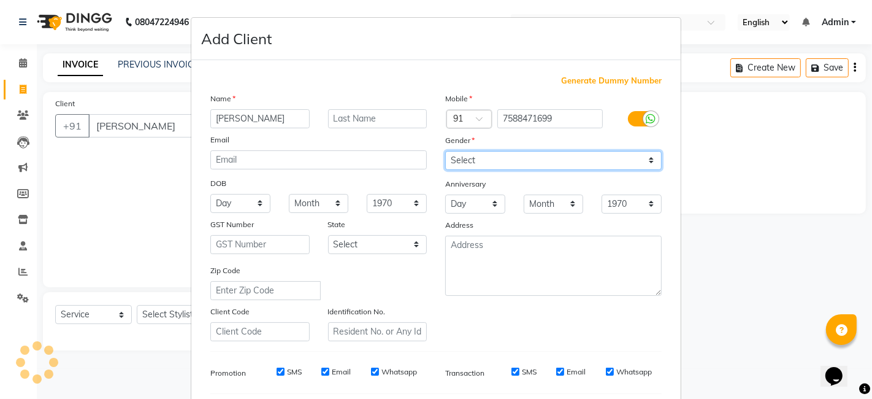
scroll to position [166, 0]
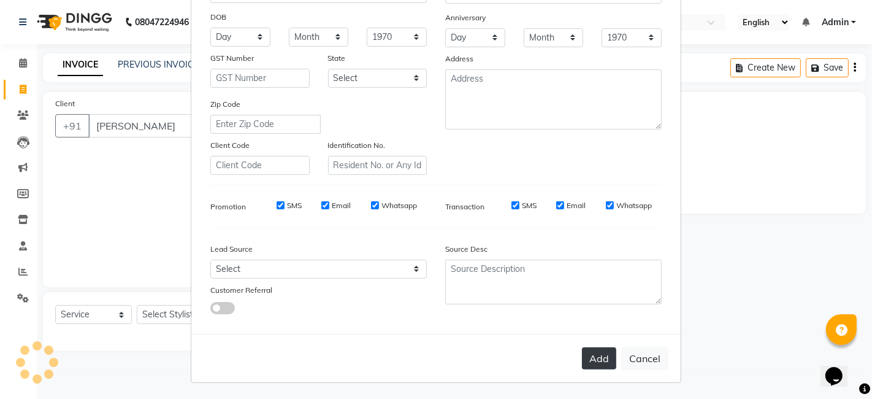
click at [598, 360] on button "Add" at bounding box center [599, 358] width 34 height 22
type input "7588471699"
select select
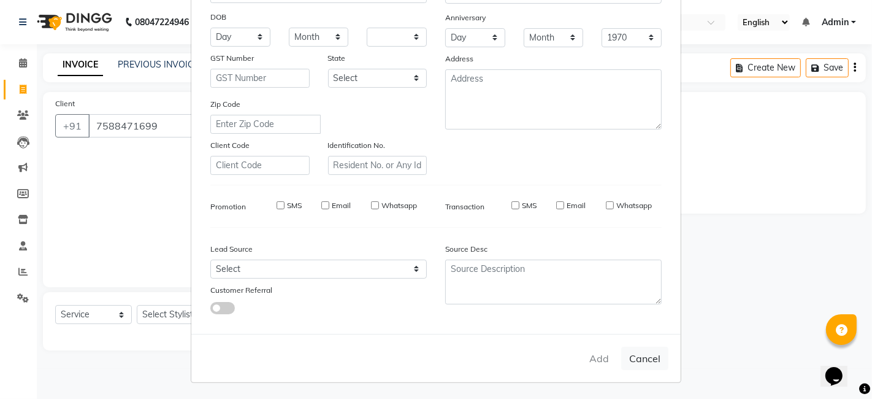
select select
checkbox input "false"
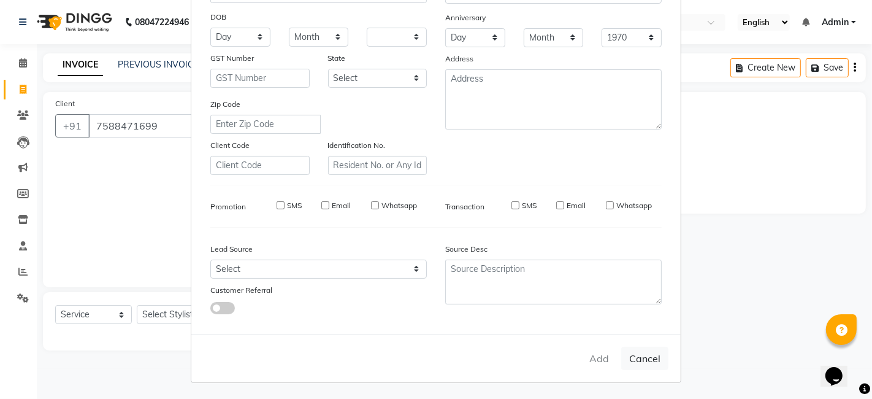
checkbox input "false"
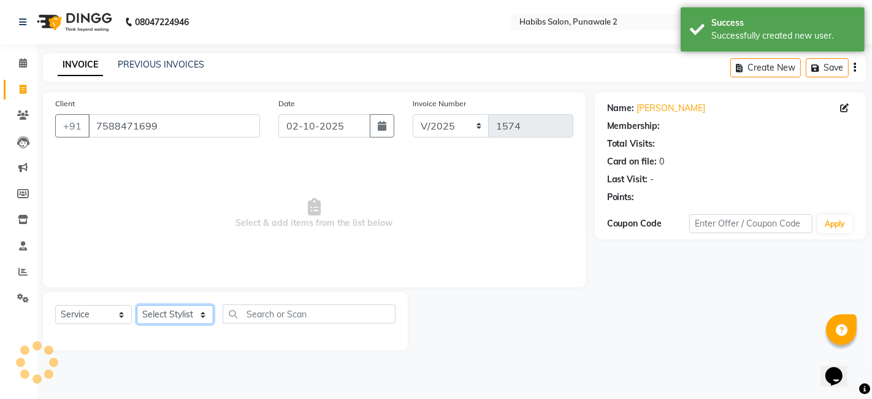
click at [166, 313] on select "Select Stylist Chandan Ganesh Gauri [PERSON_NAME] [PERSON_NAME] nikhil rohit [P…" at bounding box center [175, 314] width 77 height 19
select select "82973"
click at [137, 305] on select "Select Stylist Chandan Ganesh Gauri [PERSON_NAME] [PERSON_NAME] nikhil rohit [P…" at bounding box center [175, 314] width 77 height 19
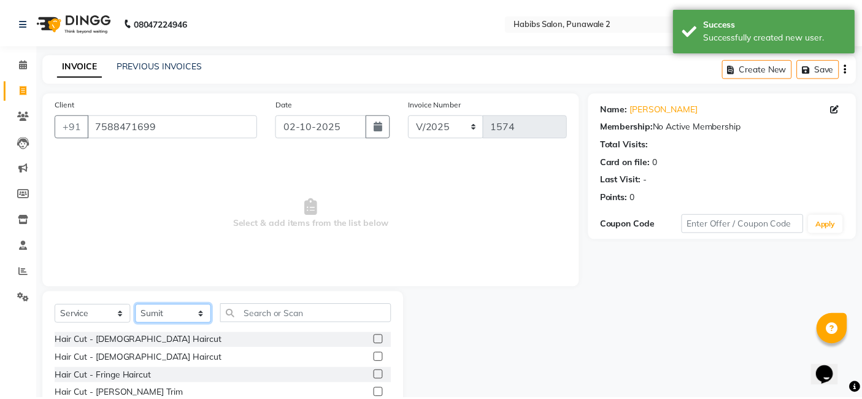
scroll to position [92, 0]
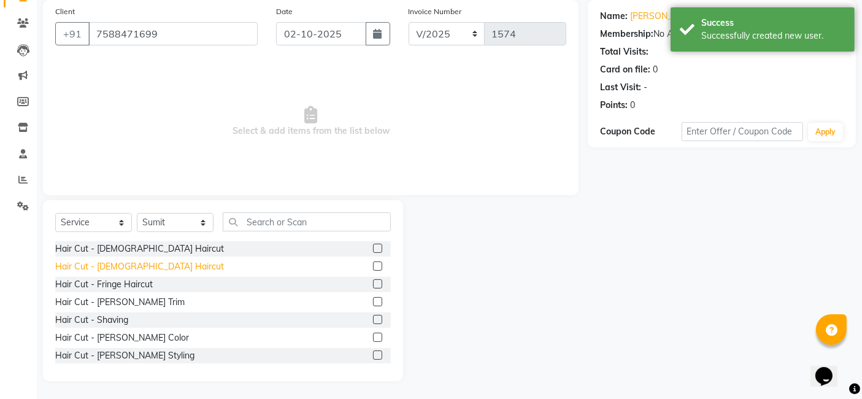
click at [133, 266] on div "Hair Cut - [DEMOGRAPHIC_DATA] Haircut" at bounding box center [139, 266] width 169 height 13
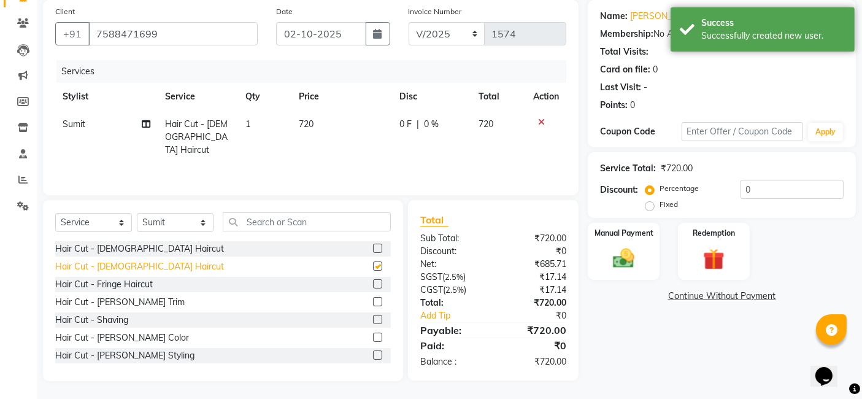
checkbox input "false"
click at [166, 217] on select "Select Stylist Chandan Ganesh Gauri [PERSON_NAME] [PERSON_NAME] nikhil rohit [P…" at bounding box center [175, 222] width 77 height 19
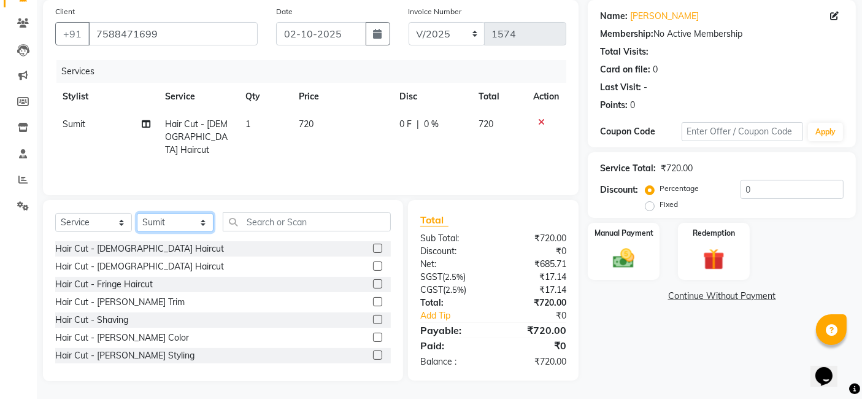
select select "89918"
click at [137, 213] on select "Select Stylist Chandan Ganesh Gauri [PERSON_NAME] [PERSON_NAME] nikhil rohit [P…" at bounding box center [175, 222] width 77 height 19
click at [254, 209] on div "Select Service Product Membership Package Voucher Prepaid Gift Card Select Styl…" at bounding box center [223, 290] width 360 height 181
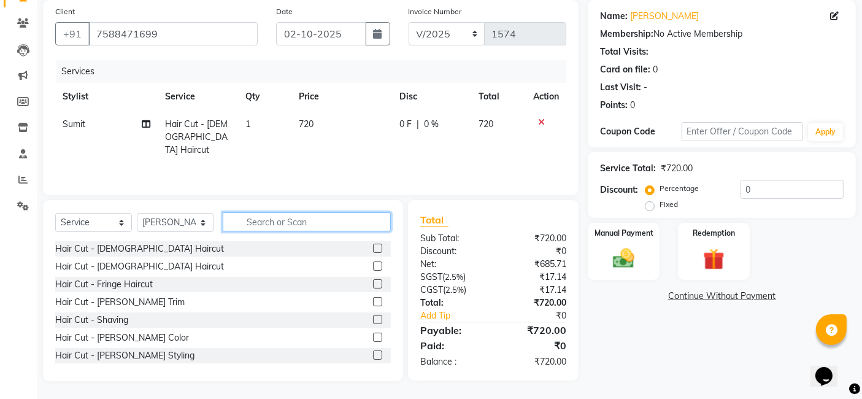
click at [255, 217] on input "text" at bounding box center [307, 221] width 168 height 19
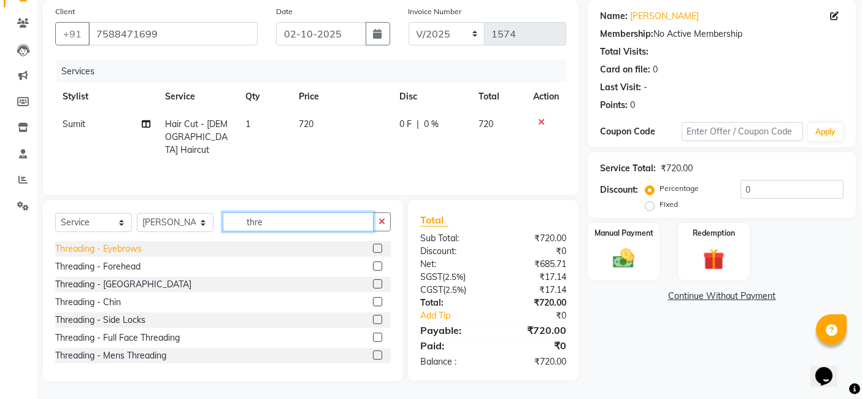
type input "thre"
click at [114, 250] on div "Threading - Eyebrows" at bounding box center [98, 248] width 87 height 13
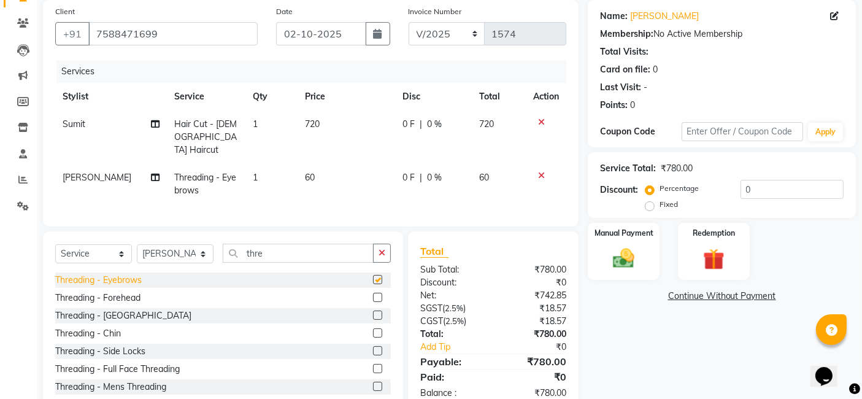
checkbox input "false"
click at [118, 296] on div "Threading - Forehead" at bounding box center [97, 297] width 85 height 13
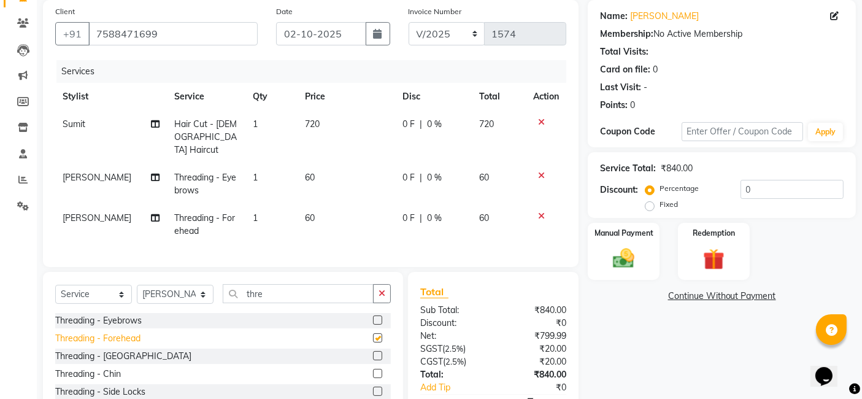
checkbox input "false"
click at [333, 118] on td "720" at bounding box center [347, 136] width 98 height 53
select select "82973"
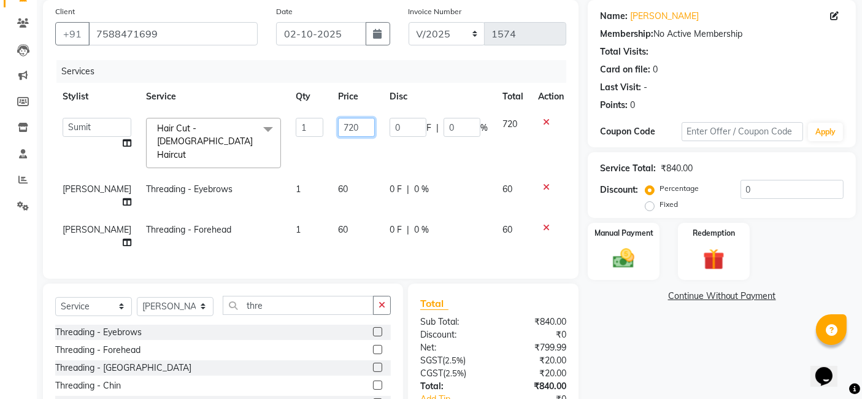
click at [351, 125] on input "720" at bounding box center [356, 127] width 37 height 19
type input "7"
type input "200"
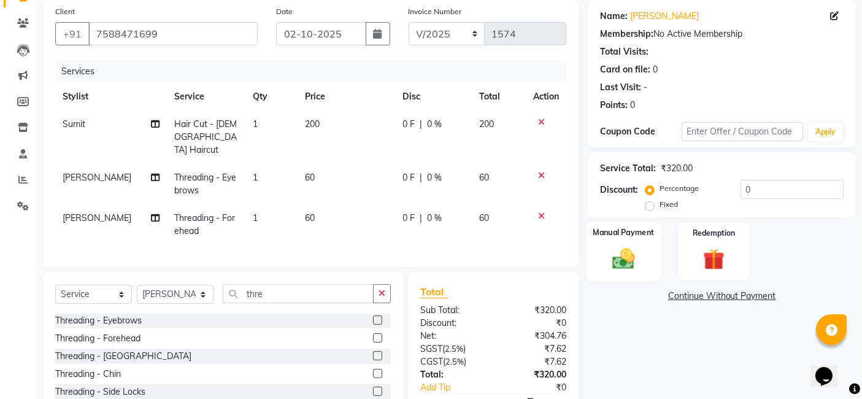
click at [623, 239] on div "Manual Payment" at bounding box center [624, 251] width 74 height 60
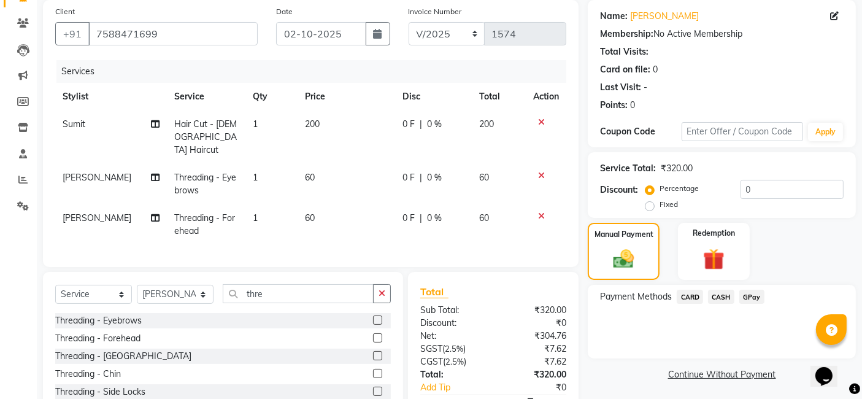
click at [706, 300] on span "GPay" at bounding box center [751, 297] width 25 height 14
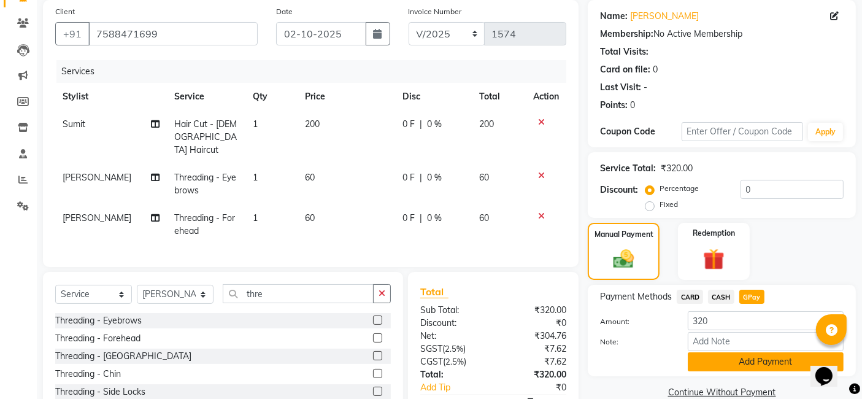
click at [706, 363] on button "Add Payment" at bounding box center [766, 361] width 156 height 19
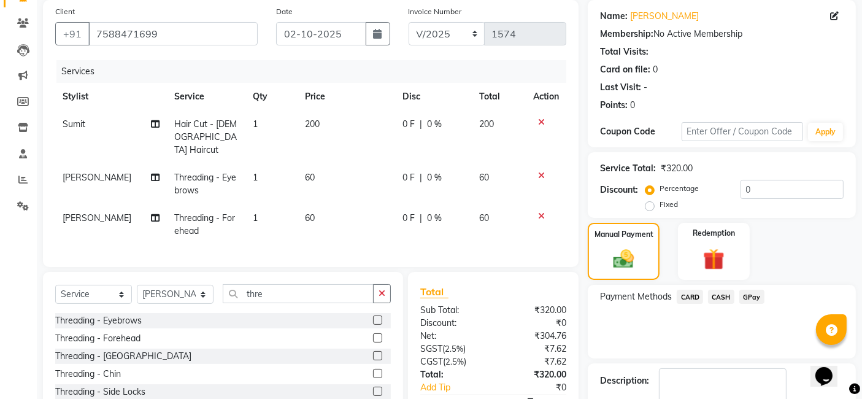
scroll to position [186, 0]
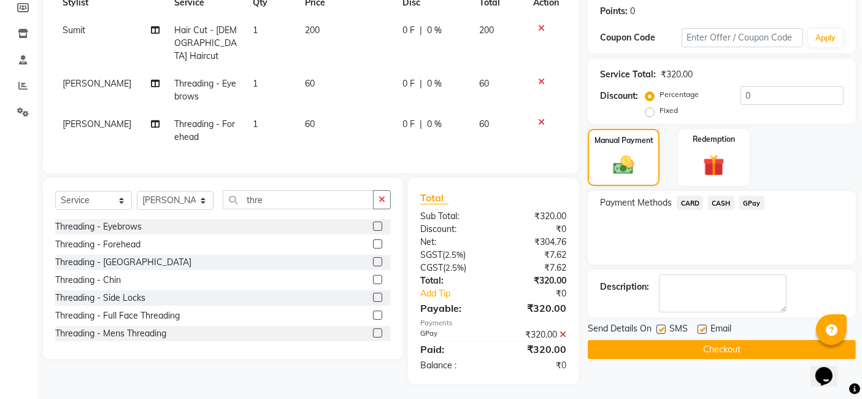
click at [706, 349] on button "Checkout" at bounding box center [722, 349] width 268 height 19
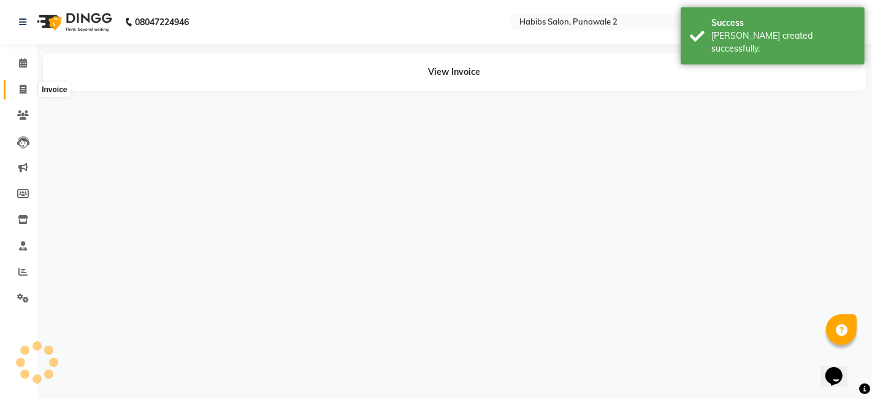
click at [26, 88] on icon at bounding box center [23, 89] width 7 height 9
select select "service"
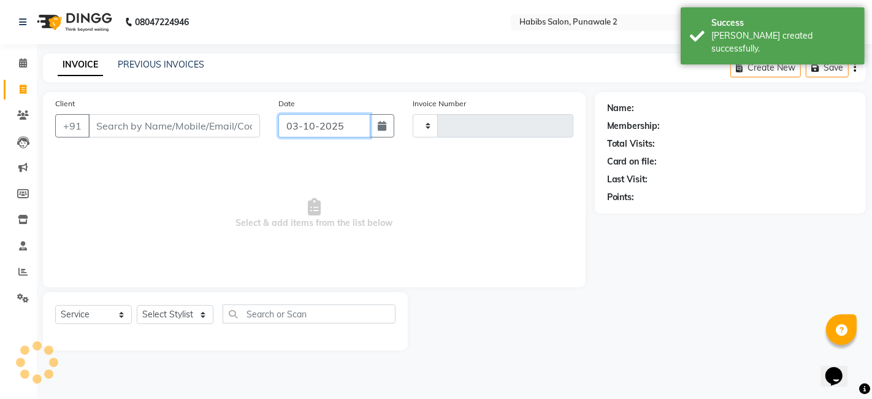
click at [307, 134] on input "03-10-2025" at bounding box center [325, 125] width 92 height 23
select select "10"
select select "2025"
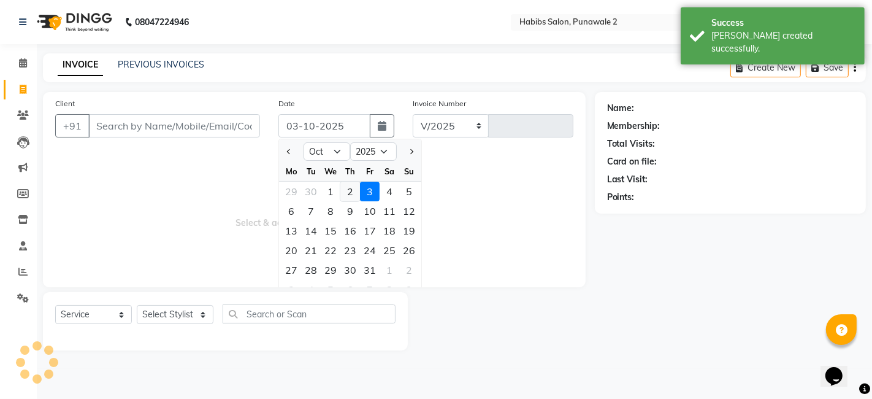
select select "8475"
type input "1575"
click at [342, 188] on div "2" at bounding box center [351, 192] width 20 height 20
type input "02-10-2025"
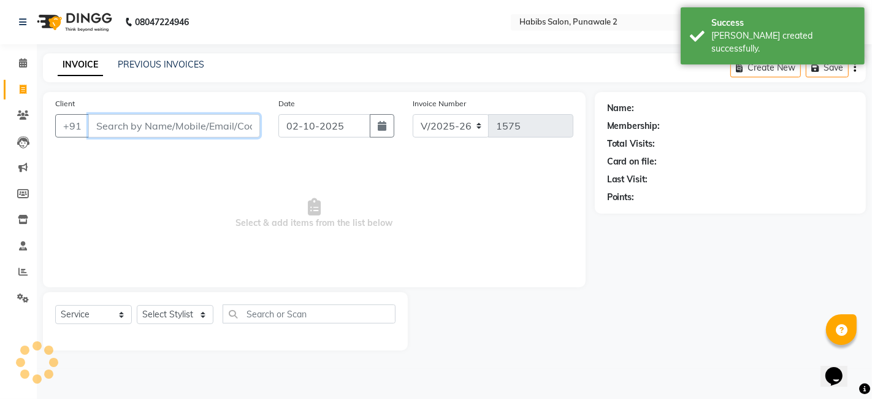
click at [247, 130] on input "Client" at bounding box center [174, 125] width 172 height 23
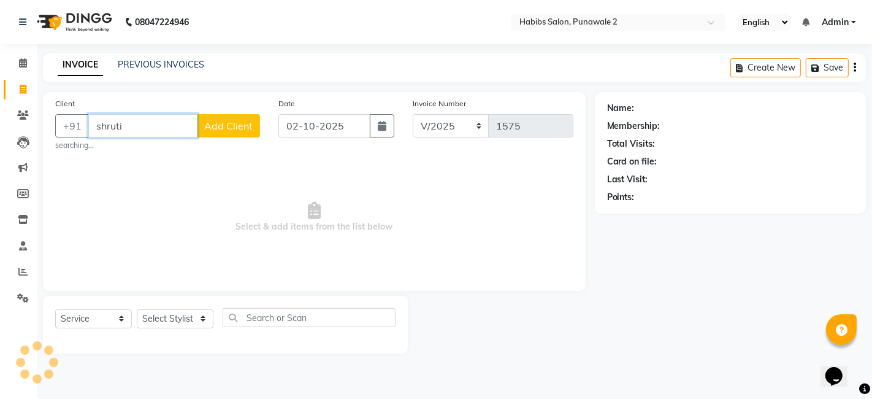
type input "shruti"
click at [231, 125] on span "Add Client" at bounding box center [228, 126] width 48 height 12
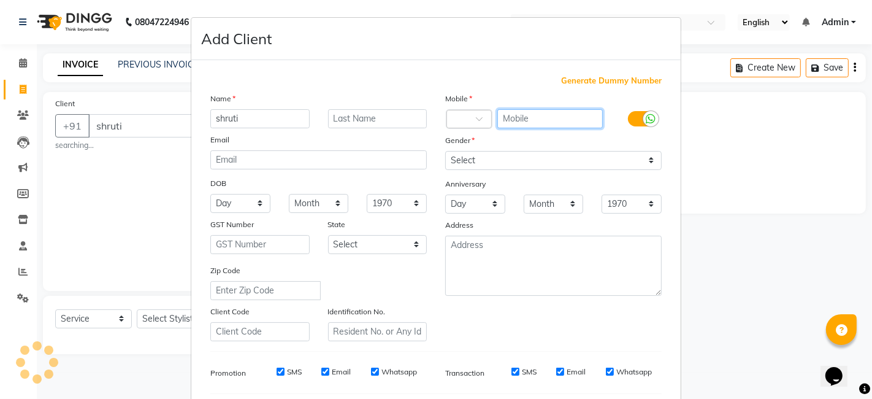
click at [518, 123] on input "text" at bounding box center [551, 118] width 106 height 19
type input "7249711963"
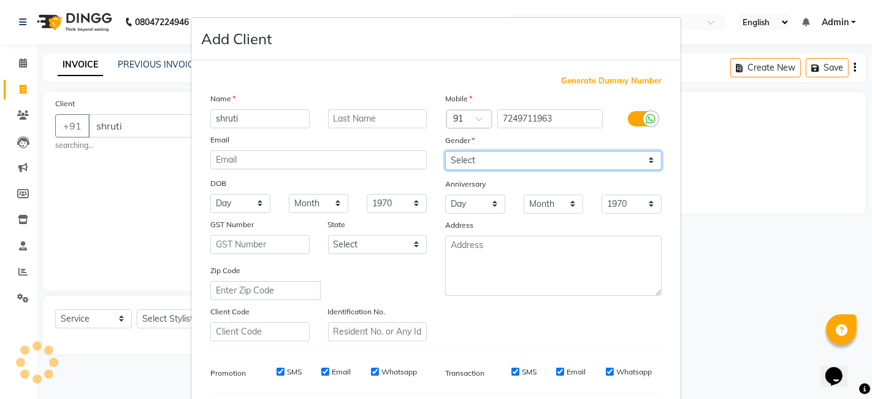
click at [475, 165] on select "Select [DEMOGRAPHIC_DATA] [DEMOGRAPHIC_DATA] Other Prefer Not To Say" at bounding box center [553, 160] width 217 height 19
select select "[DEMOGRAPHIC_DATA]"
click at [445, 151] on select "Select [DEMOGRAPHIC_DATA] [DEMOGRAPHIC_DATA] Other Prefer Not To Say" at bounding box center [553, 160] width 217 height 19
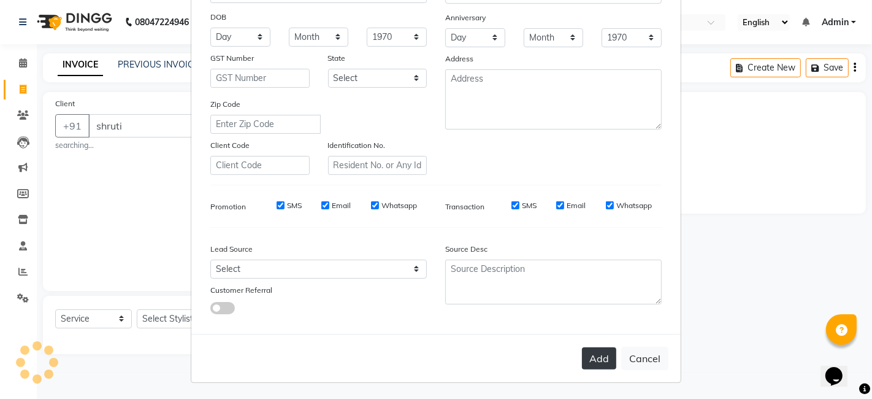
click at [585, 356] on button "Add" at bounding box center [599, 358] width 34 height 22
type input "7249711963"
select select
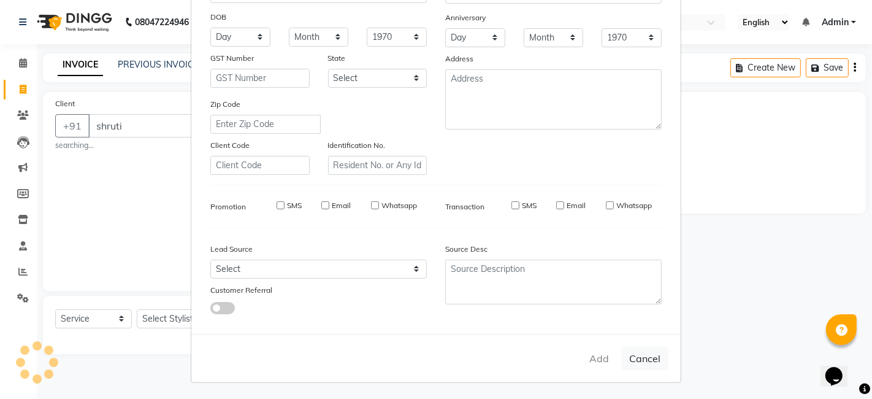
select select
checkbox input "false"
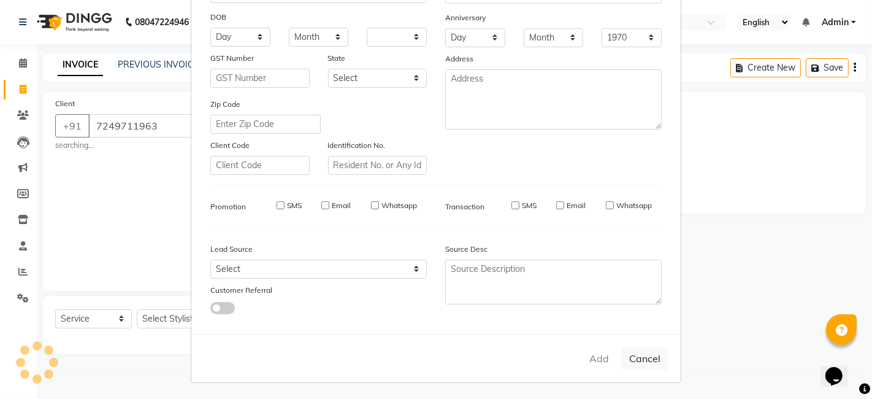
checkbox input "false"
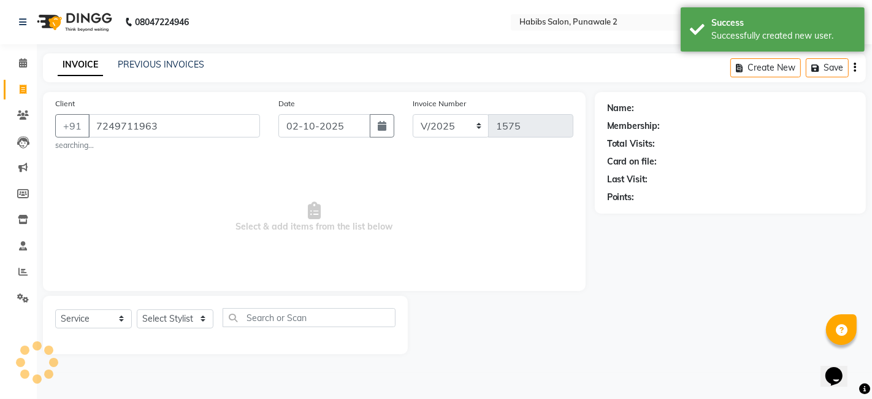
click at [165, 307] on div "Select Service Product Membership Package Voucher Prepaid Gift Card Select Styl…" at bounding box center [225, 325] width 365 height 58
click at [166, 317] on select "Select Stylist Chandan Ganesh Gauri [PERSON_NAME] [PERSON_NAME] nikhil rohit [P…" at bounding box center [175, 318] width 77 height 19
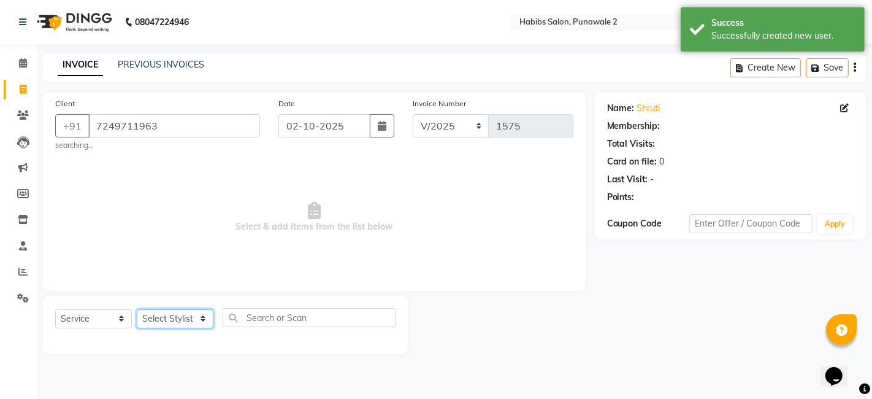
select select "89918"
click at [137, 309] on select "Select Stylist Chandan Ganesh Gauri [PERSON_NAME] [PERSON_NAME] nikhil rohit [P…" at bounding box center [175, 318] width 77 height 19
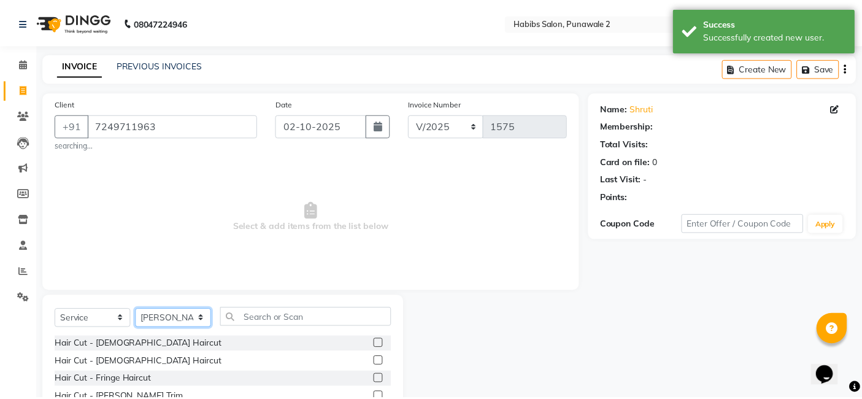
scroll to position [96, 0]
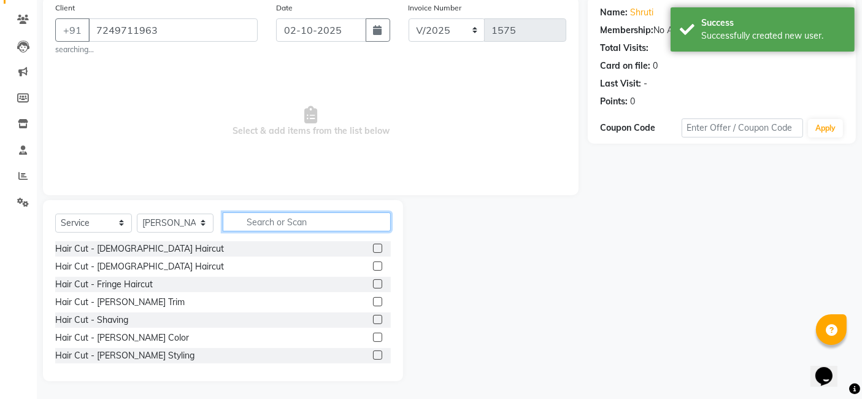
click at [262, 221] on input "text" at bounding box center [307, 221] width 168 height 19
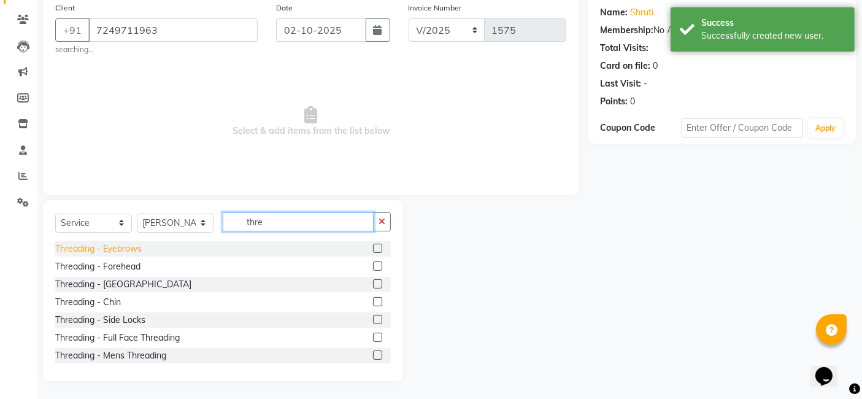
type input "thre"
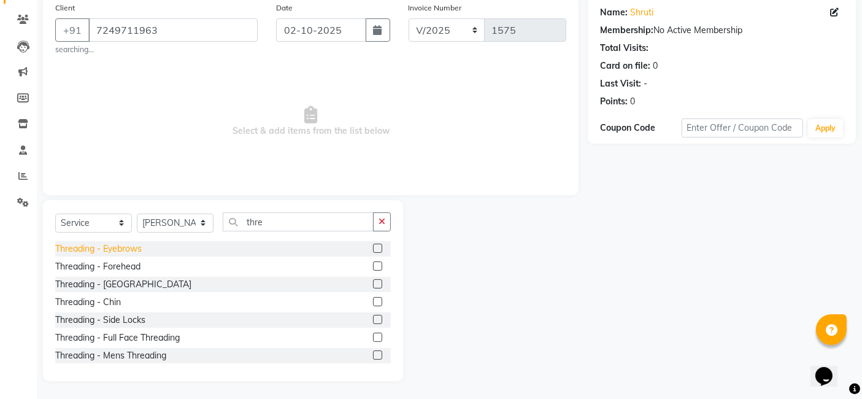
click at [138, 252] on div "Threading - Eyebrows" at bounding box center [98, 248] width 87 height 13
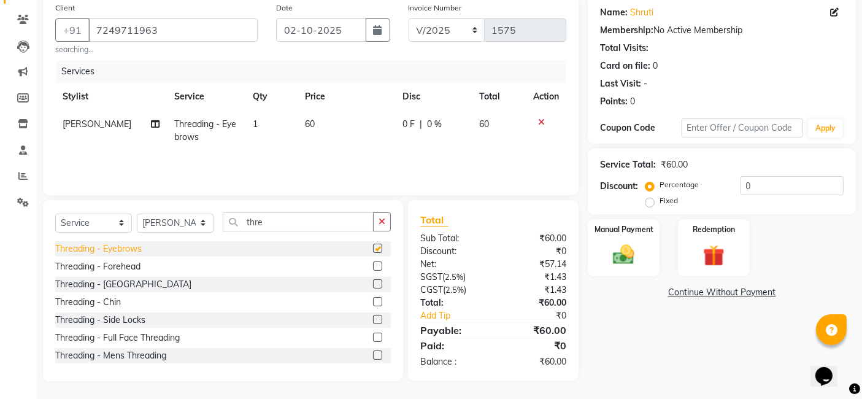
checkbox input "false"
click at [620, 260] on img at bounding box center [624, 255] width 37 height 26
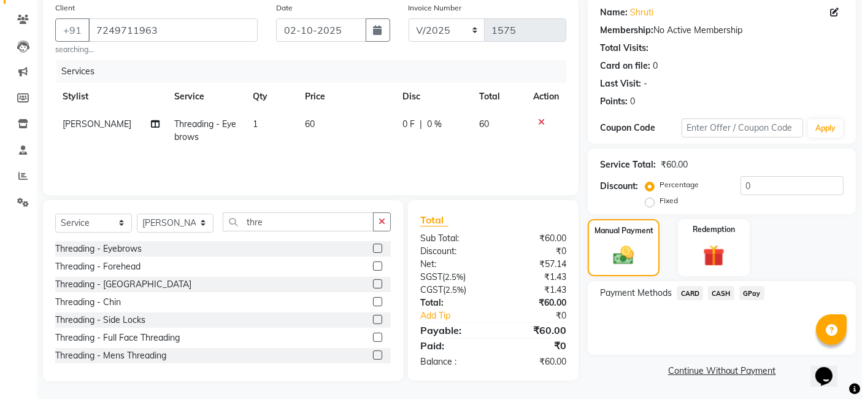
click at [706, 288] on span "GPay" at bounding box center [751, 293] width 25 height 14
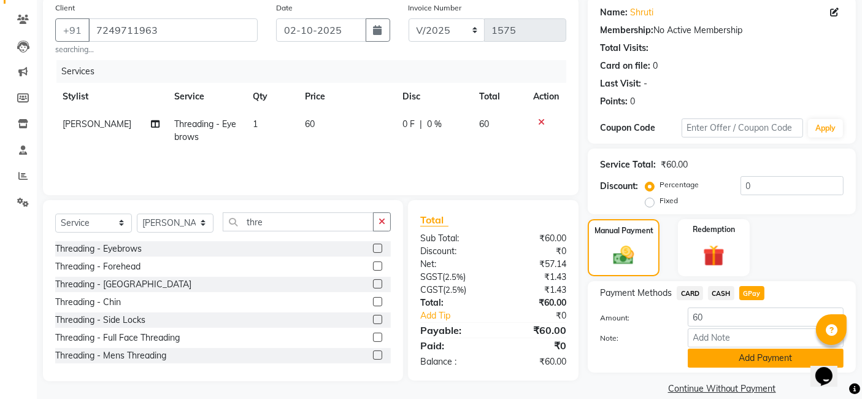
click at [706, 353] on button "Add Payment" at bounding box center [766, 358] width 156 height 19
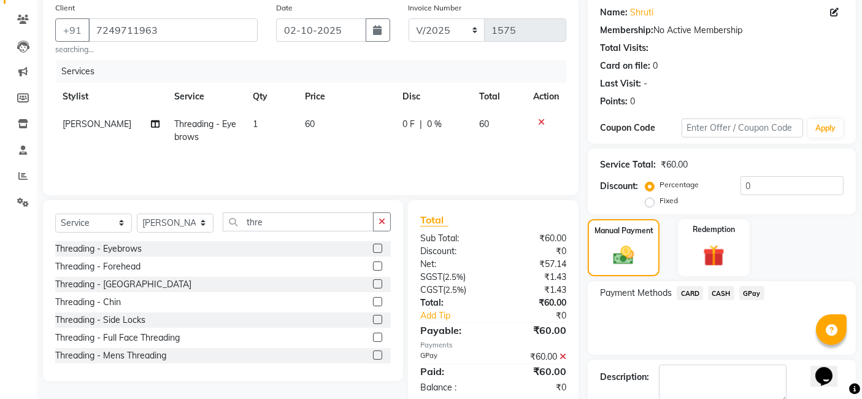
scroll to position [163, 0]
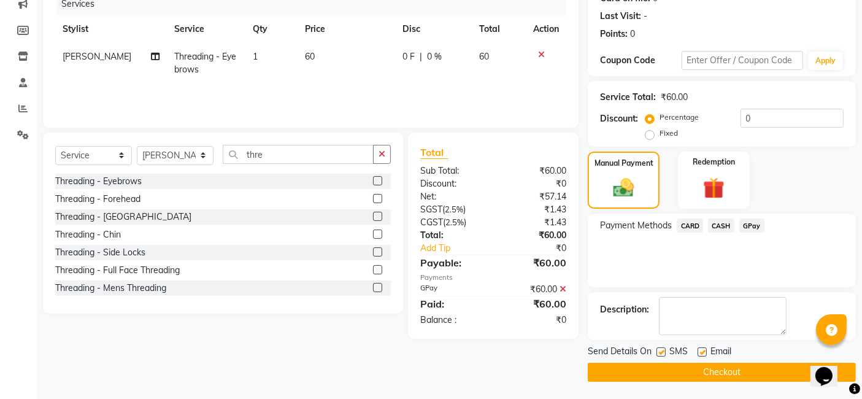
click at [706, 372] on button "Checkout" at bounding box center [722, 372] width 268 height 19
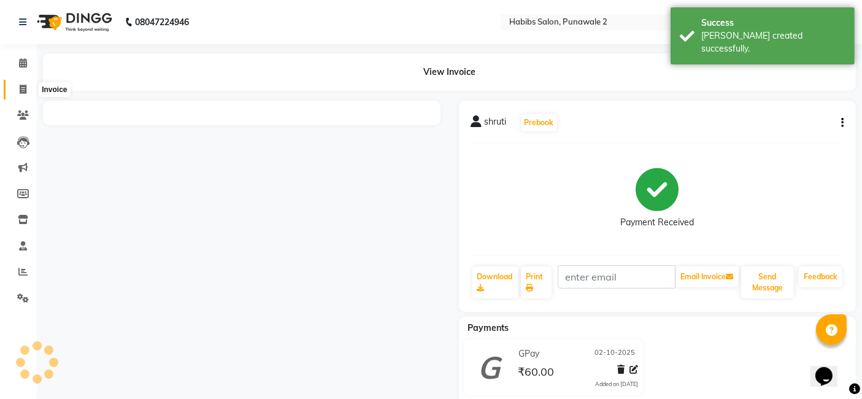
click at [22, 87] on icon at bounding box center [23, 89] width 7 height 9
select select "service"
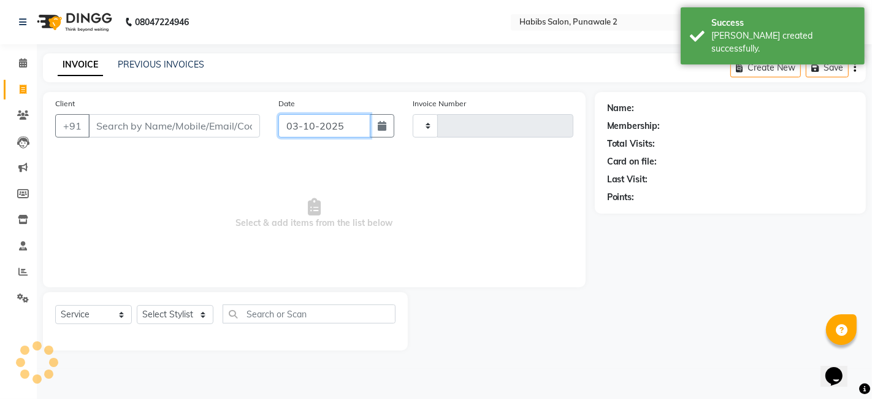
click at [335, 117] on input "03-10-2025" at bounding box center [325, 125] width 92 height 23
select select "10"
select select "2025"
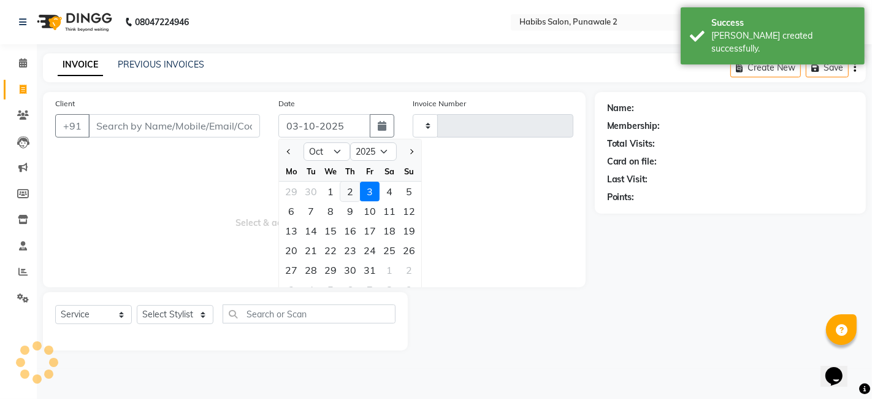
click at [350, 187] on div "2" at bounding box center [351, 192] width 20 height 20
type input "02-10-2025"
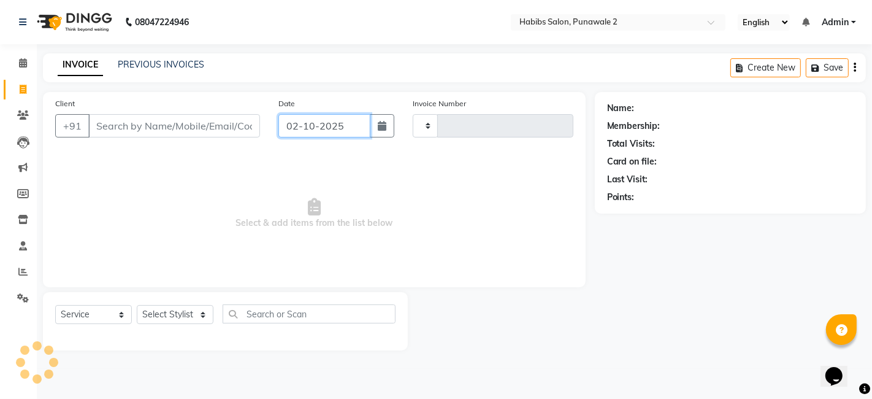
type input "1576"
select select "8475"
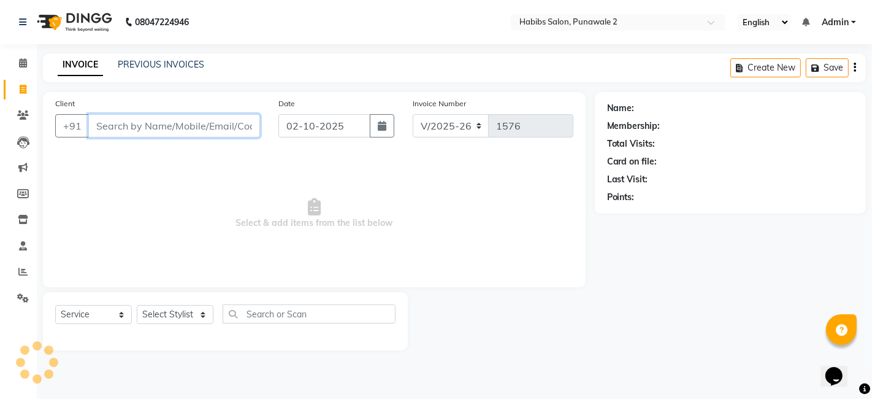
click at [236, 127] on input "Client" at bounding box center [174, 125] width 172 height 23
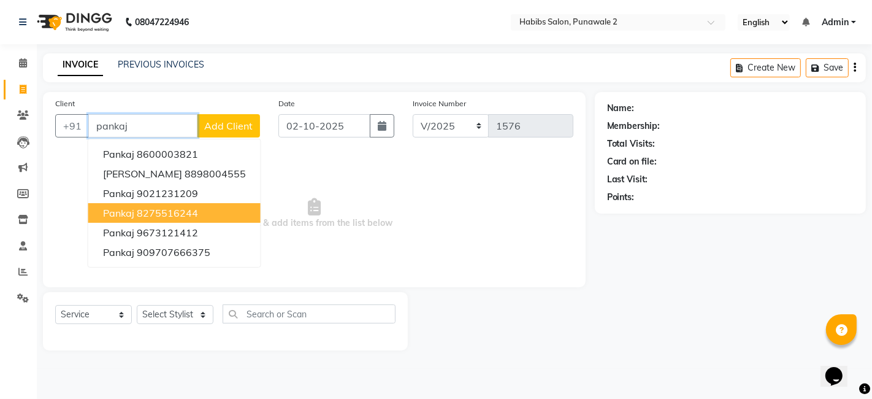
click at [173, 212] on ngb-highlight "8275516244" at bounding box center [167, 213] width 61 height 12
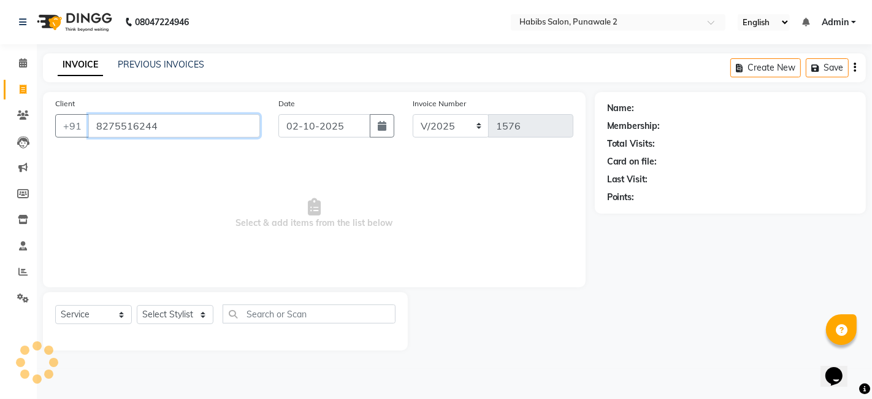
type input "8275516244"
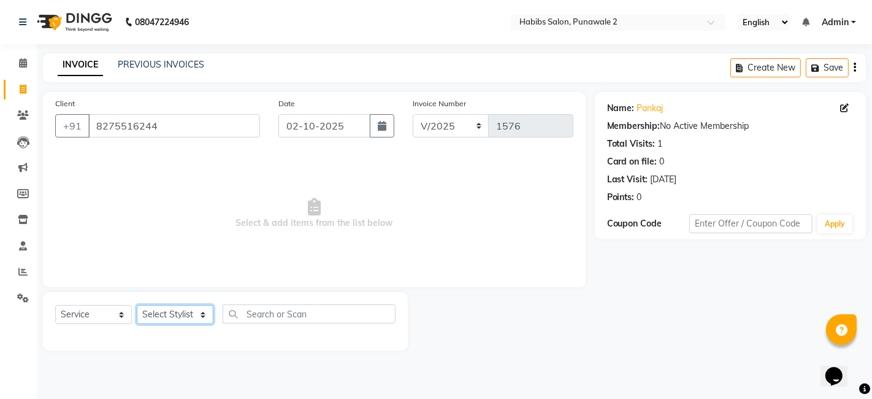
click at [164, 323] on select "Select Stylist Chandan Ganesh Gauri [PERSON_NAME] [PERSON_NAME] nikhil rohit [P…" at bounding box center [175, 314] width 77 height 19
select select "91532"
click at [137, 305] on select "Select Stylist Chandan Ganesh Gauri [PERSON_NAME] [PERSON_NAME] nikhil rohit [P…" at bounding box center [175, 314] width 77 height 19
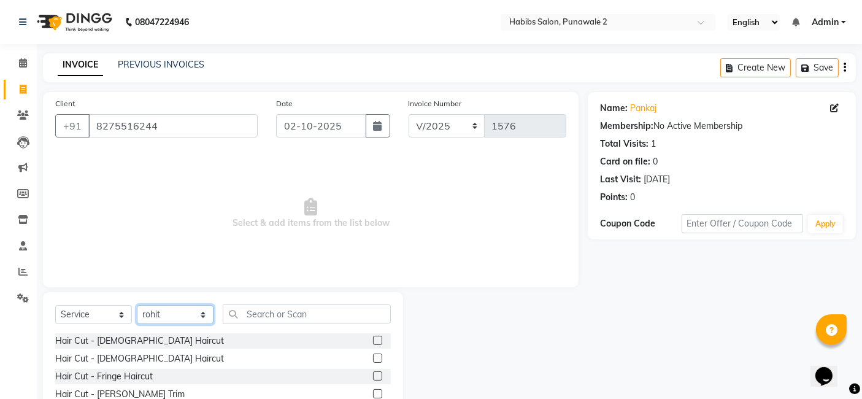
scroll to position [79, 0]
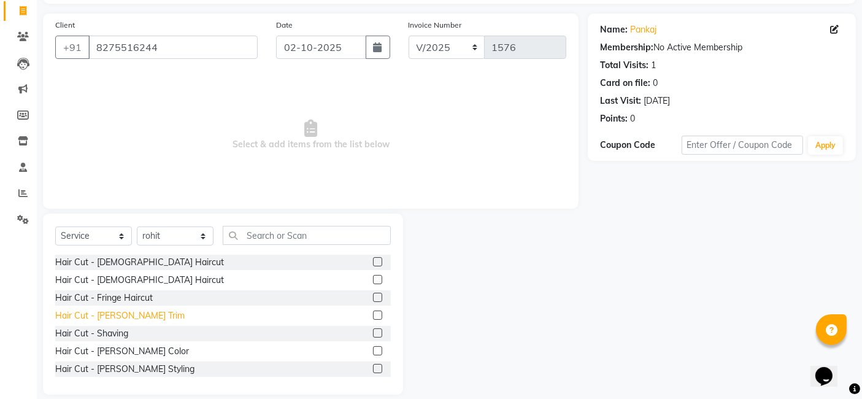
click at [118, 314] on div "Hair Cut - [PERSON_NAME] Trim" at bounding box center [119, 315] width 129 height 13
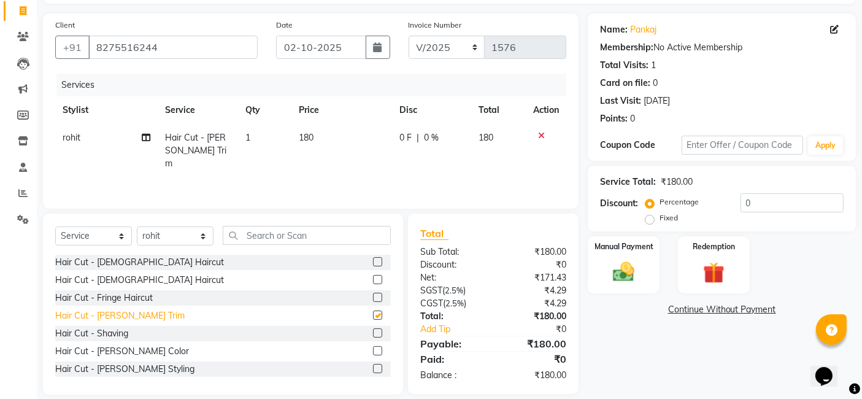
checkbox input "false"
click at [358, 134] on td "180" at bounding box center [341, 150] width 101 height 53
select select "91532"
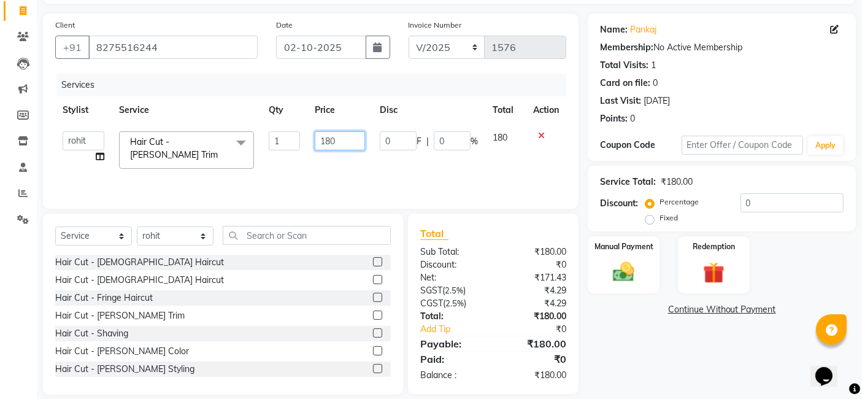
click at [345, 141] on input "180" at bounding box center [340, 140] width 50 height 19
type input "1"
type input "400"
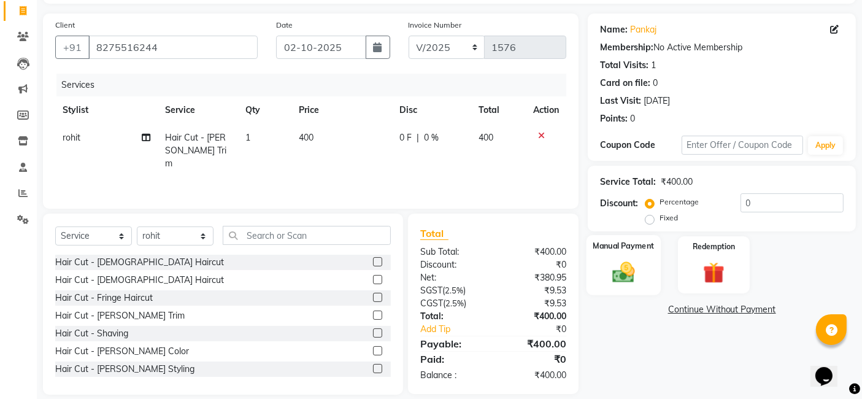
click at [636, 256] on div "Manual Payment" at bounding box center [624, 265] width 74 height 60
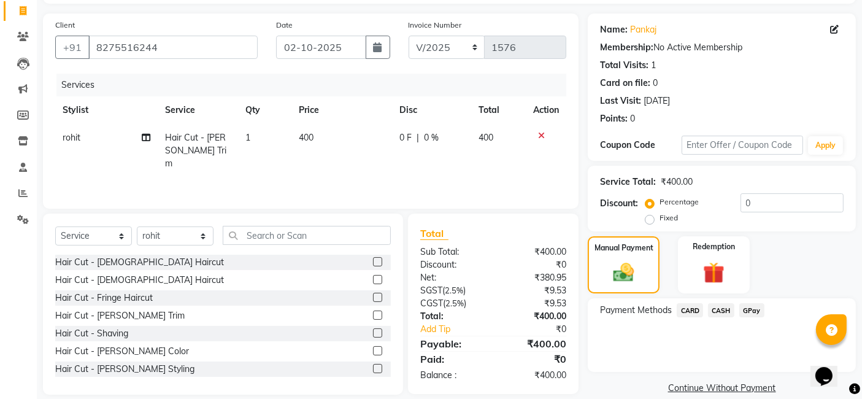
click at [706, 307] on span "GPay" at bounding box center [751, 310] width 25 height 14
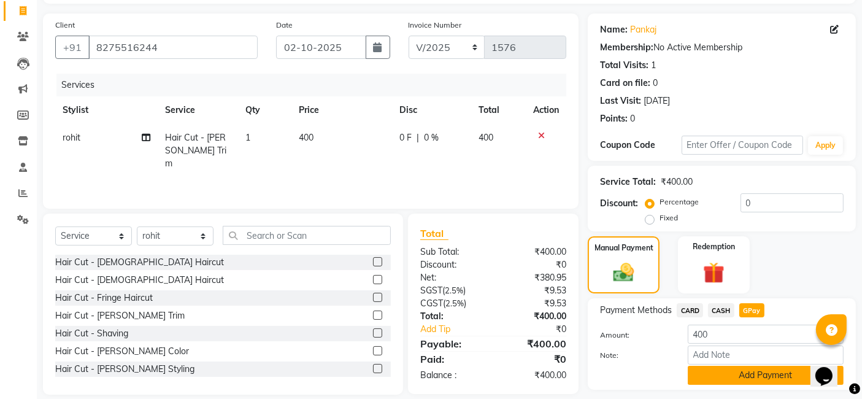
click at [706, 371] on button "Add Payment" at bounding box center [766, 375] width 156 height 19
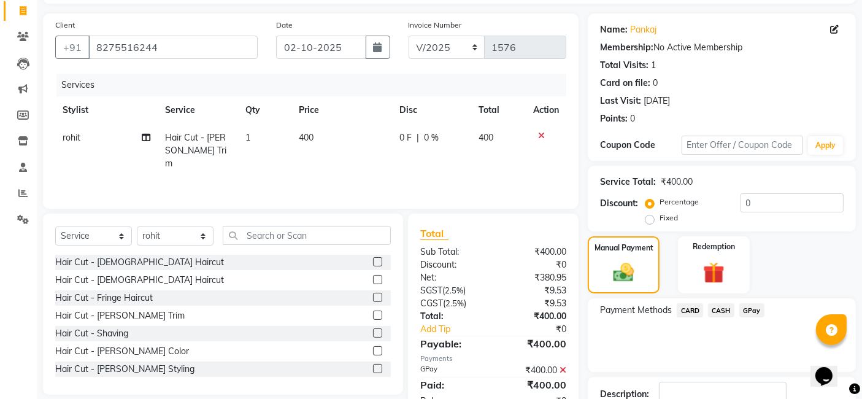
scroll to position [163, 0]
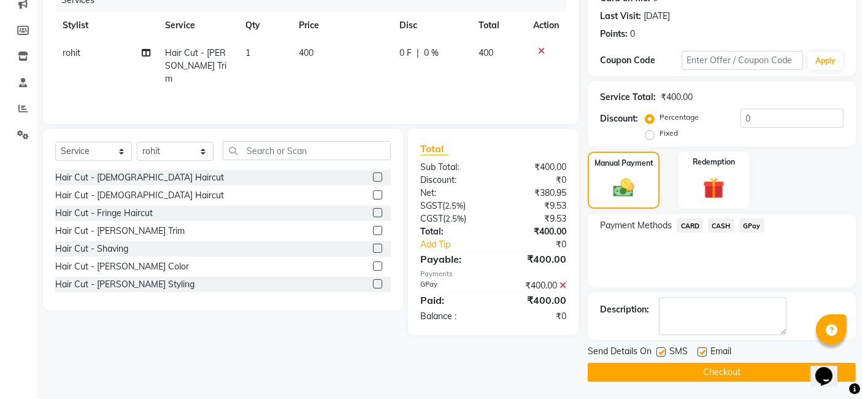
click at [706, 372] on button "Checkout" at bounding box center [722, 372] width 268 height 19
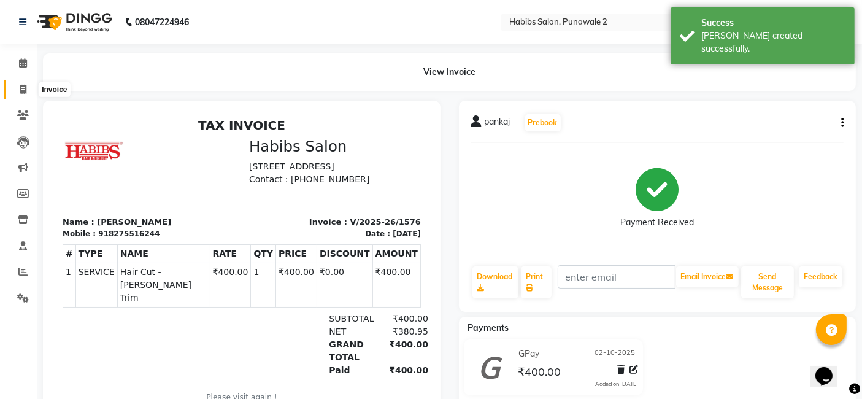
click at [23, 91] on icon at bounding box center [23, 89] width 7 height 9
select select "service"
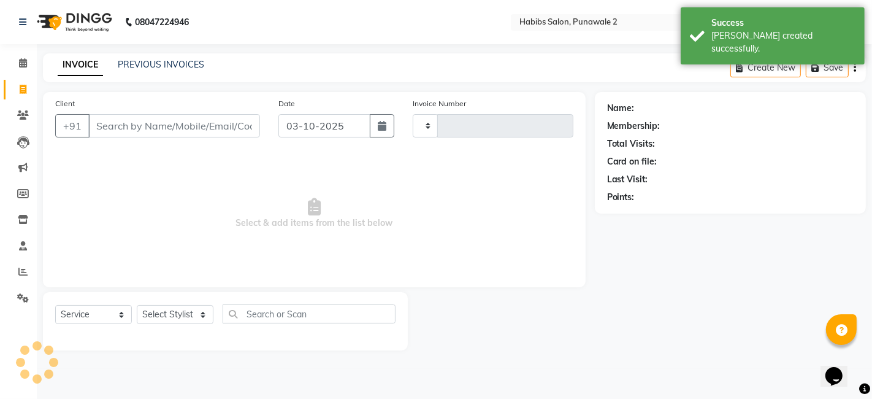
type input "1577"
select select "8475"
click at [307, 119] on input "03-10-2025" at bounding box center [325, 125] width 92 height 23
select select "10"
select select "2025"
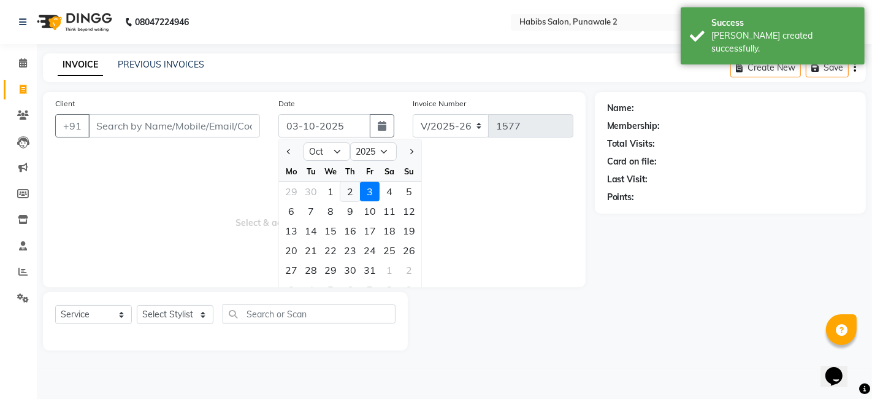
click at [352, 196] on div "2" at bounding box center [351, 192] width 20 height 20
type input "02-10-2025"
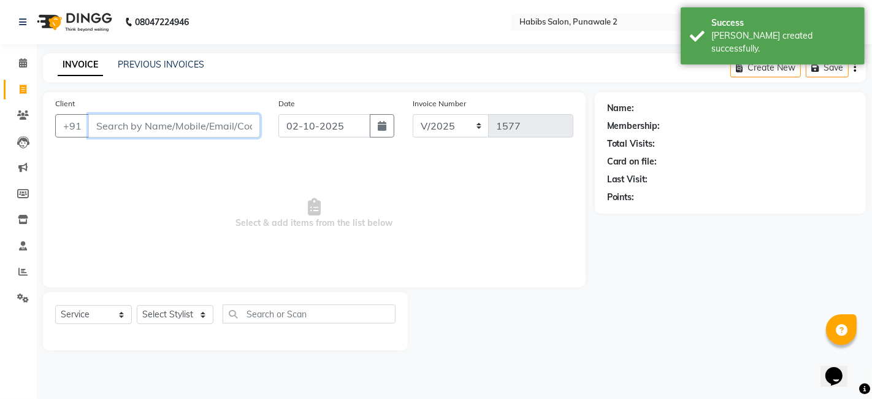
click at [209, 121] on input "Client" at bounding box center [174, 125] width 172 height 23
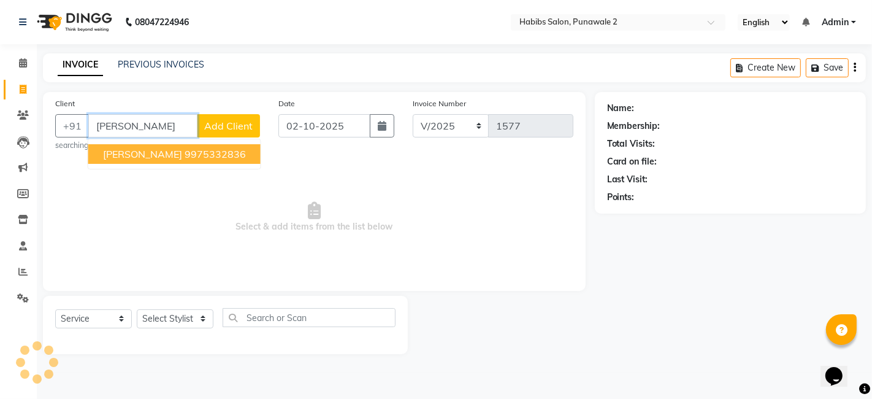
type input "[PERSON_NAME]"
click at [247, 125] on span "Add Client" at bounding box center [228, 126] width 48 height 12
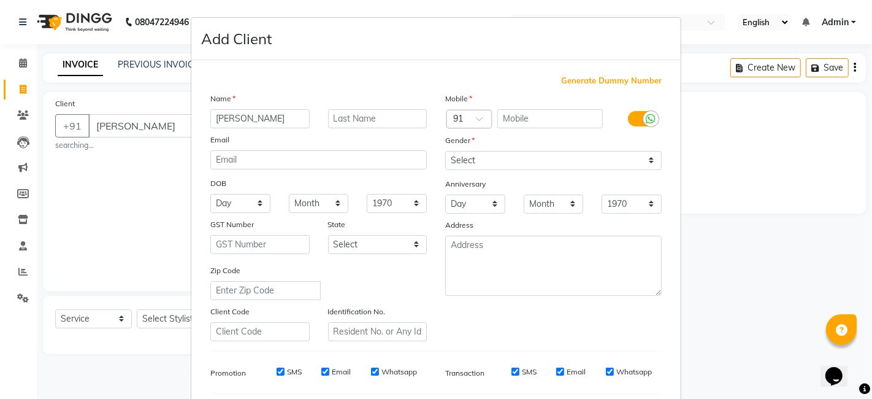
scroll to position [166, 0]
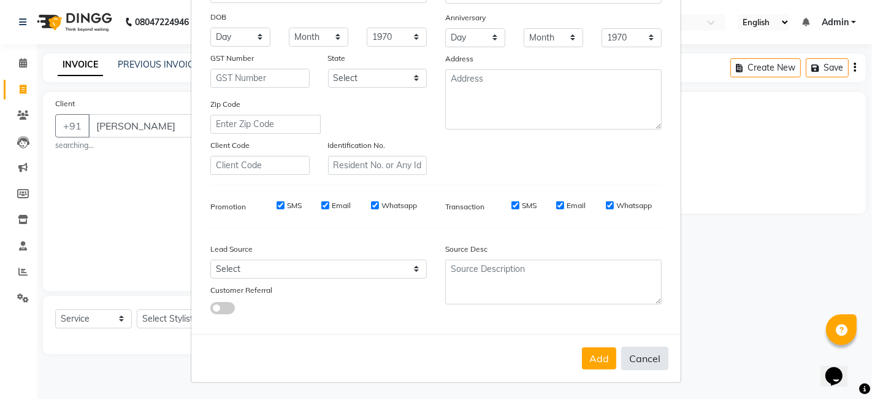
click at [649, 359] on button "Cancel" at bounding box center [645, 358] width 47 height 23
select select
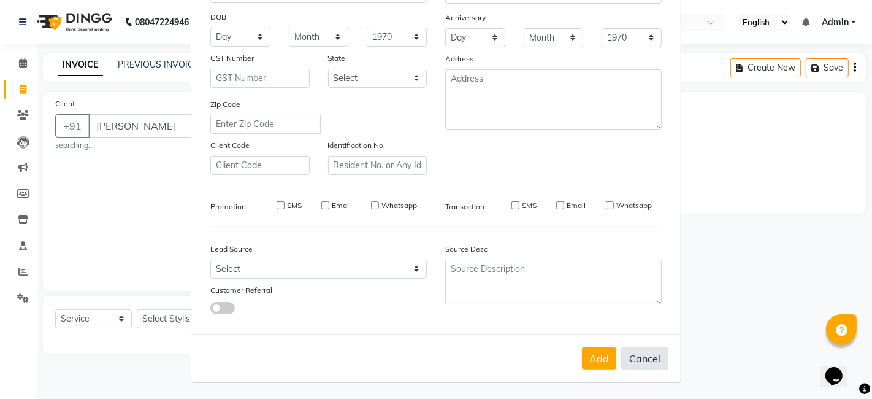
select select
checkbox input "false"
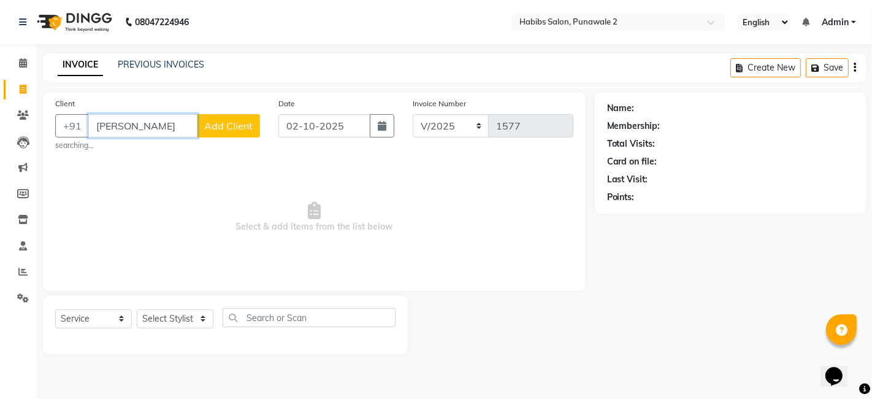
click at [142, 123] on input "[PERSON_NAME]" at bounding box center [142, 125] width 109 height 23
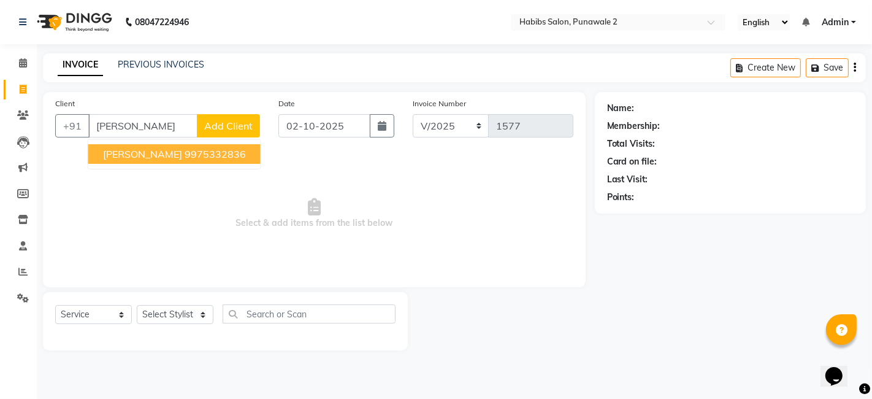
click at [224, 124] on span "Add Client" at bounding box center [228, 126] width 48 height 12
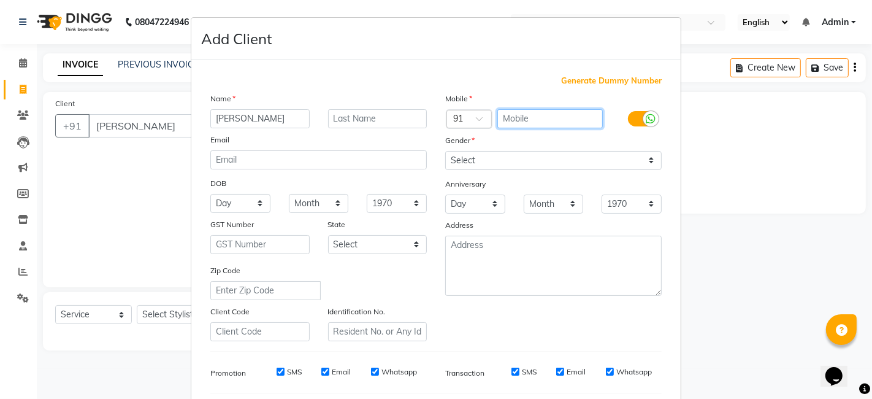
click at [539, 112] on input "text" at bounding box center [551, 118] width 106 height 19
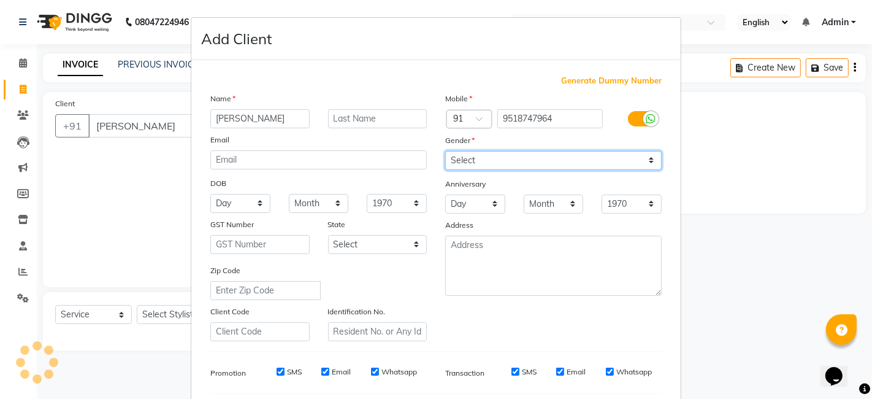
click at [514, 165] on select "Select [DEMOGRAPHIC_DATA] [DEMOGRAPHIC_DATA] Other Prefer Not To Say" at bounding box center [553, 160] width 217 height 19
click at [445, 151] on select "Select [DEMOGRAPHIC_DATA] [DEMOGRAPHIC_DATA] Other Prefer Not To Say" at bounding box center [553, 160] width 217 height 19
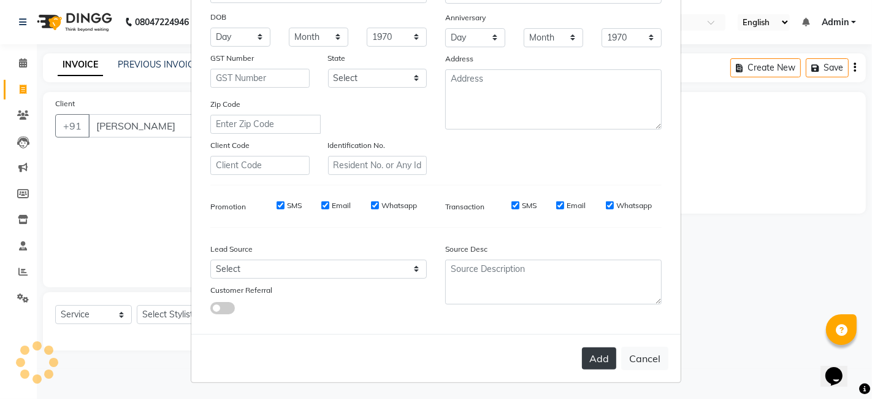
click at [598, 360] on button "Add" at bounding box center [599, 358] width 34 height 22
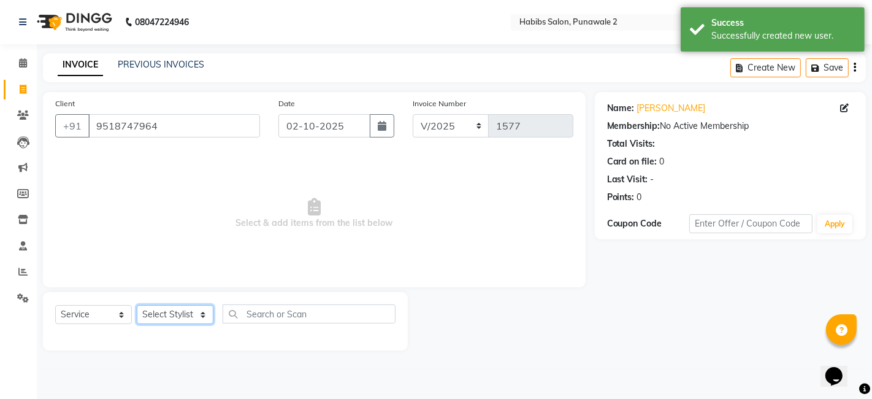
click at [177, 320] on select "Select Stylist Chandan Ganesh Gauri [PERSON_NAME] [PERSON_NAME] nikhil rohit [P…" at bounding box center [175, 314] width 77 height 19
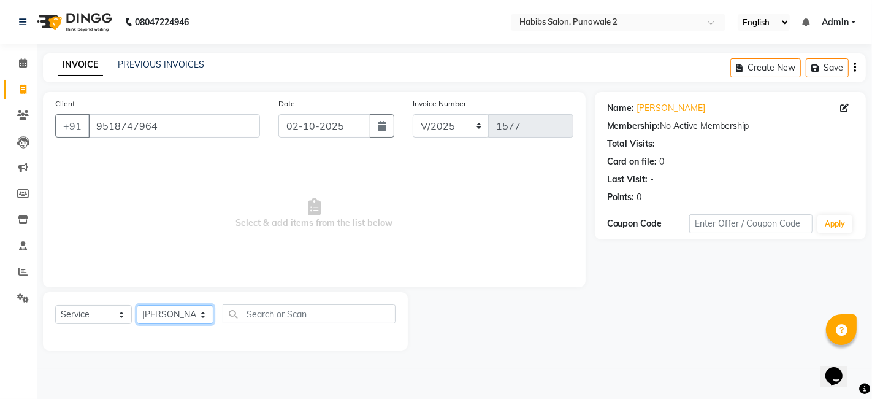
click at [137, 305] on select "Select Stylist Chandan Ganesh Gauri [PERSON_NAME] [PERSON_NAME] nikhil rohit [P…" at bounding box center [175, 314] width 77 height 19
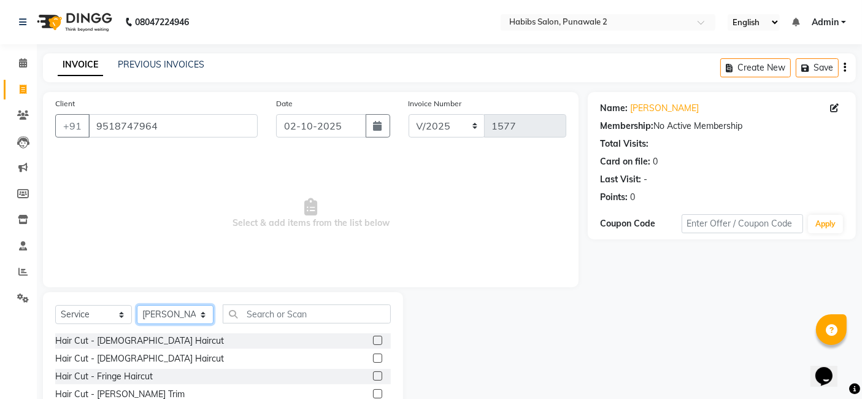
scroll to position [92, 0]
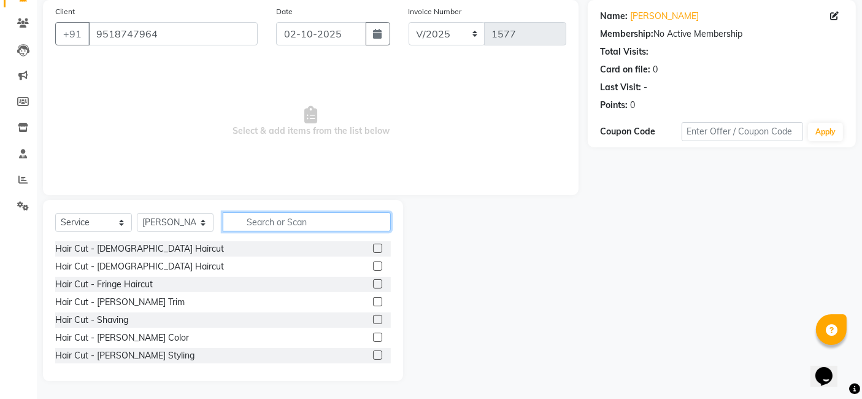
click at [253, 223] on input "text" at bounding box center [307, 221] width 168 height 19
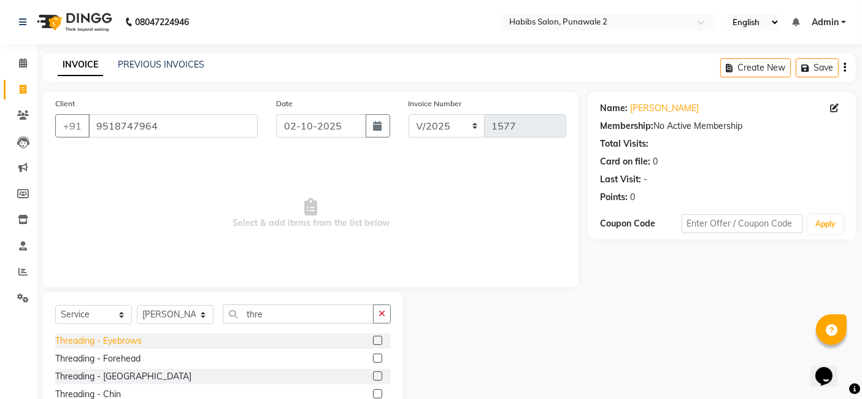
click at [96, 341] on div "Threading - Eyebrows" at bounding box center [98, 340] width 87 height 13
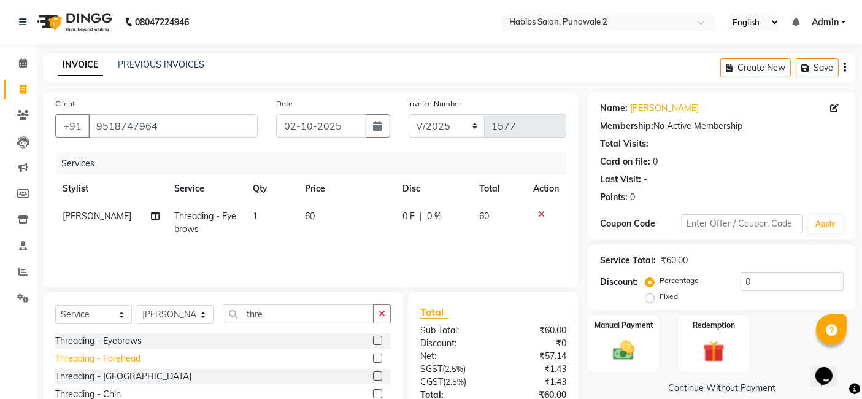
click at [91, 360] on div "Threading - Forehead" at bounding box center [97, 358] width 85 height 13
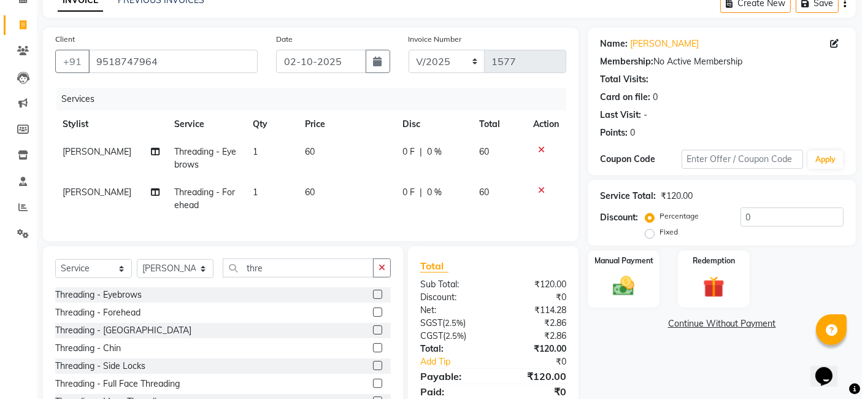
scroll to position [65, 0]
click at [96, 336] on div "Threading - [GEOGRAPHIC_DATA]" at bounding box center [123, 329] width 136 height 13
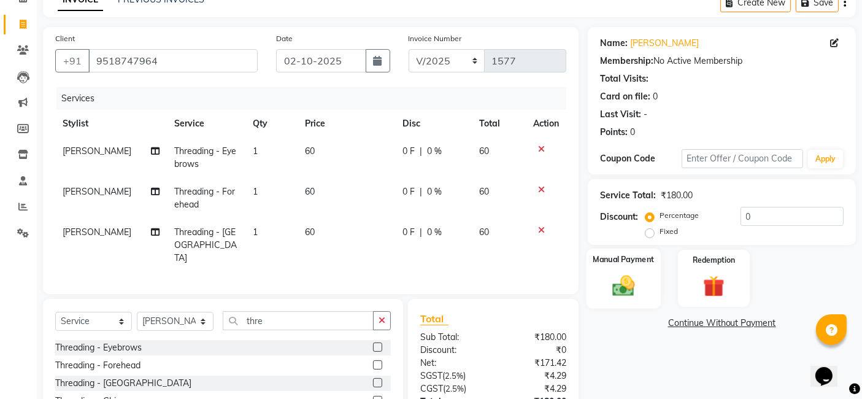
click at [629, 269] on div "Manual Payment" at bounding box center [624, 278] width 74 height 60
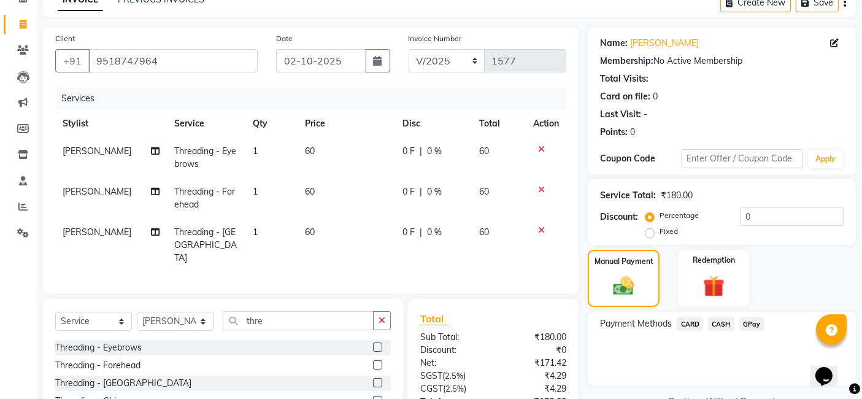
click at [706, 322] on span "GPay" at bounding box center [751, 324] width 25 height 14
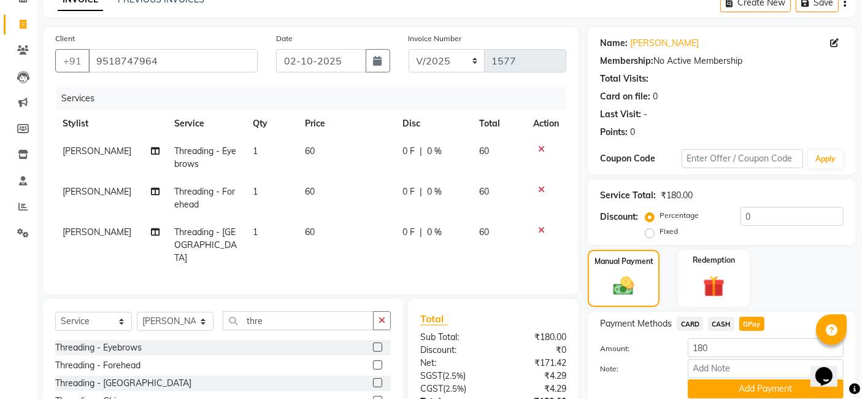
scroll to position [161, 0]
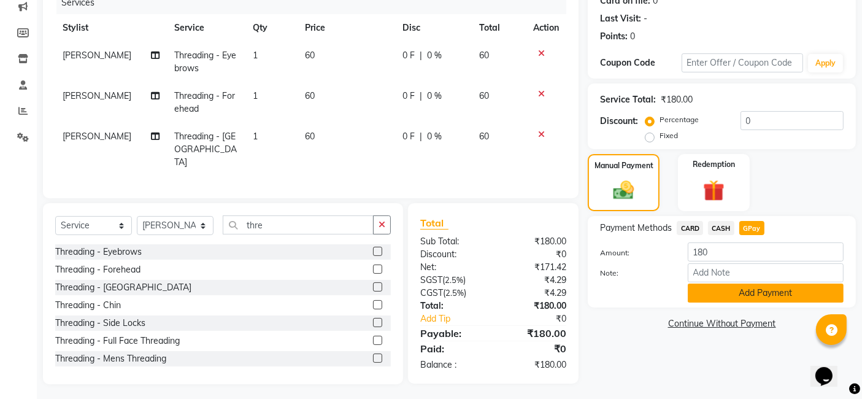
click at [706, 295] on button "Add Payment" at bounding box center [766, 292] width 156 height 19
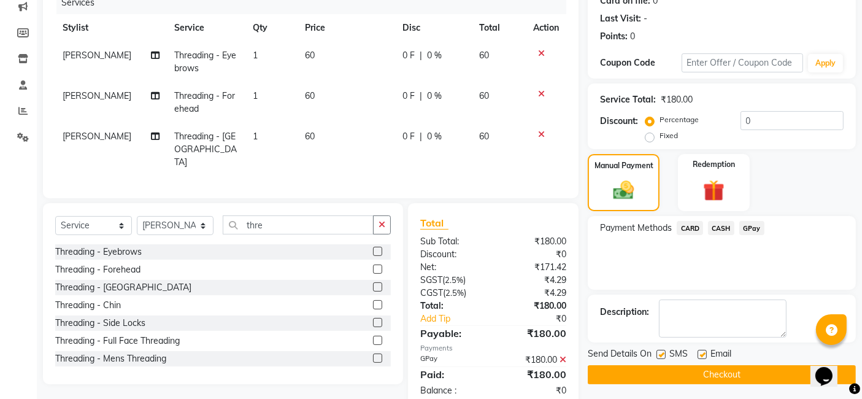
click at [706, 372] on button "Checkout" at bounding box center [722, 374] width 268 height 19
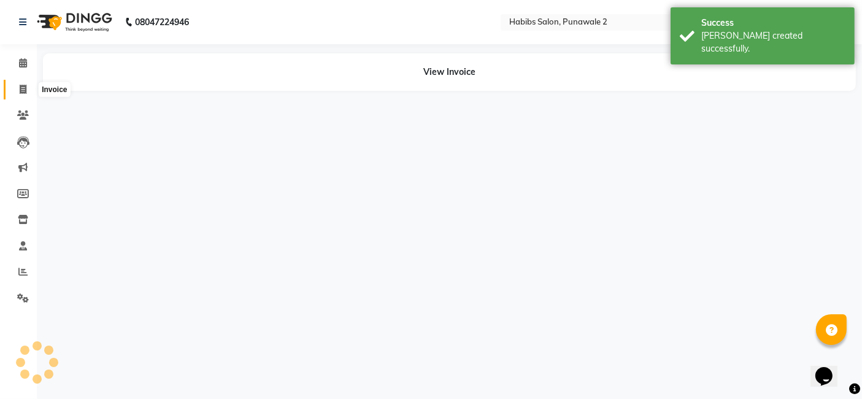
click at [25, 83] on span at bounding box center [22, 90] width 21 height 14
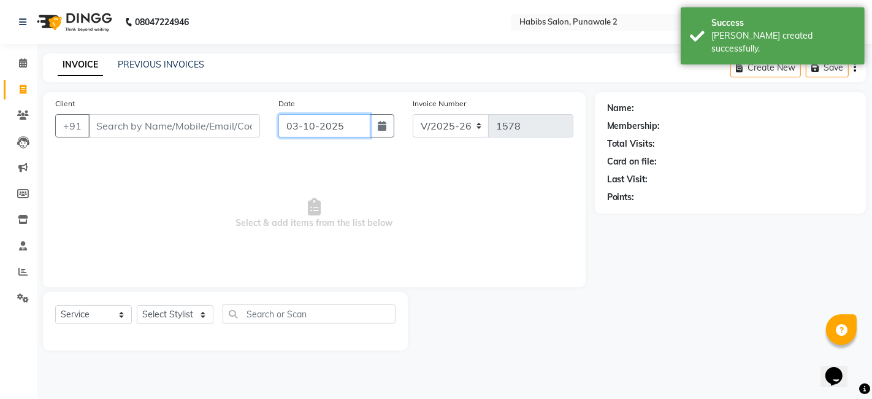
click at [307, 126] on input "03-10-2025" at bounding box center [325, 125] width 92 height 23
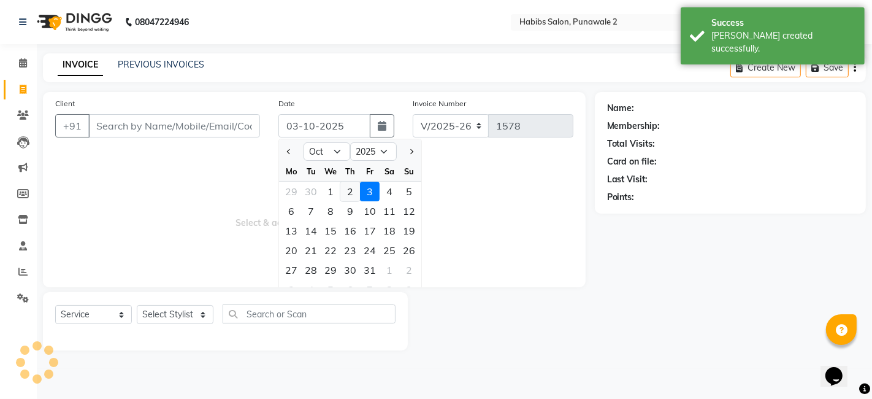
click at [347, 193] on div "2" at bounding box center [351, 192] width 20 height 20
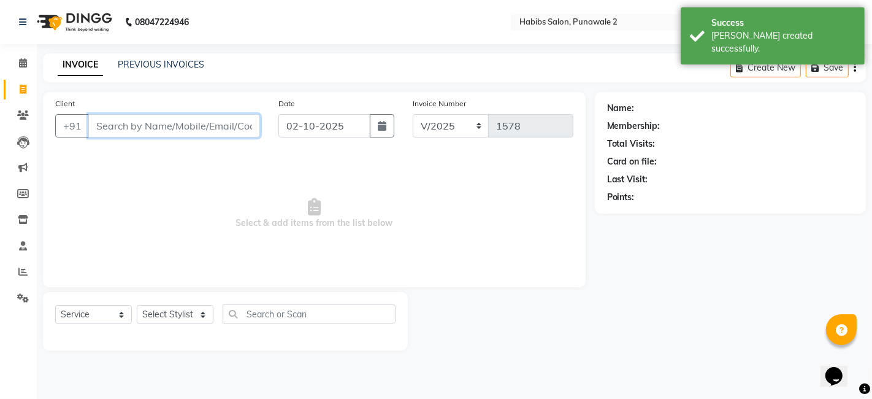
click at [174, 121] on input "Client" at bounding box center [174, 125] width 172 height 23
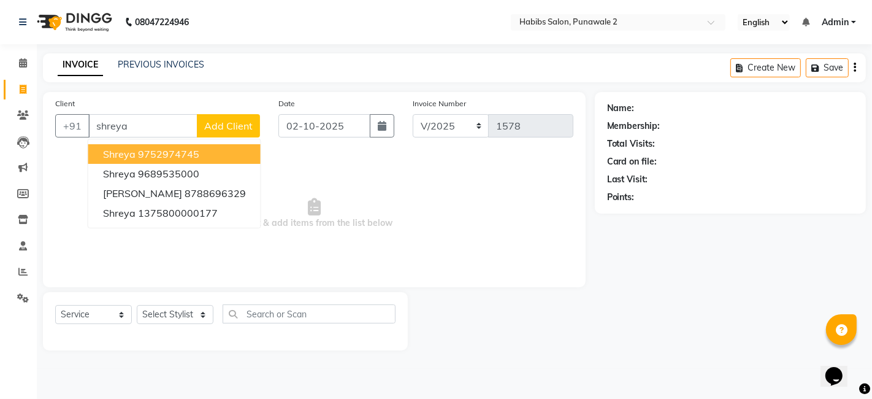
click at [214, 122] on span "Add Client" at bounding box center [228, 126] width 48 height 12
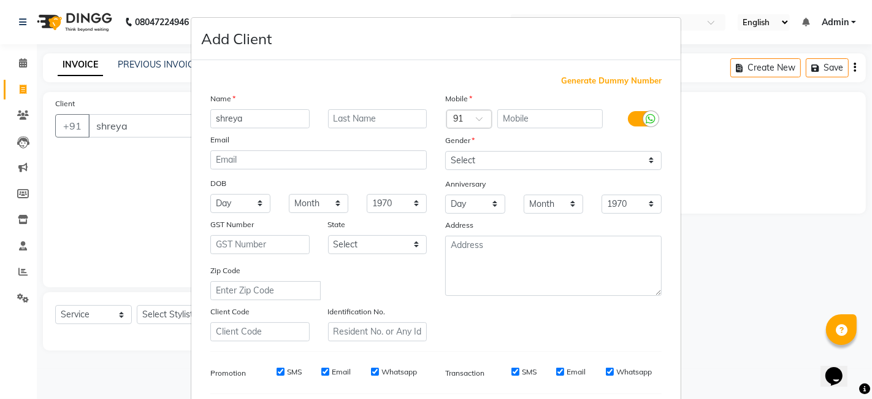
click at [605, 78] on span "Generate Dummy Number" at bounding box center [611, 81] width 101 height 12
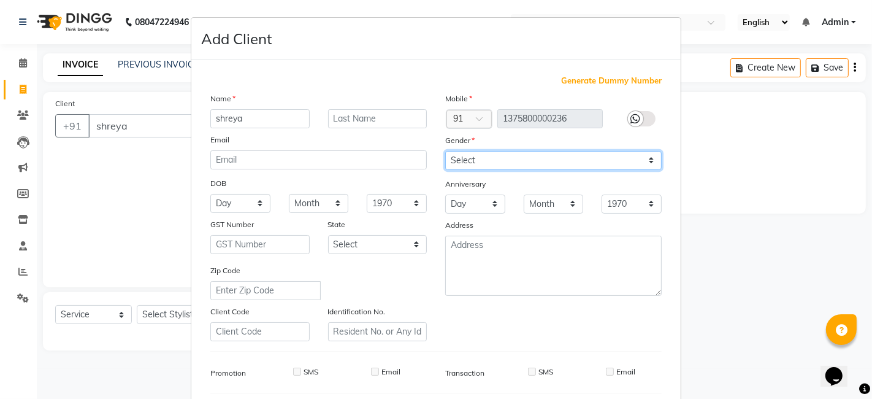
click at [464, 160] on select "Select [DEMOGRAPHIC_DATA] [DEMOGRAPHIC_DATA] Other Prefer Not To Say" at bounding box center [553, 160] width 217 height 19
click at [445, 151] on select "Select [DEMOGRAPHIC_DATA] [DEMOGRAPHIC_DATA] Other Prefer Not To Say" at bounding box center [553, 160] width 217 height 19
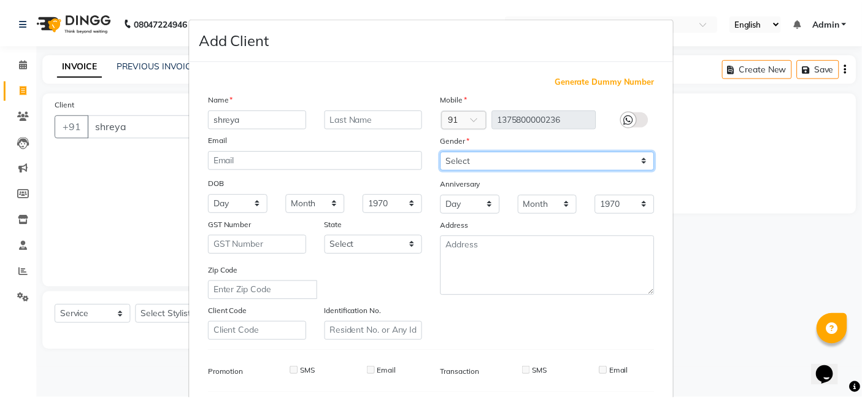
scroll to position [166, 0]
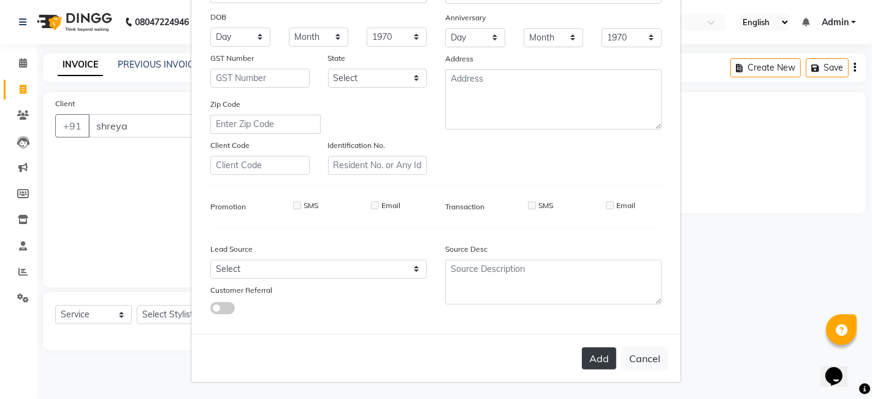
click at [599, 351] on button "Add" at bounding box center [599, 358] width 34 height 22
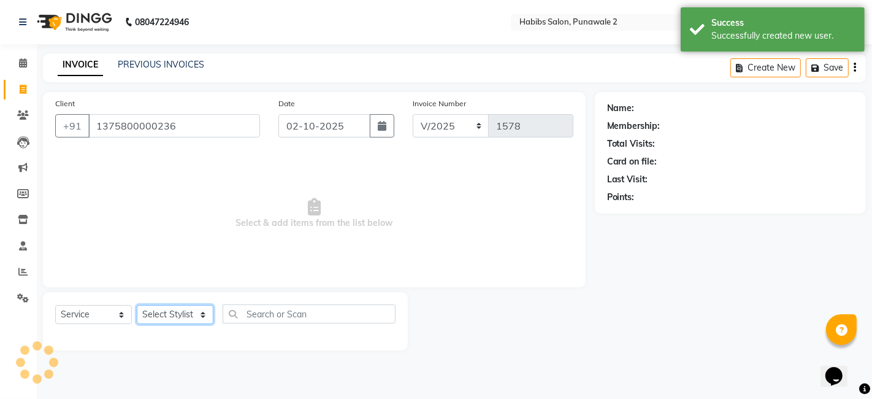
click at [154, 315] on select "Select Stylist Chandan Ganesh Gauri [PERSON_NAME] [PERSON_NAME] nikhil rohit [P…" at bounding box center [175, 314] width 77 height 19
click at [137, 305] on select "Select Stylist Chandan Ganesh Gauri [PERSON_NAME] [PERSON_NAME] nikhil rohit [P…" at bounding box center [175, 314] width 77 height 19
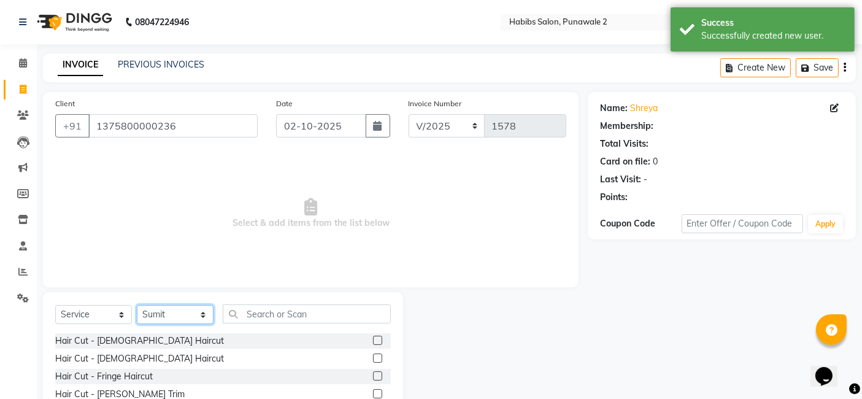
scroll to position [92, 0]
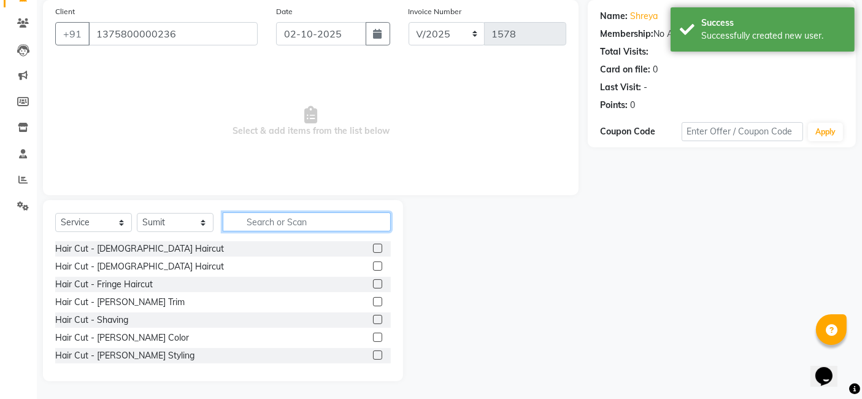
click at [252, 222] on input "text" at bounding box center [307, 221] width 168 height 19
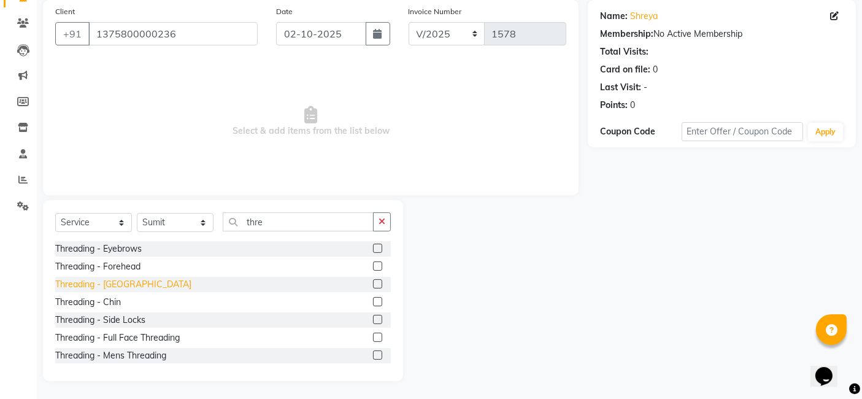
click at [114, 281] on div "Threading - [GEOGRAPHIC_DATA]" at bounding box center [123, 284] width 136 height 13
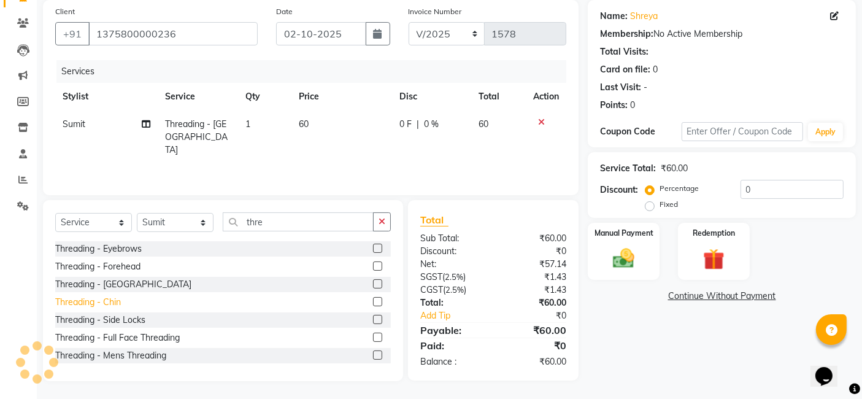
click at [106, 306] on div "Threading - Chin" at bounding box center [88, 302] width 66 height 13
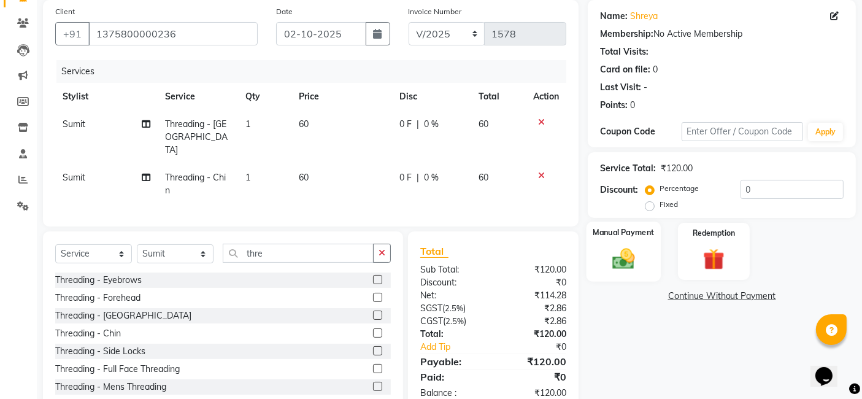
click at [628, 242] on div "Manual Payment" at bounding box center [624, 251] width 74 height 60
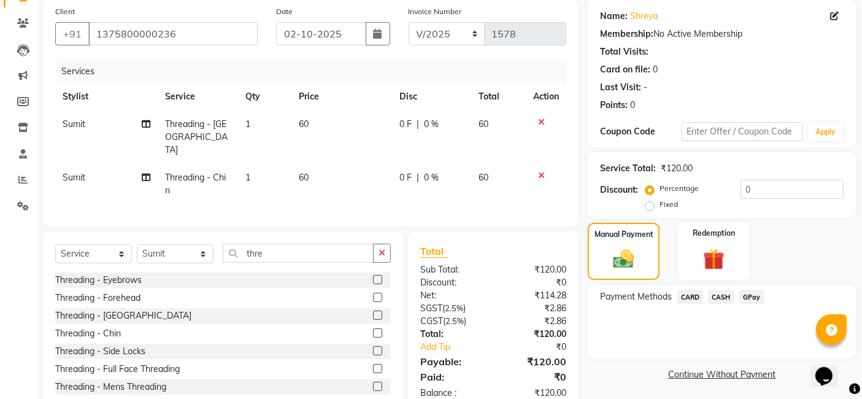
click at [706, 292] on span "GPay" at bounding box center [751, 297] width 25 height 14
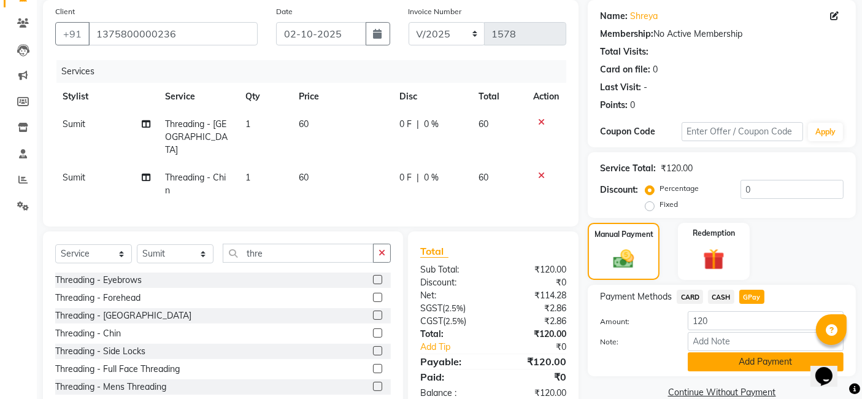
click at [706, 363] on button "Add Payment" at bounding box center [766, 361] width 156 height 19
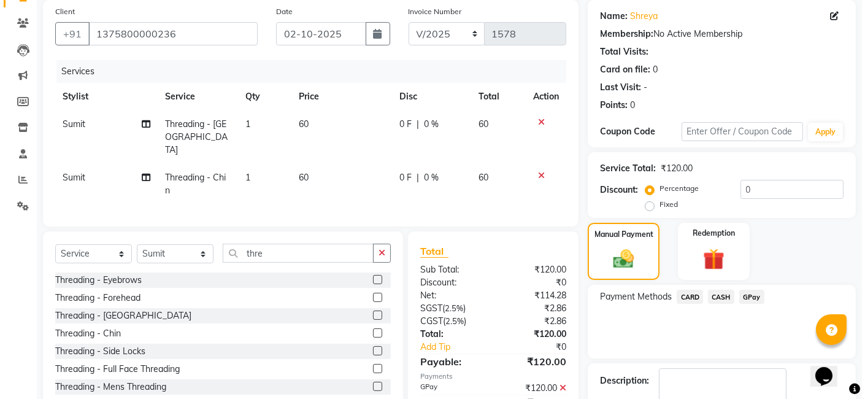
scroll to position [163, 0]
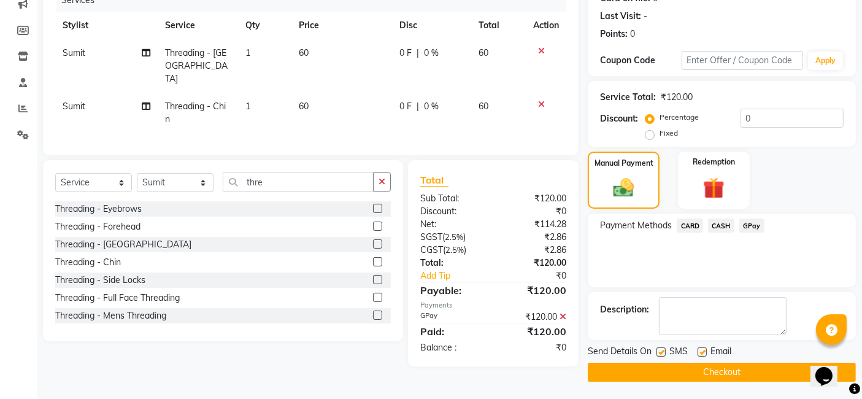
click at [706, 368] on button "Checkout" at bounding box center [722, 372] width 268 height 19
